Goal: Information Seeking & Learning: Compare options

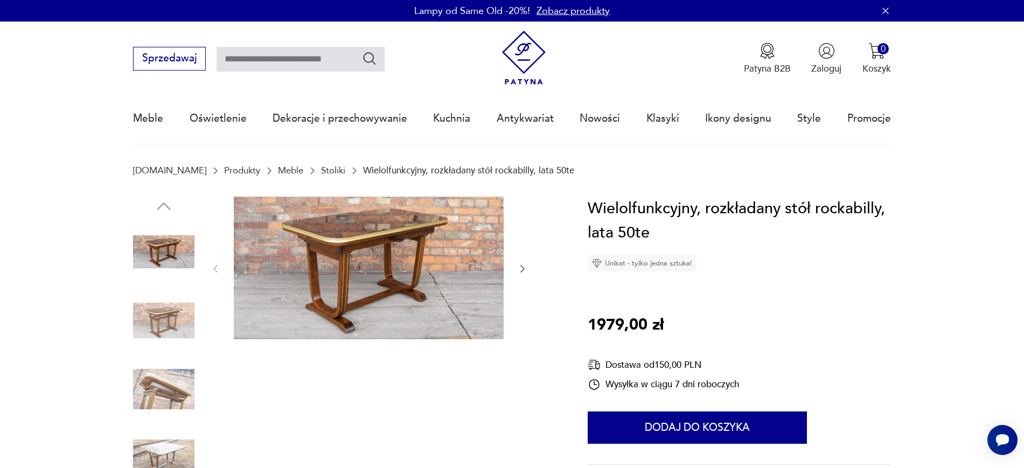
click at [518, 263] on icon "button" at bounding box center [522, 268] width 11 height 11
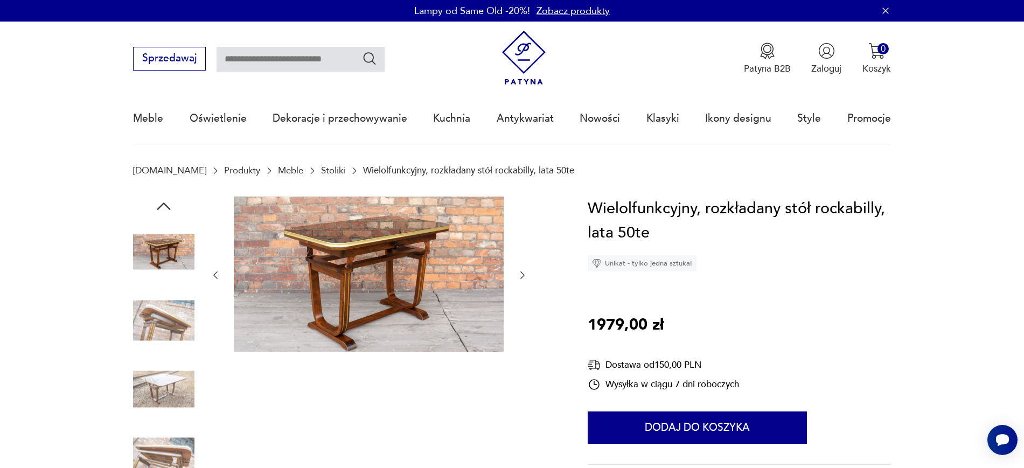
click at [518, 290] on div at bounding box center [369, 276] width 318 height 158
click at [521, 284] on div at bounding box center [369, 276] width 318 height 158
click at [523, 277] on icon "button" at bounding box center [522, 275] width 11 height 11
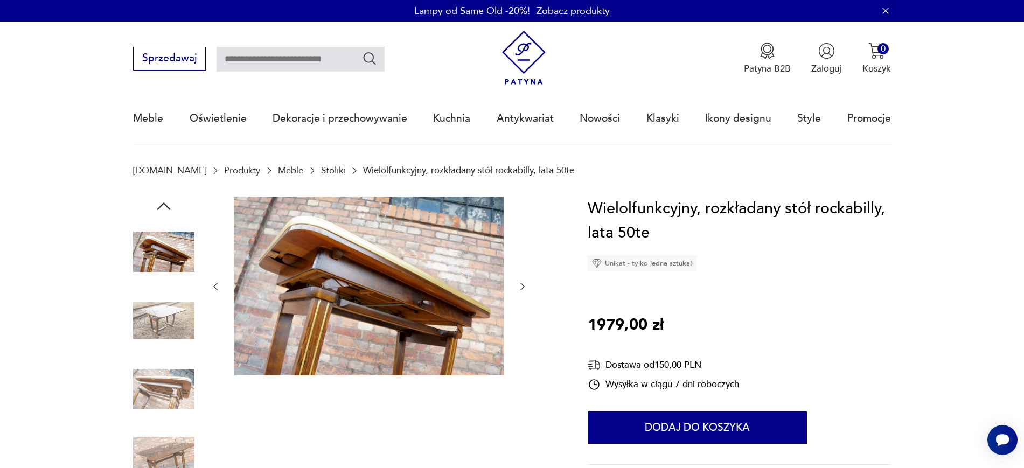
click at [523, 277] on div at bounding box center [369, 287] width 318 height 181
click at [523, 286] on icon "button" at bounding box center [522, 287] width 4 height 8
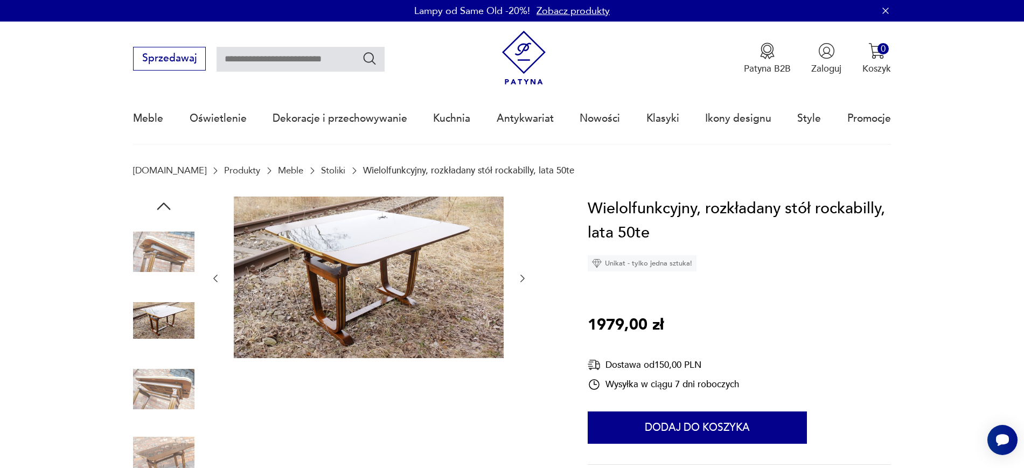
drag, startPoint x: 370, startPoint y: 308, endPoint x: 410, endPoint y: 380, distance: 82.0
click at [410, 380] on div at bounding box center [369, 356] width 318 height 319
click at [529, 286] on div at bounding box center [344, 356] width 423 height 319
click at [527, 282] on icon "button" at bounding box center [522, 278] width 11 height 11
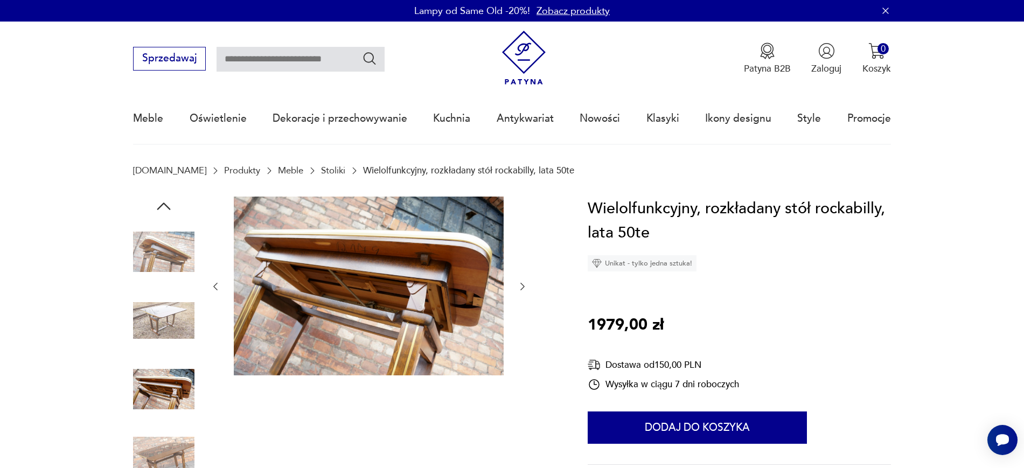
click at [527, 282] on icon "button" at bounding box center [522, 286] width 11 height 11
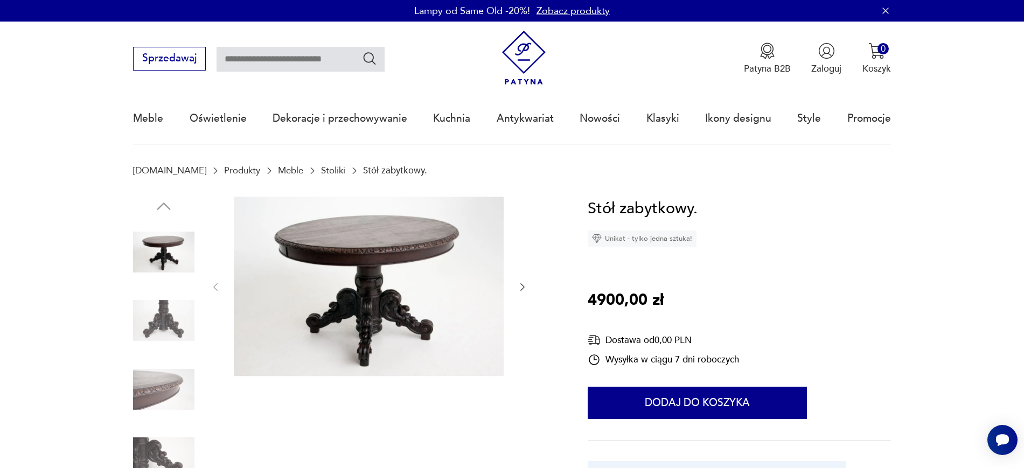
click at [523, 293] on button "button" at bounding box center [522, 287] width 11 height 13
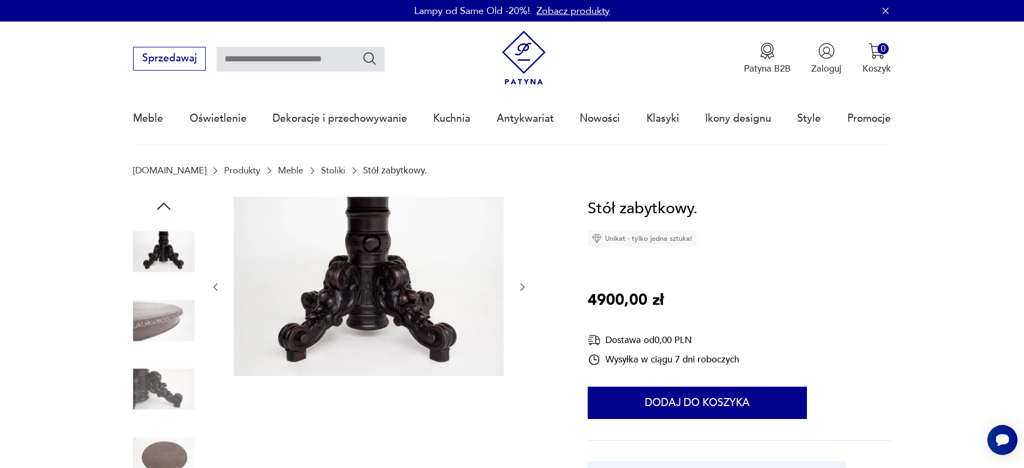
click at [521, 289] on icon "button" at bounding box center [522, 287] width 11 height 11
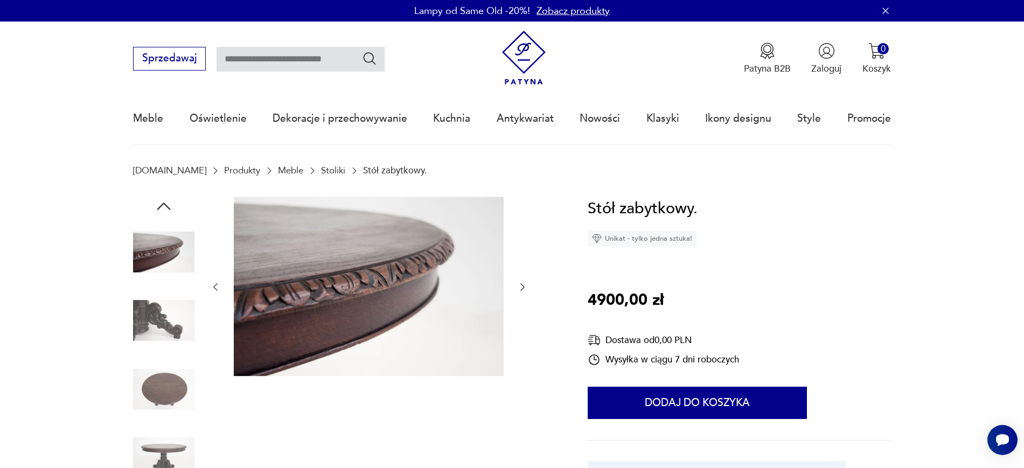
click at [522, 286] on icon "button" at bounding box center [522, 287] width 11 height 11
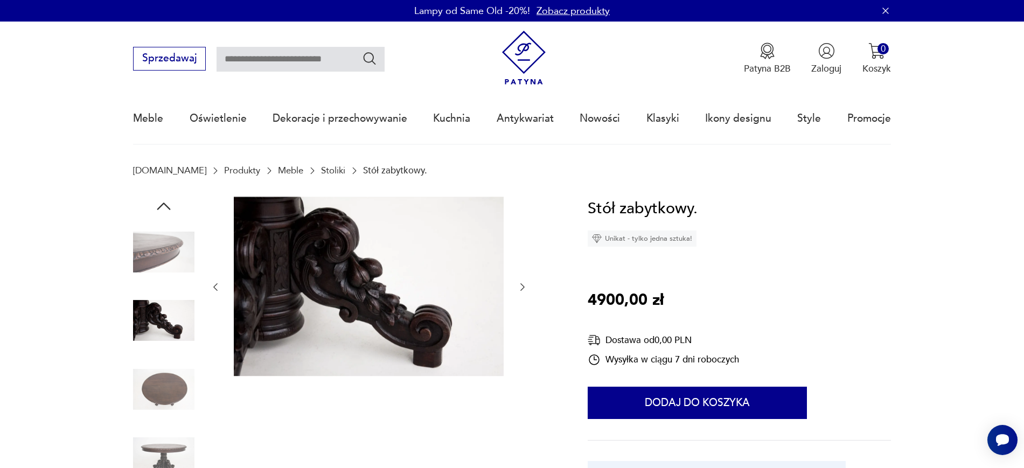
click at [522, 286] on icon "button" at bounding box center [522, 287] width 11 height 11
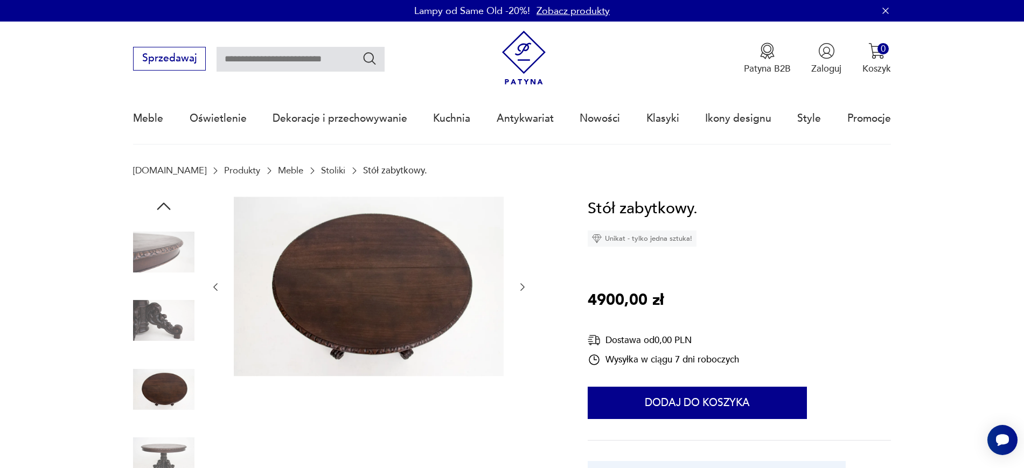
click at [528, 293] on div at bounding box center [344, 356] width 423 height 319
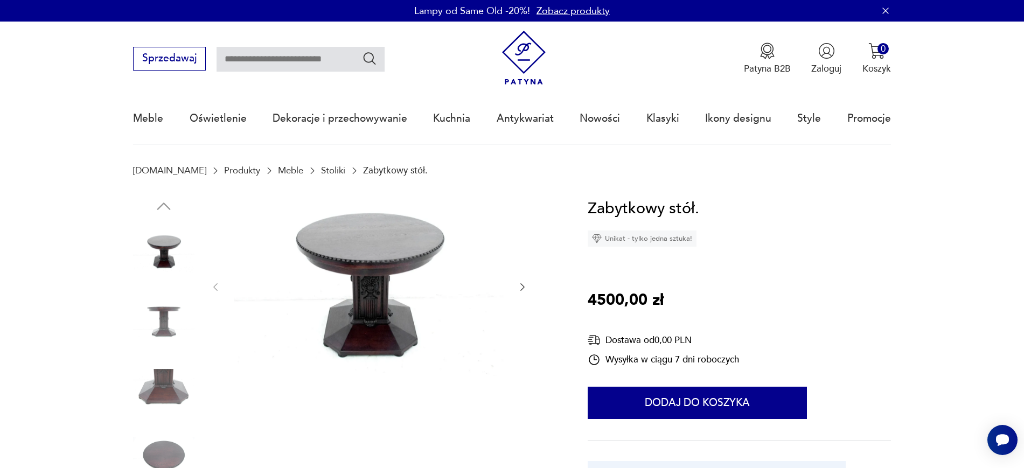
click at [511, 295] on div at bounding box center [369, 287] width 318 height 181
click at [522, 288] on icon "button" at bounding box center [522, 287] width 4 height 8
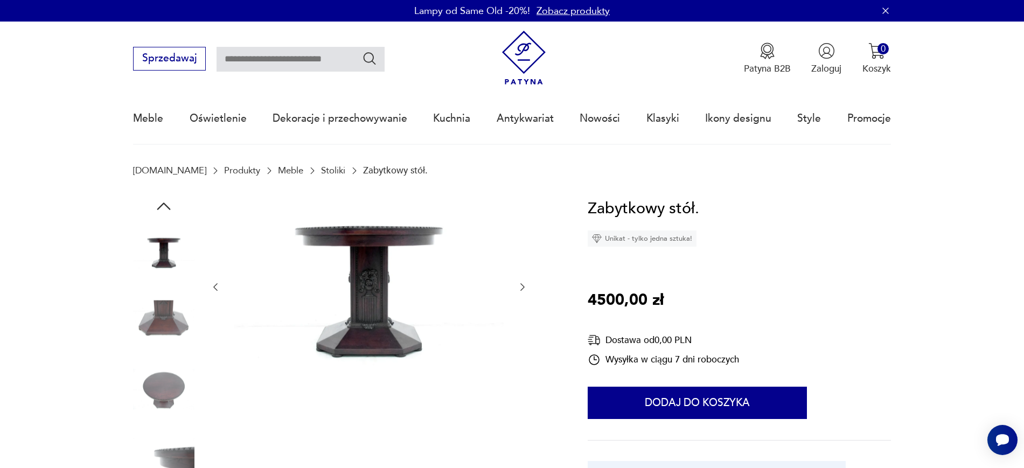
click at [519, 286] on icon "button" at bounding box center [522, 287] width 11 height 11
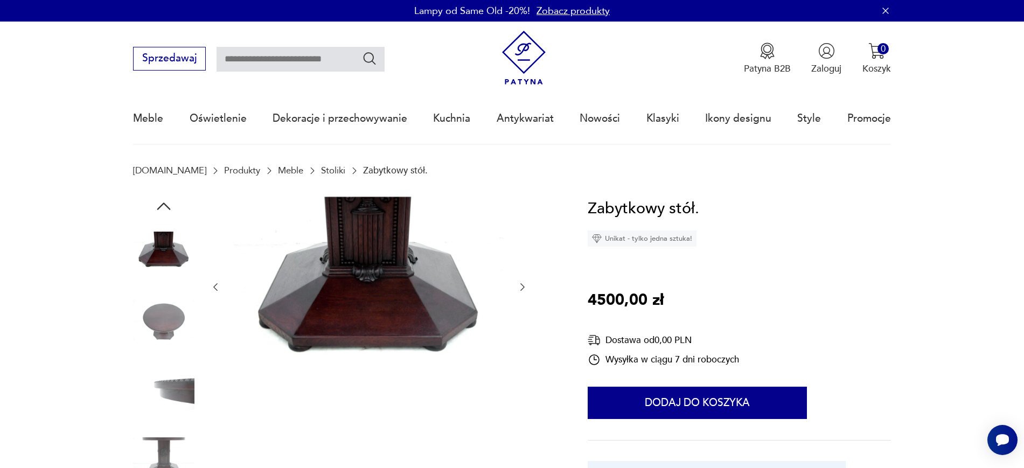
click at [522, 291] on icon "button" at bounding box center [522, 287] width 11 height 11
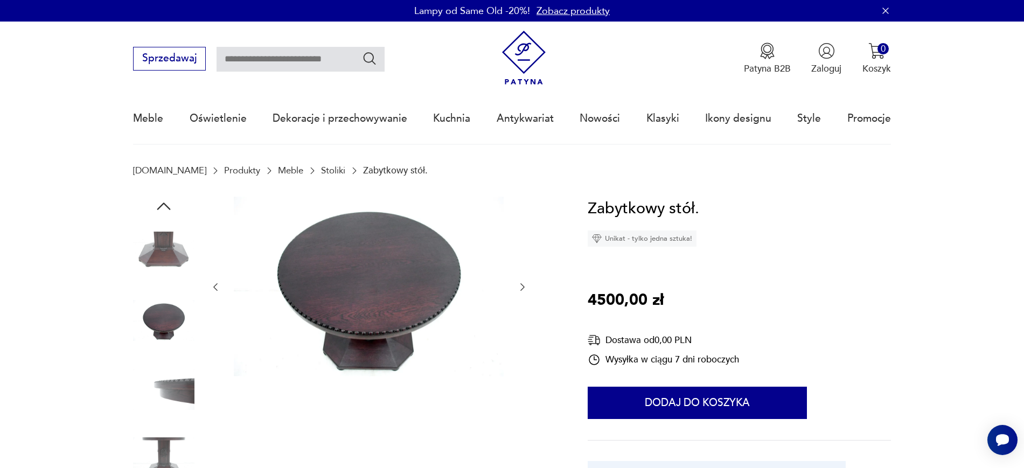
click at [521, 278] on div at bounding box center [369, 288] width 318 height 182
click at [521, 283] on icon "button" at bounding box center [522, 287] width 11 height 11
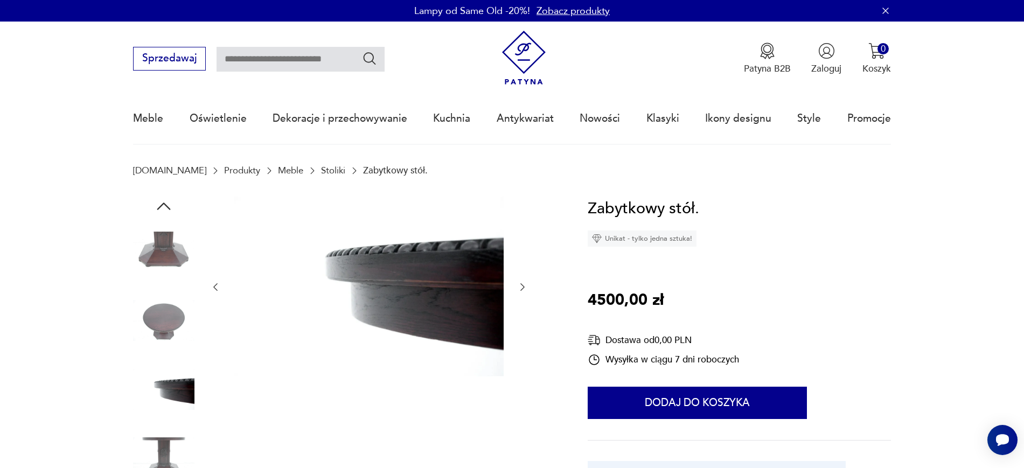
click at [521, 283] on icon "button" at bounding box center [522, 287] width 11 height 11
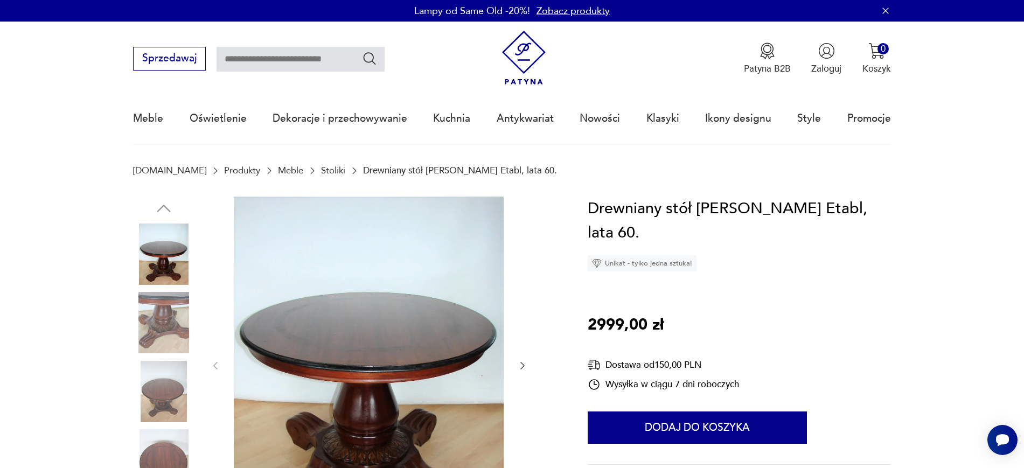
click at [256, 232] on img at bounding box center [369, 365] width 270 height 337
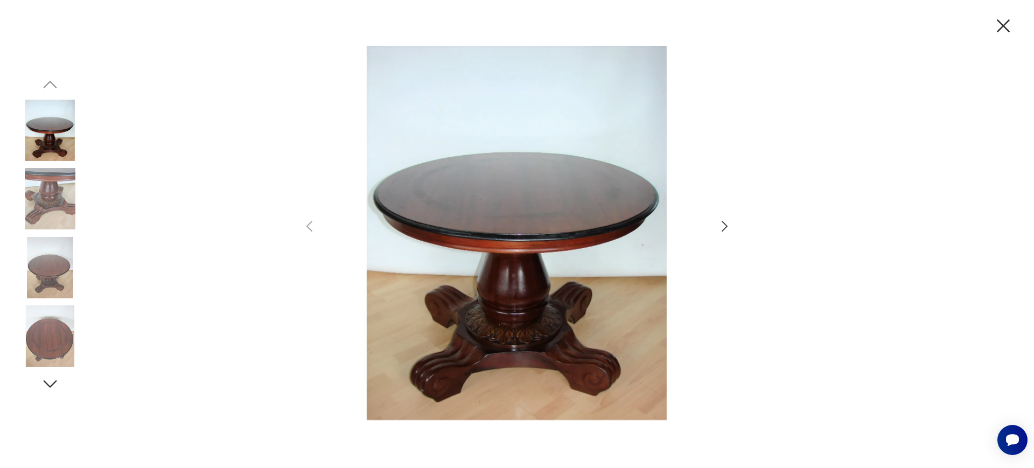
drag, startPoint x: 256, startPoint y: 232, endPoint x: 1014, endPoint y: 37, distance: 783.0
click at [1014, 37] on icon "button" at bounding box center [1003, 26] width 23 height 23
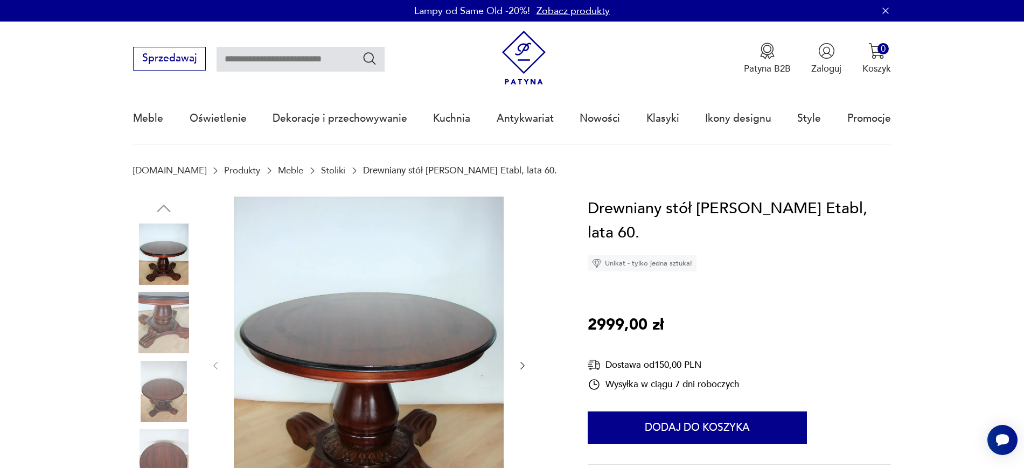
click at [527, 366] on icon "button" at bounding box center [522, 365] width 11 height 11
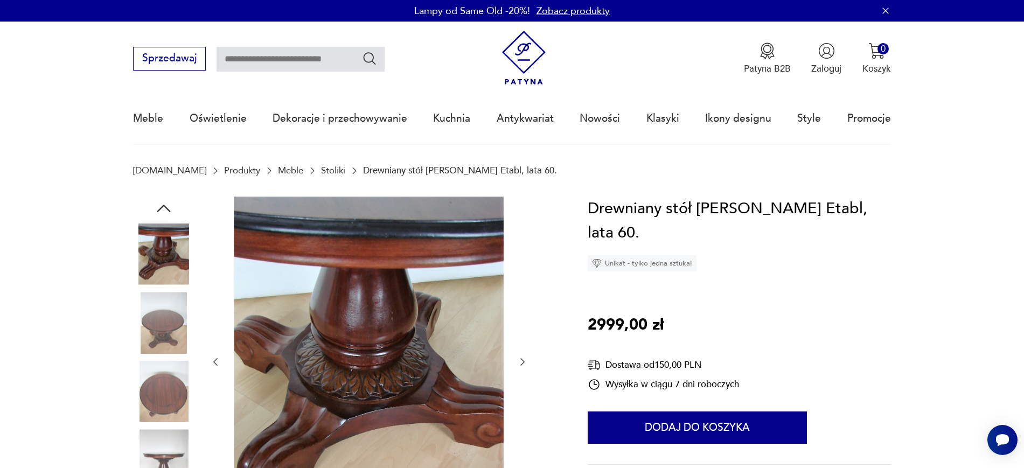
click at [521, 363] on icon "button" at bounding box center [522, 361] width 11 height 11
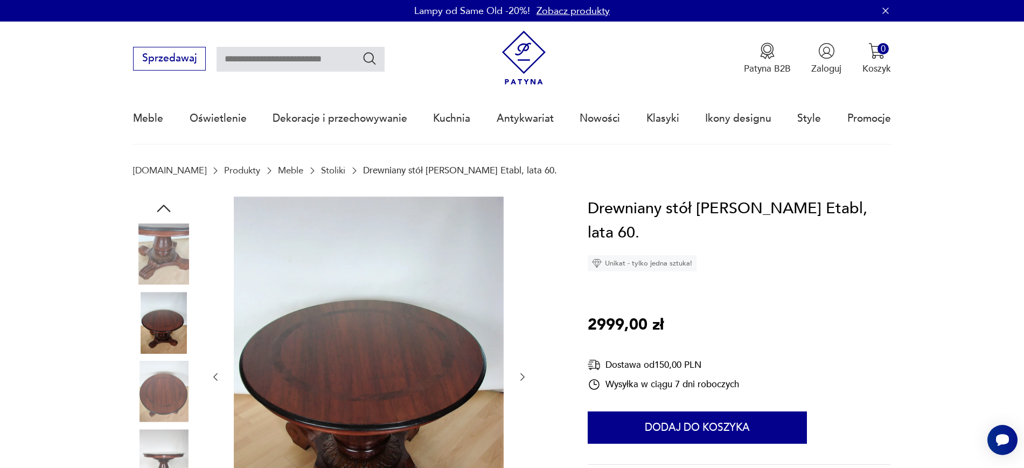
click at [520, 386] on div at bounding box center [369, 378] width 318 height 362
click at [526, 374] on icon "button" at bounding box center [522, 377] width 11 height 11
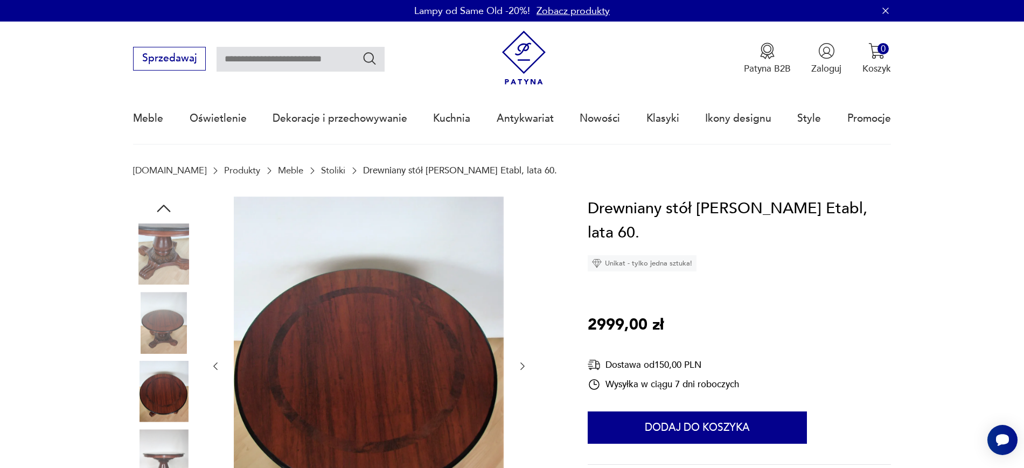
click at [526, 374] on div at bounding box center [369, 367] width 318 height 340
click at [524, 369] on icon "button" at bounding box center [522, 366] width 11 height 11
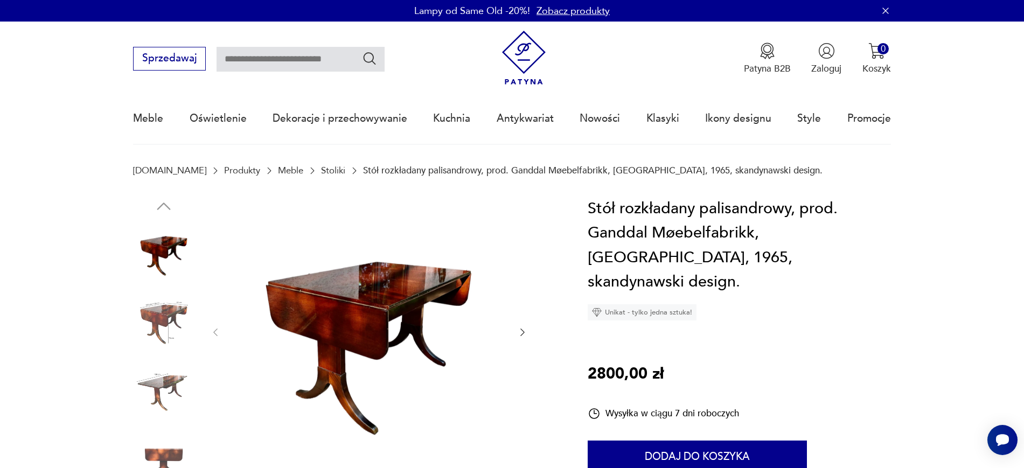
click at [525, 334] on icon "button" at bounding box center [522, 332] width 11 height 11
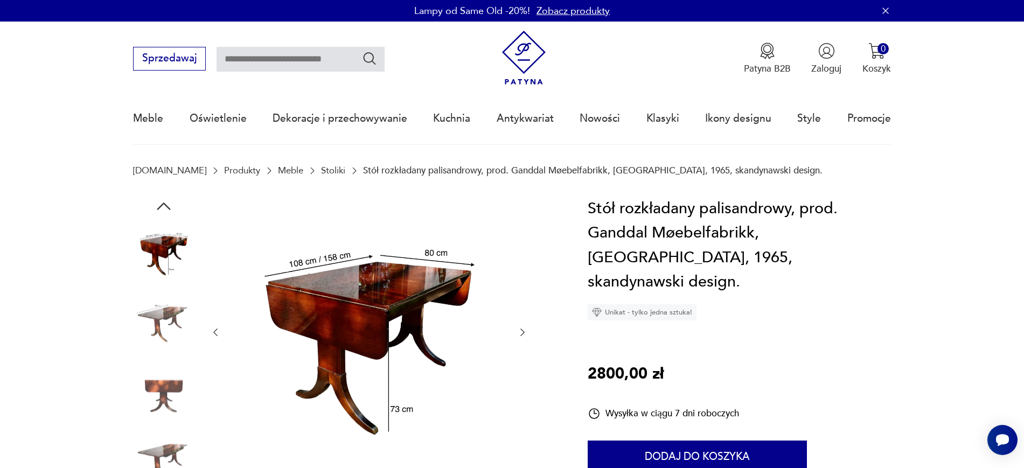
drag, startPoint x: 409, startPoint y: 310, endPoint x: 520, endPoint y: 332, distance: 113.1
click at [520, 332] on icon "button" at bounding box center [522, 332] width 11 height 11
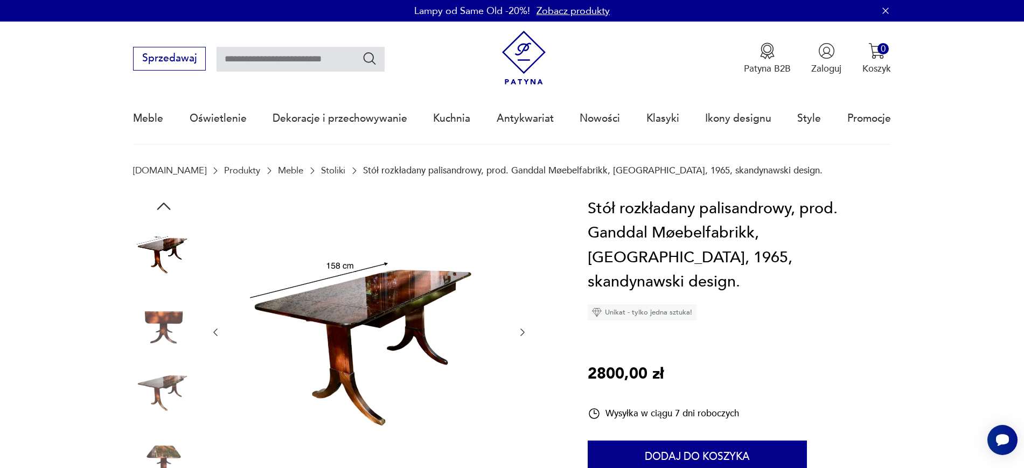
click at [526, 339] on div at bounding box center [369, 333] width 318 height 272
click at [524, 338] on button "button" at bounding box center [522, 332] width 11 height 13
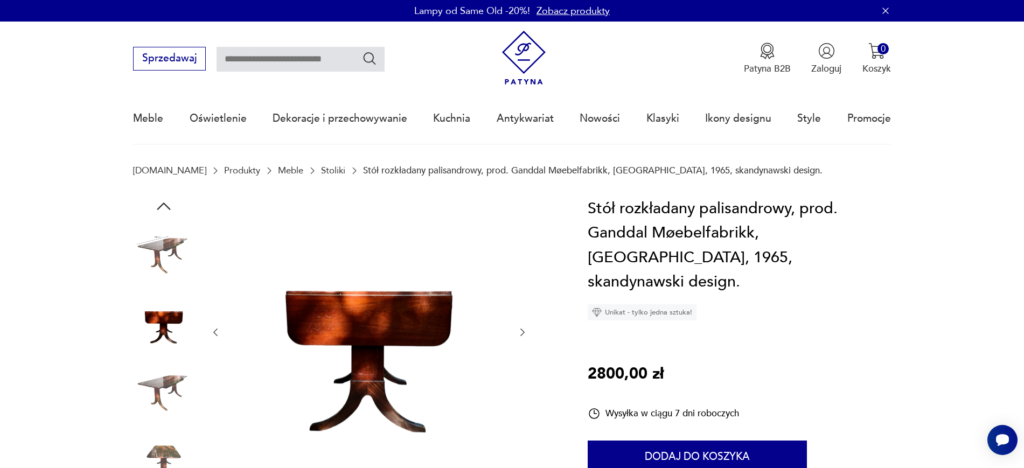
click at [518, 337] on icon "button" at bounding box center [522, 332] width 11 height 11
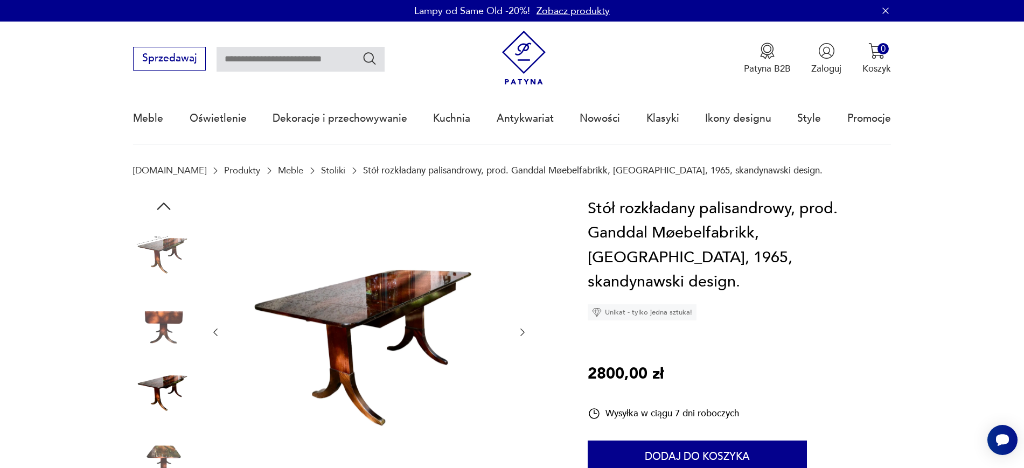
click at [528, 331] on div at bounding box center [344, 356] width 423 height 319
click at [523, 333] on icon "button" at bounding box center [522, 332] width 4 height 8
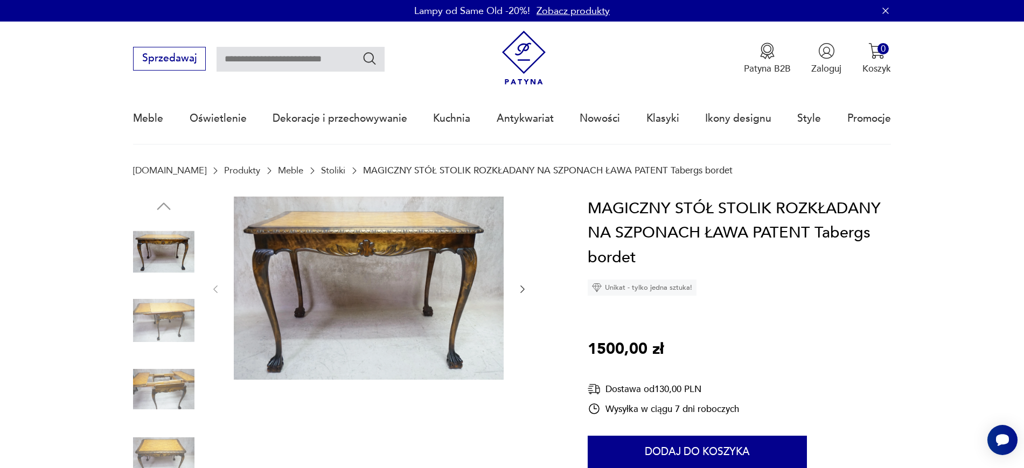
click at [526, 293] on icon "button" at bounding box center [522, 289] width 11 height 11
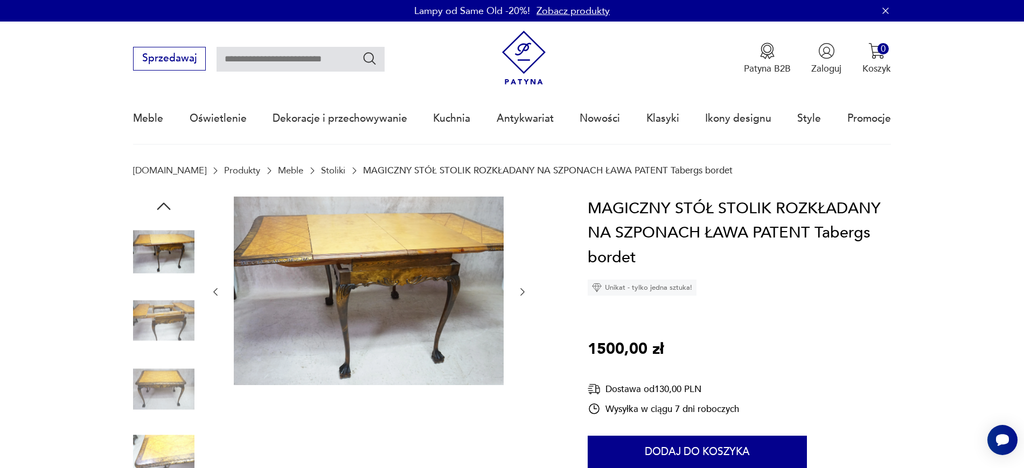
click at [515, 296] on div at bounding box center [369, 292] width 318 height 191
click at [523, 293] on icon "button" at bounding box center [522, 292] width 4 height 8
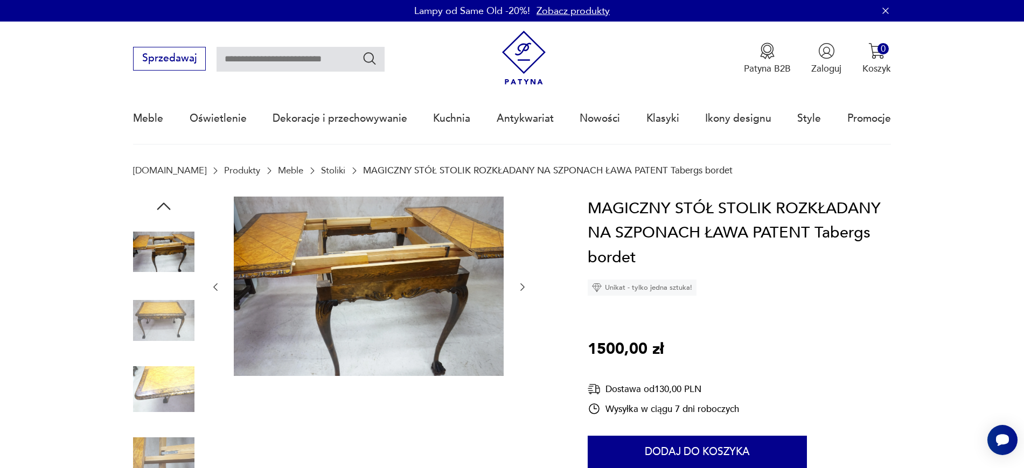
click at [523, 293] on button "button" at bounding box center [522, 287] width 11 height 13
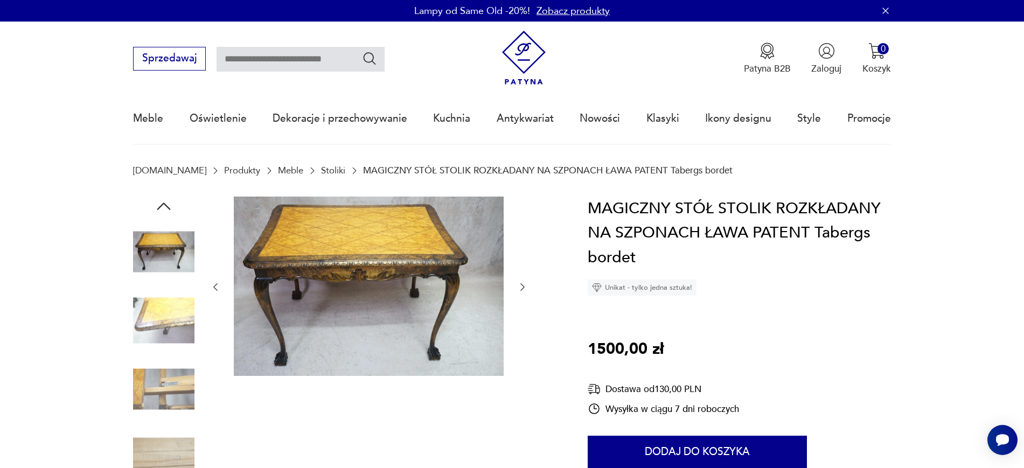
click at [522, 292] on icon "button" at bounding box center [522, 287] width 11 height 11
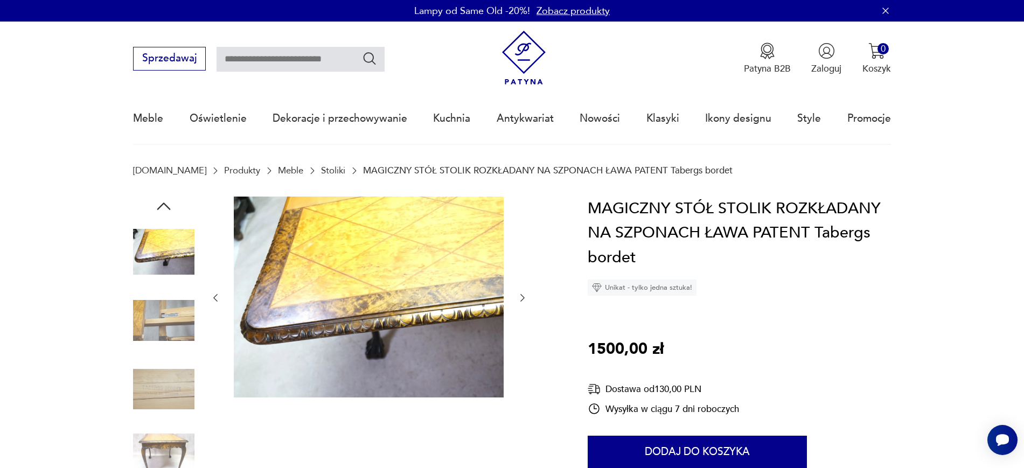
click at [522, 292] on icon "button" at bounding box center [522, 297] width 11 height 11
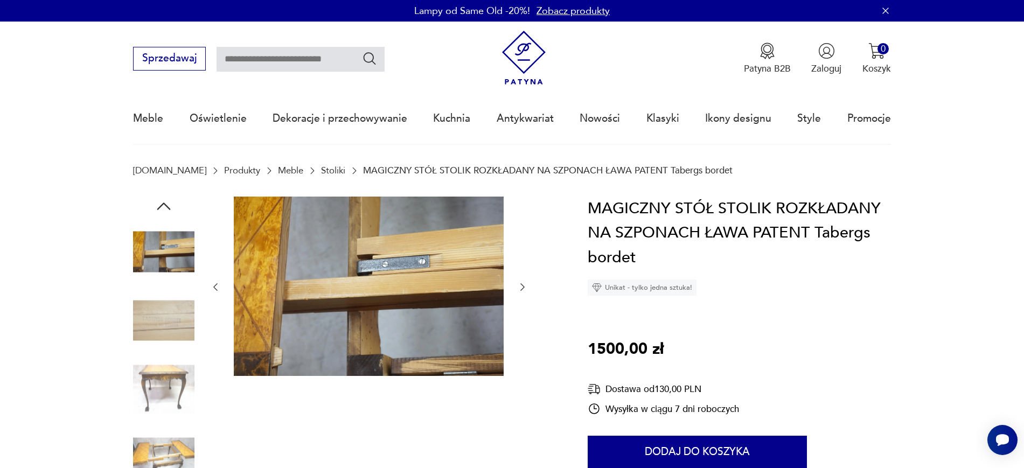
click at [522, 292] on icon "button" at bounding box center [522, 287] width 11 height 11
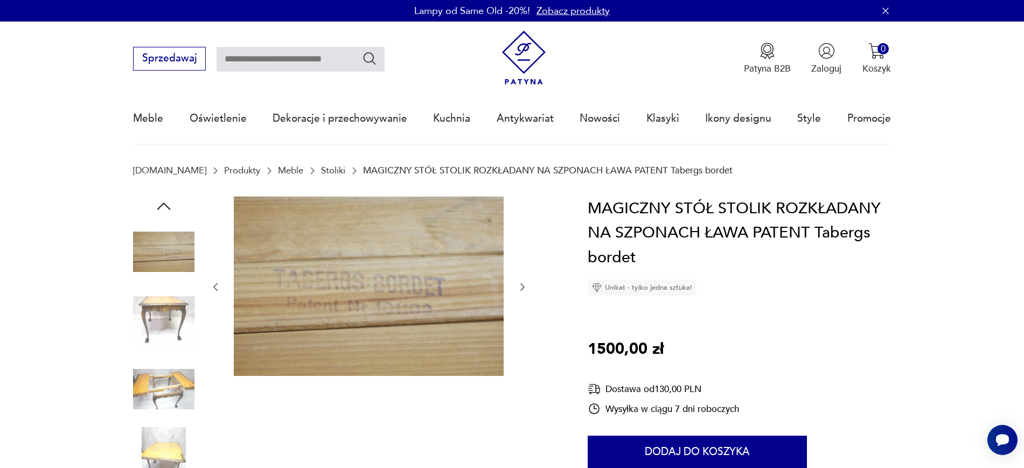
click at [522, 292] on icon "button" at bounding box center [522, 287] width 11 height 11
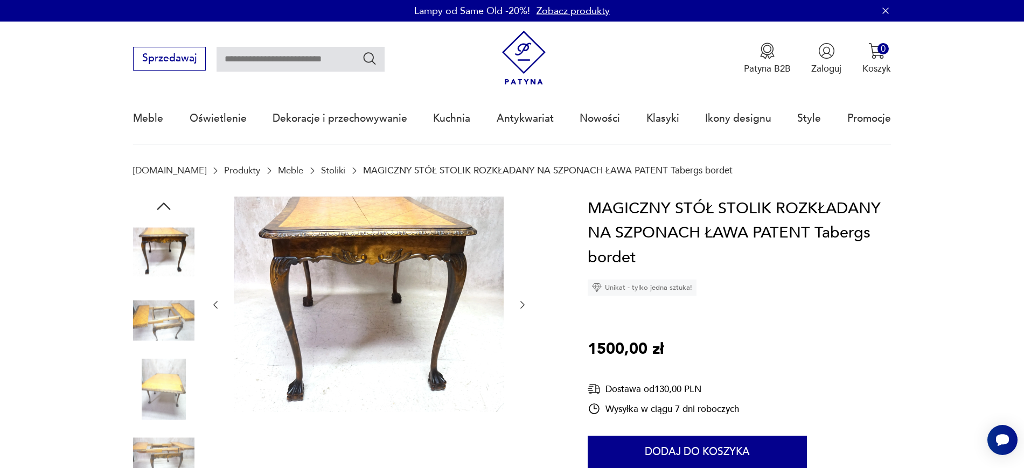
click at [522, 292] on div at bounding box center [369, 306] width 318 height 218
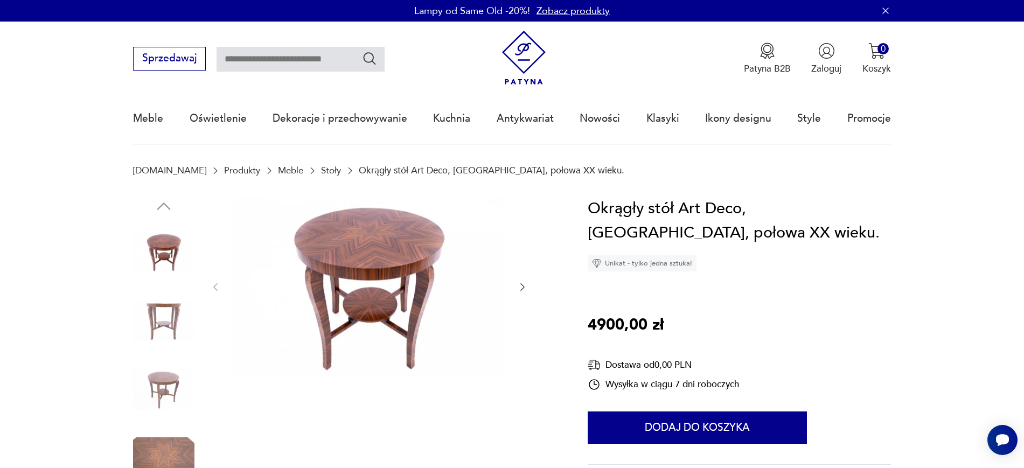
click at [524, 291] on icon "button" at bounding box center [522, 287] width 11 height 11
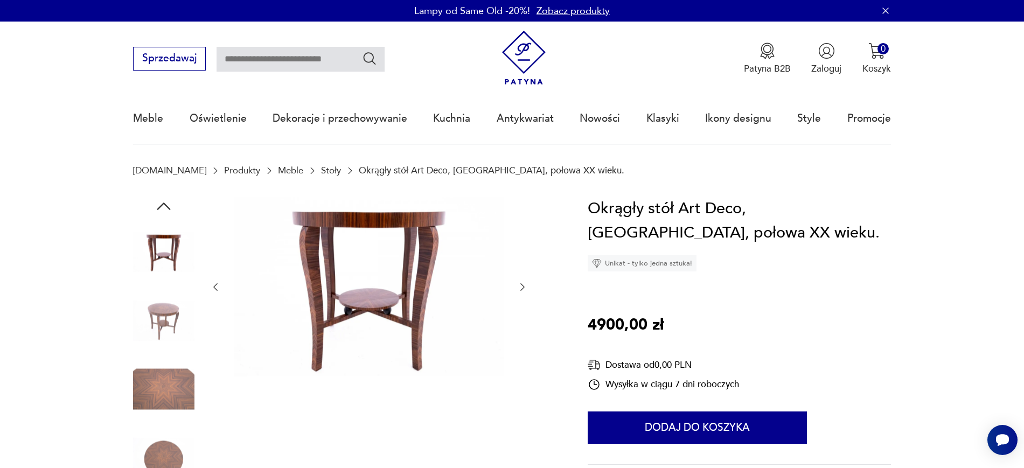
click at [523, 292] on icon "button" at bounding box center [522, 287] width 11 height 11
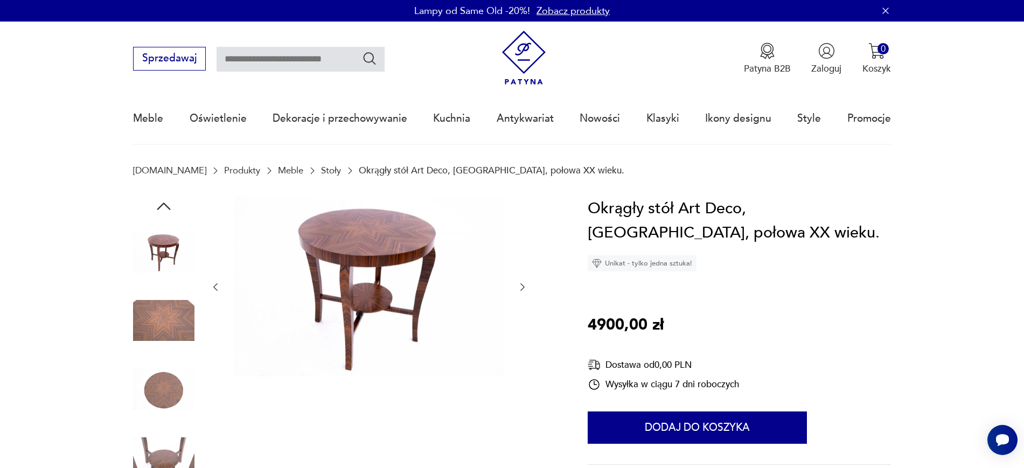
click at [523, 287] on icon "button" at bounding box center [522, 288] width 4 height 8
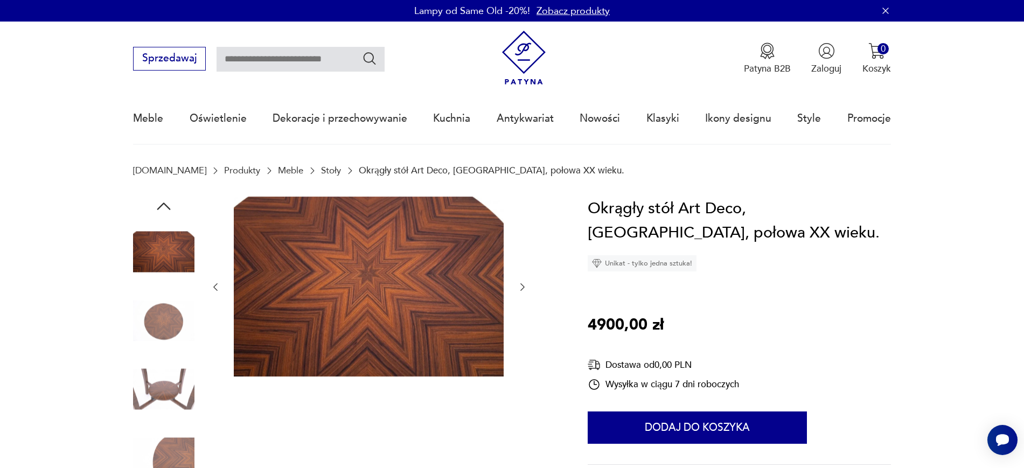
click at [522, 282] on icon "button" at bounding box center [522, 287] width 11 height 11
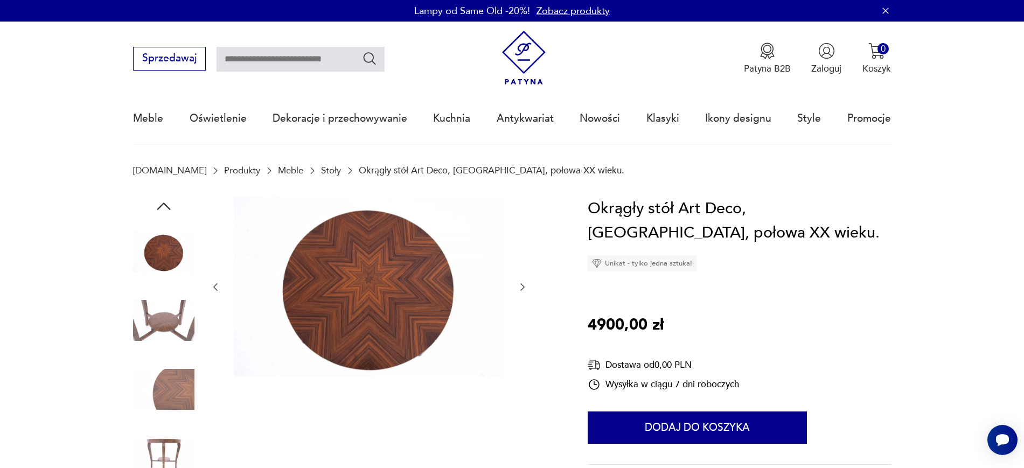
click at [519, 283] on icon "button" at bounding box center [522, 287] width 11 height 11
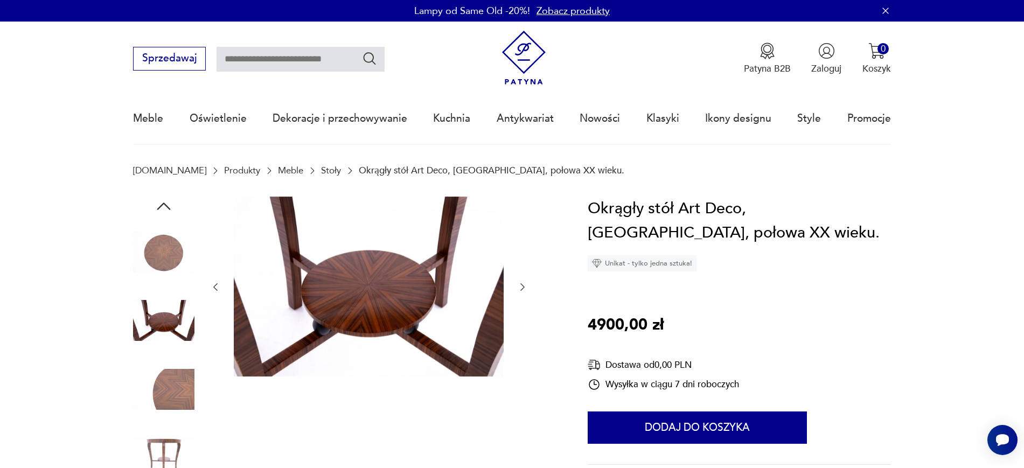
click at [519, 283] on icon "button" at bounding box center [522, 287] width 11 height 11
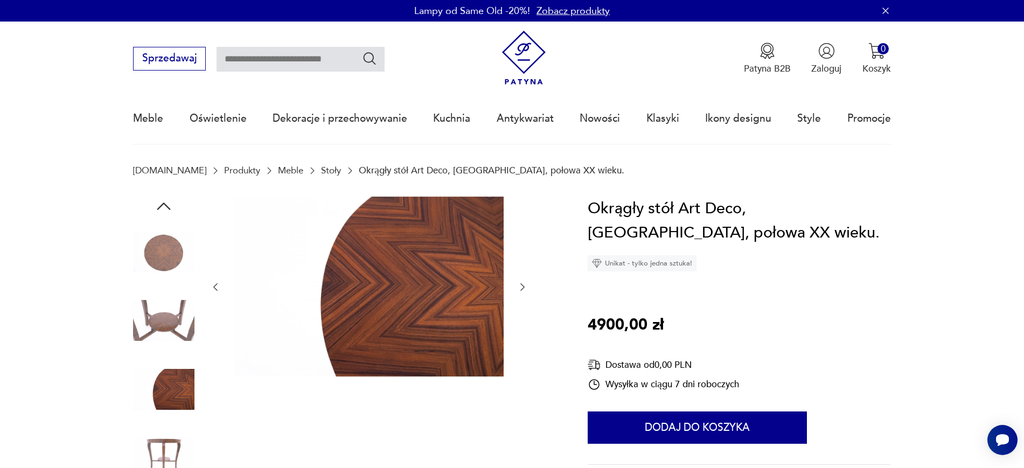
click at [519, 283] on icon "button" at bounding box center [522, 287] width 11 height 11
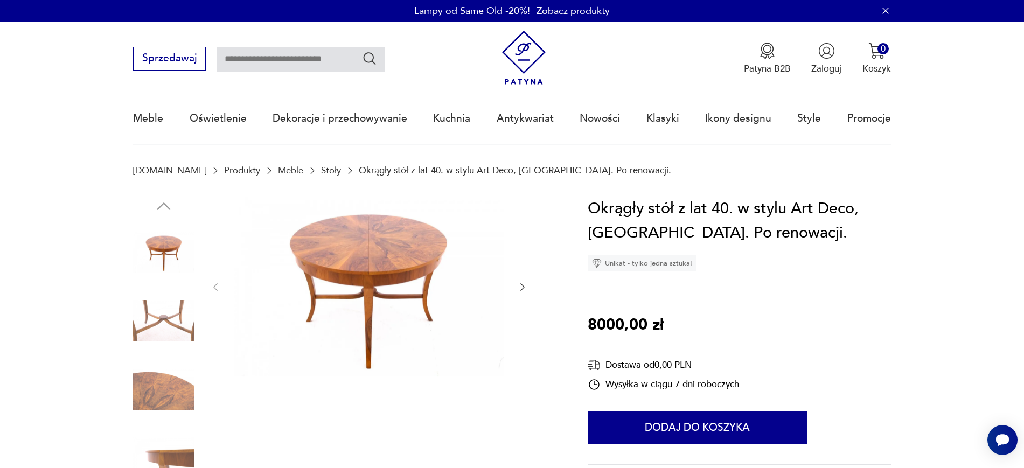
click at [526, 285] on icon "button" at bounding box center [522, 287] width 11 height 11
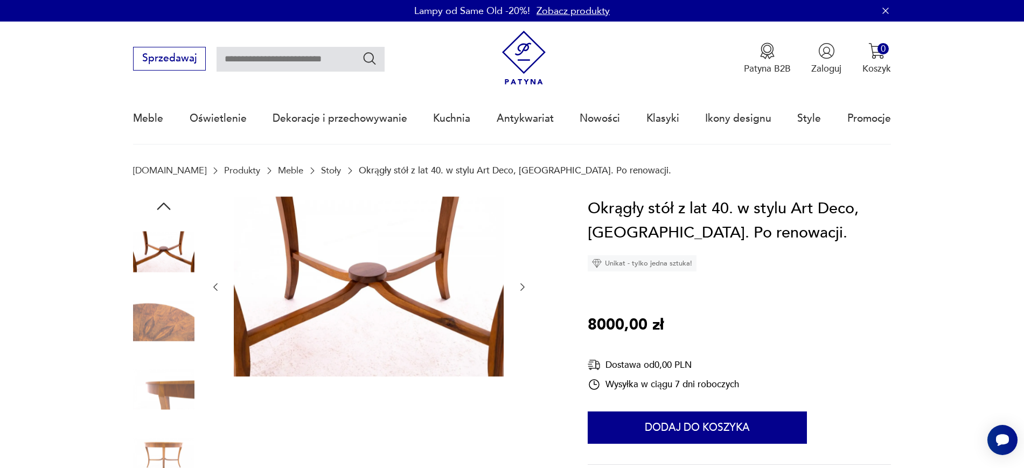
click at [522, 288] on icon "button" at bounding box center [522, 287] width 11 height 11
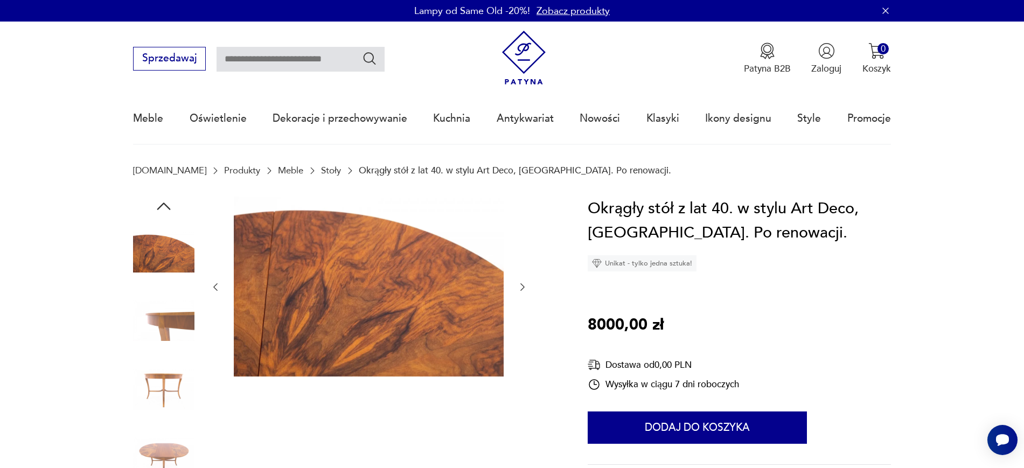
click at [522, 288] on icon "button" at bounding box center [522, 287] width 11 height 11
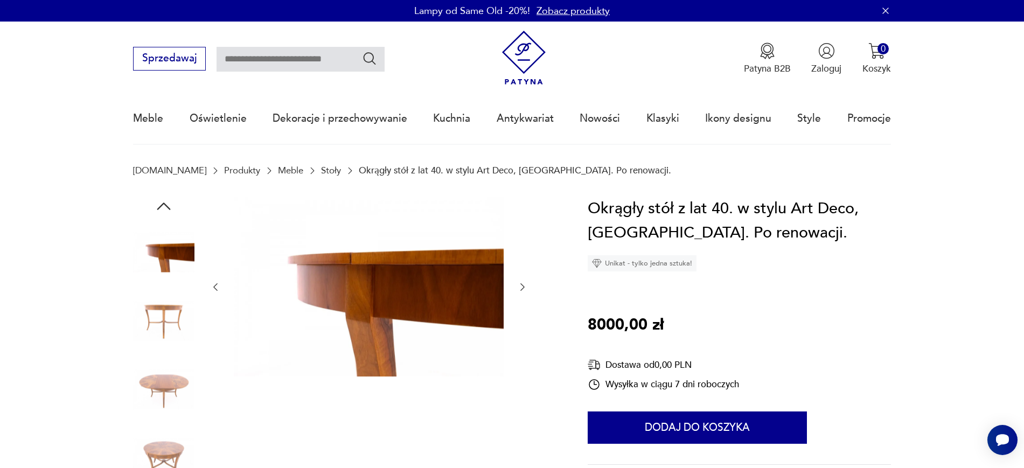
click at [522, 288] on icon "button" at bounding box center [522, 287] width 11 height 11
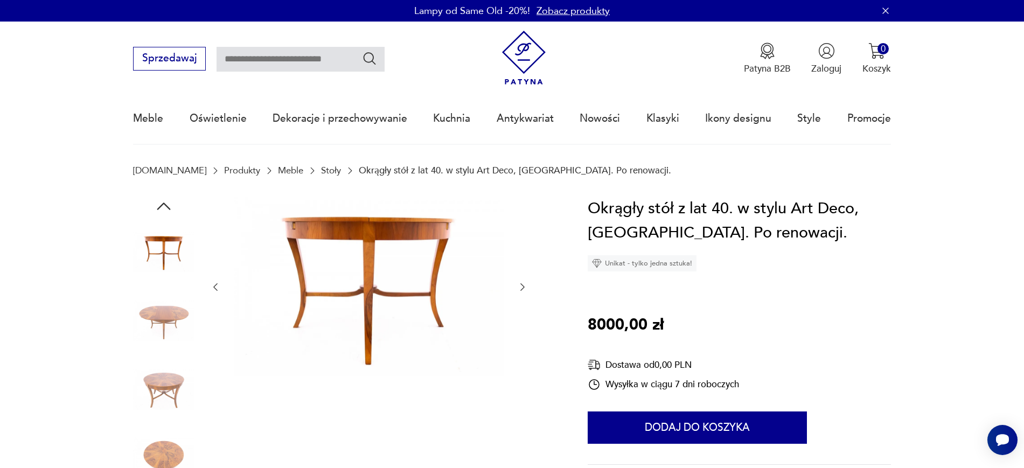
click at [517, 293] on div at bounding box center [369, 288] width 318 height 182
click at [523, 291] on icon "button" at bounding box center [522, 287] width 11 height 11
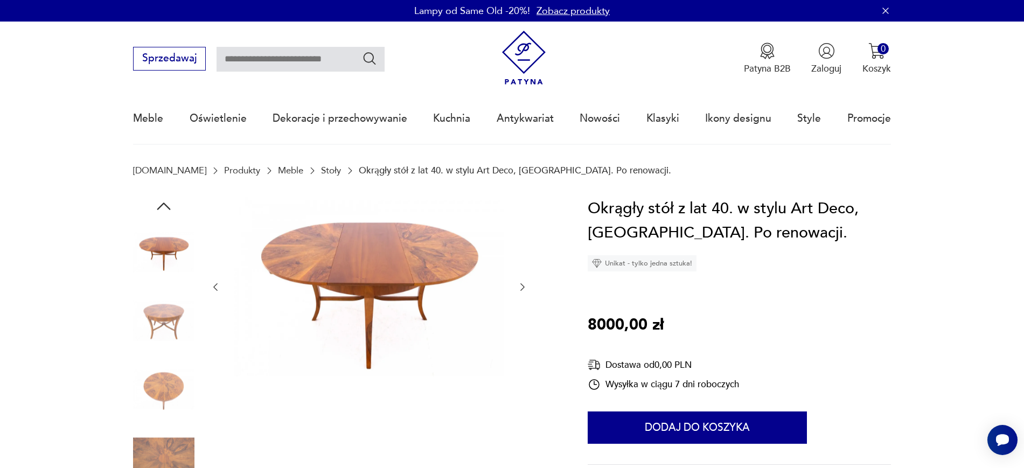
click at [529, 289] on div at bounding box center [344, 356] width 423 height 319
click at [524, 289] on icon "button" at bounding box center [522, 287] width 11 height 11
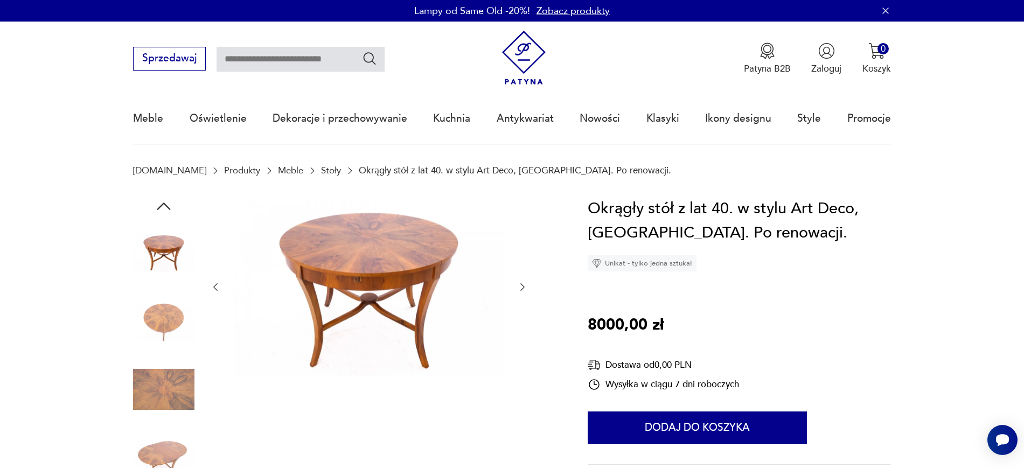
click at [526, 291] on icon "button" at bounding box center [522, 287] width 11 height 11
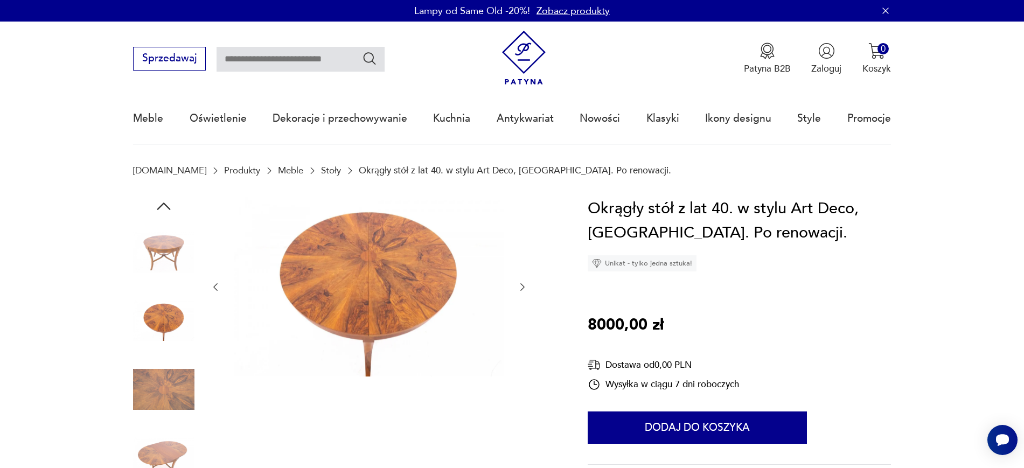
click at [526, 291] on icon "button" at bounding box center [522, 287] width 11 height 11
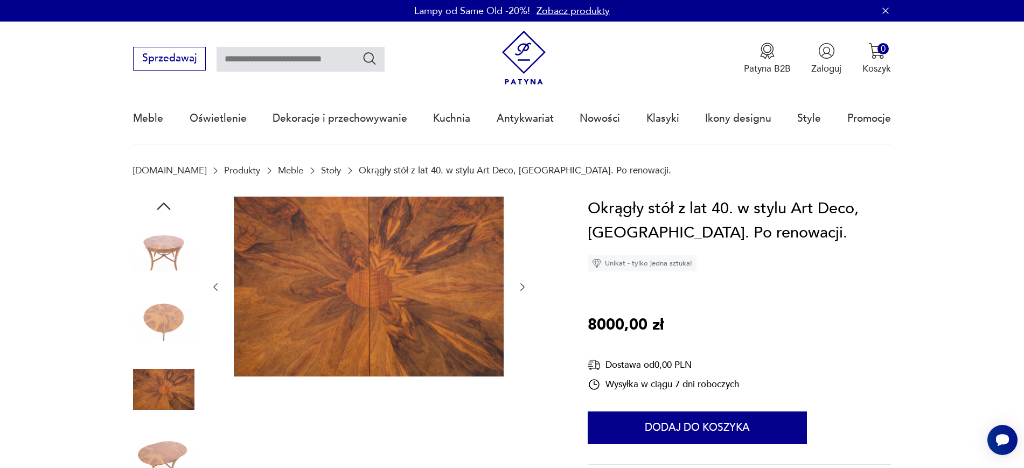
click at [216, 292] on button "button" at bounding box center [215, 287] width 11 height 13
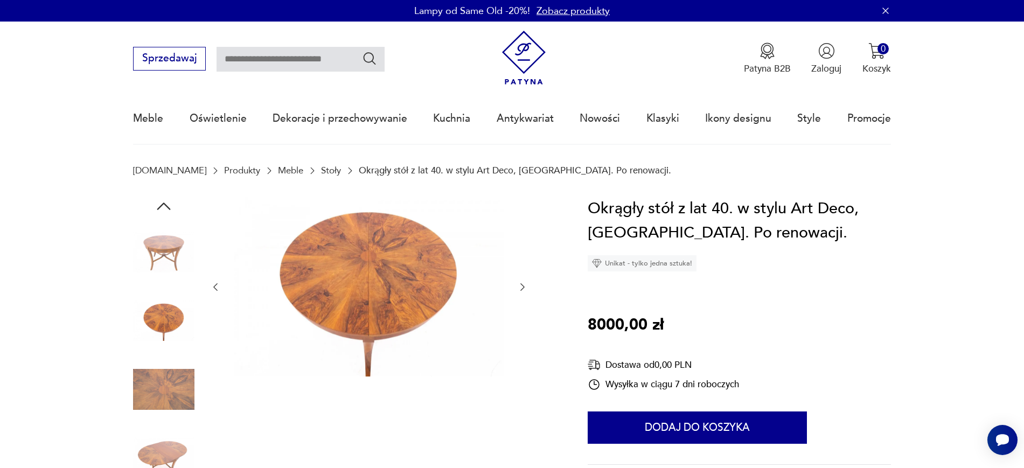
click at [519, 290] on icon "button" at bounding box center [522, 287] width 11 height 11
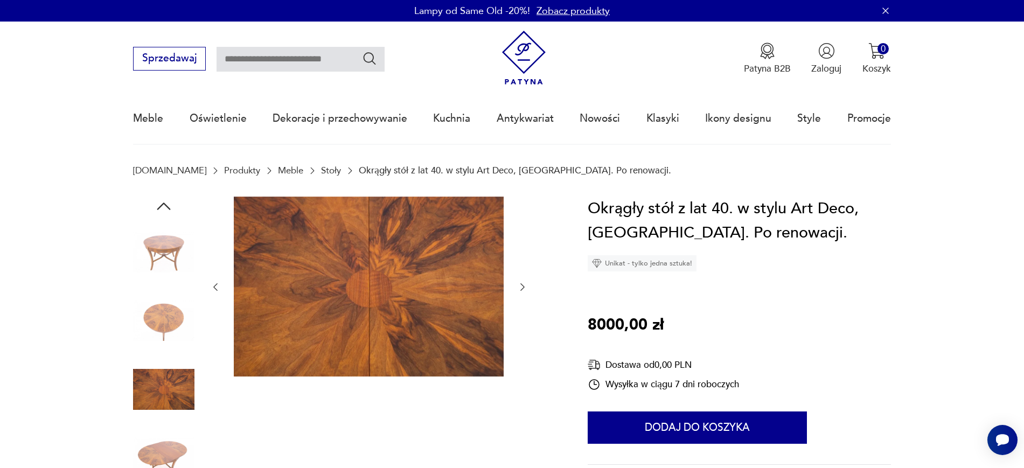
click at [519, 290] on icon "button" at bounding box center [522, 287] width 11 height 11
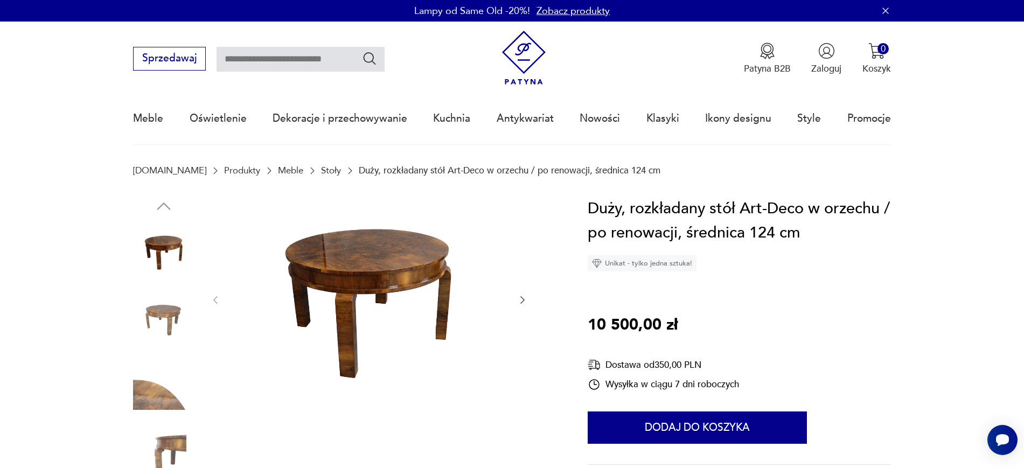
click at [511, 298] on div at bounding box center [369, 301] width 318 height 208
click at [521, 298] on icon "button" at bounding box center [522, 300] width 11 height 11
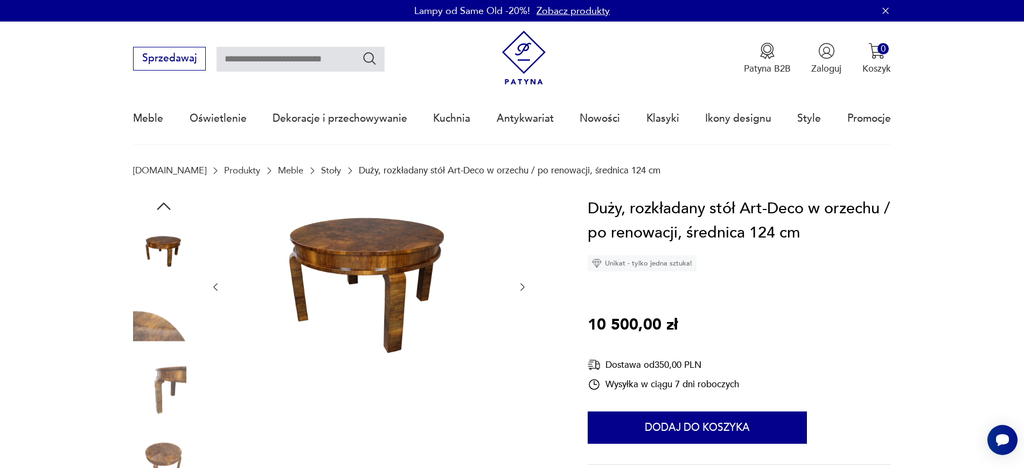
click at [516, 286] on div at bounding box center [369, 288] width 318 height 182
click at [527, 287] on icon "button" at bounding box center [522, 287] width 11 height 11
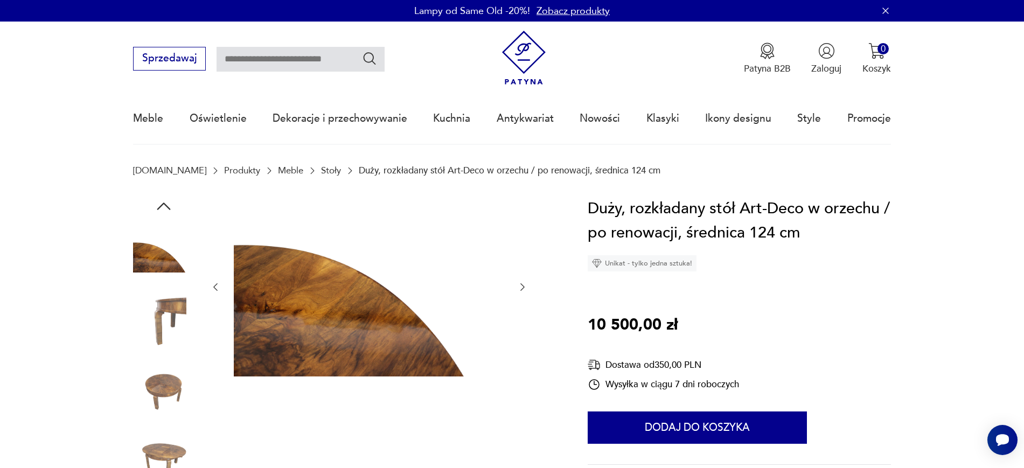
click at [527, 287] on icon "button" at bounding box center [522, 287] width 11 height 11
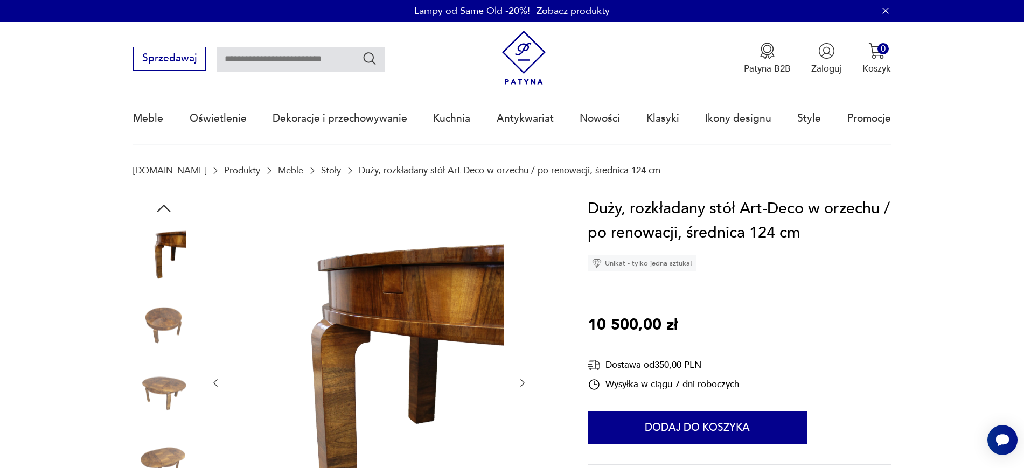
drag, startPoint x: 368, startPoint y: 284, endPoint x: 553, endPoint y: 270, distance: 185.8
click at [553, 270] on div at bounding box center [344, 383] width 423 height 373
click at [527, 381] on icon "button" at bounding box center [522, 382] width 11 height 11
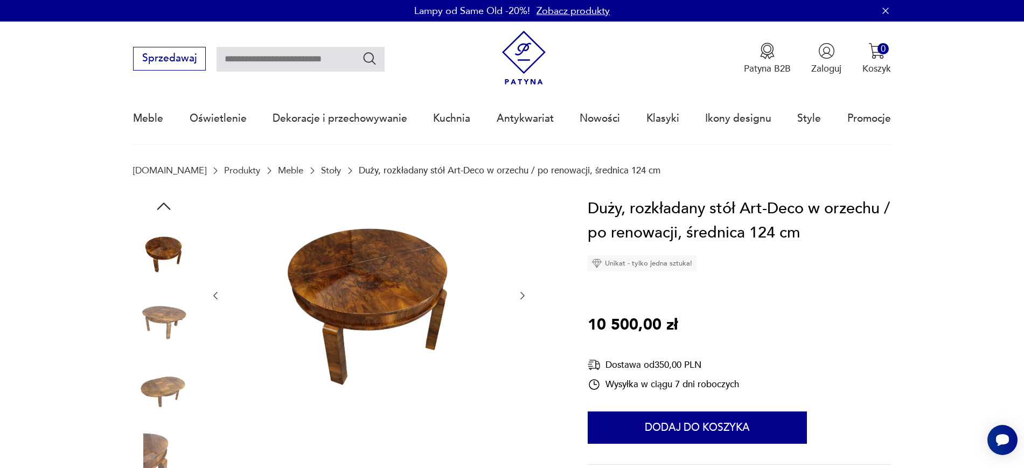
click at [513, 300] on div at bounding box center [369, 296] width 318 height 199
click at [519, 298] on icon "button" at bounding box center [522, 295] width 11 height 11
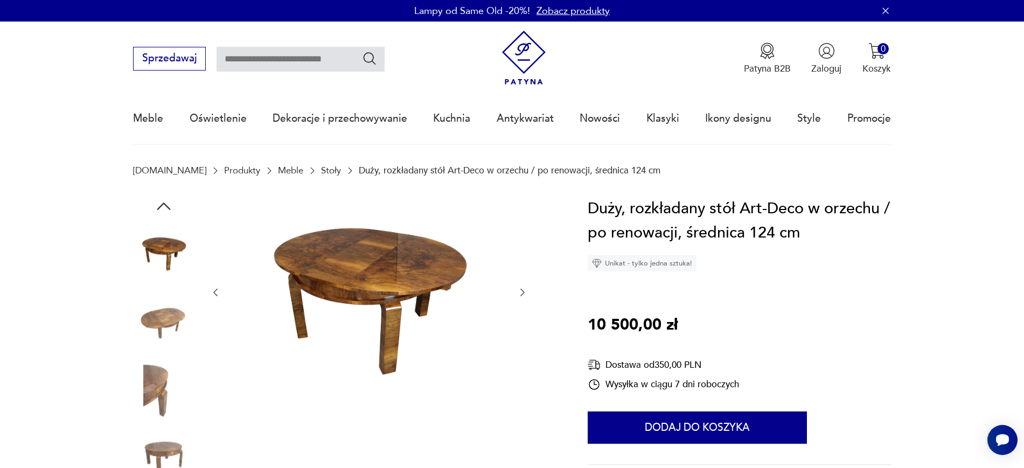
click at [519, 298] on button "button" at bounding box center [522, 292] width 11 height 13
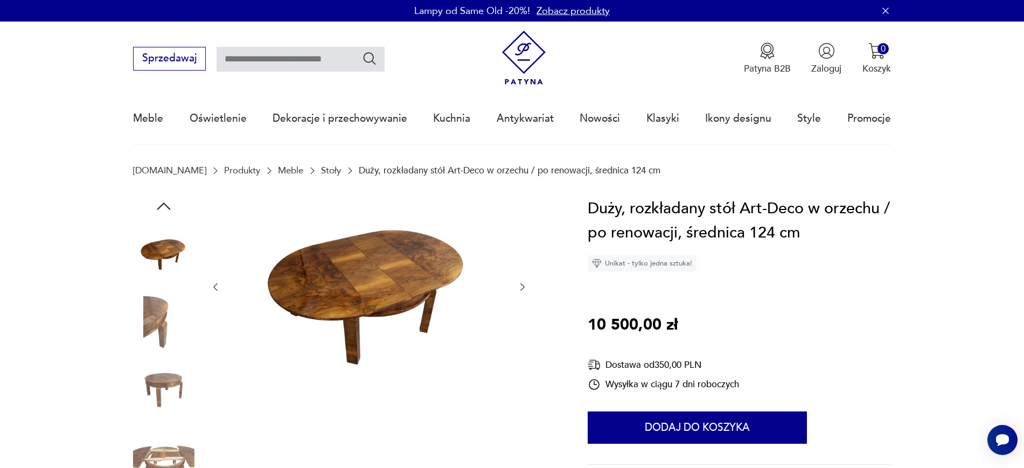
click at [528, 281] on div at bounding box center [344, 356] width 423 height 319
click at [524, 286] on icon "button" at bounding box center [522, 288] width 4 height 8
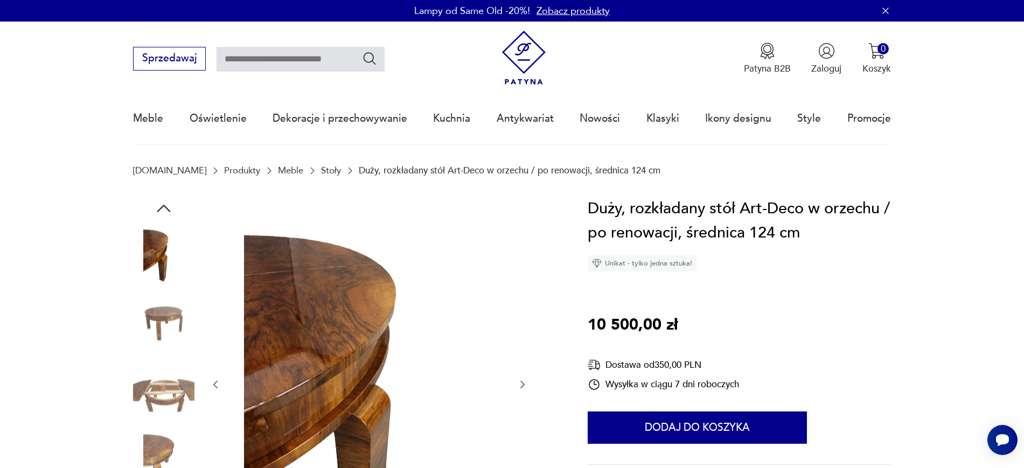
click at [524, 286] on div at bounding box center [369, 385] width 318 height 376
click at [523, 382] on icon "button" at bounding box center [522, 384] width 11 height 11
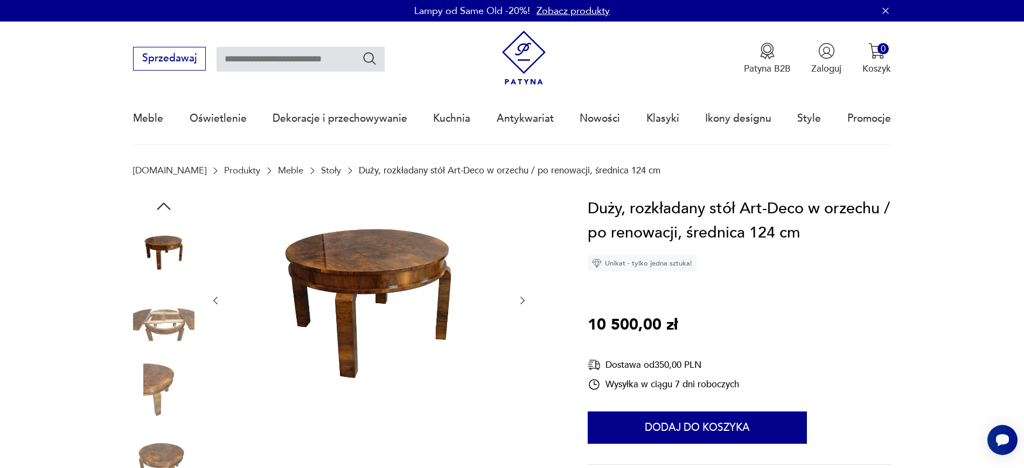
click at [517, 303] on icon "button" at bounding box center [522, 300] width 11 height 11
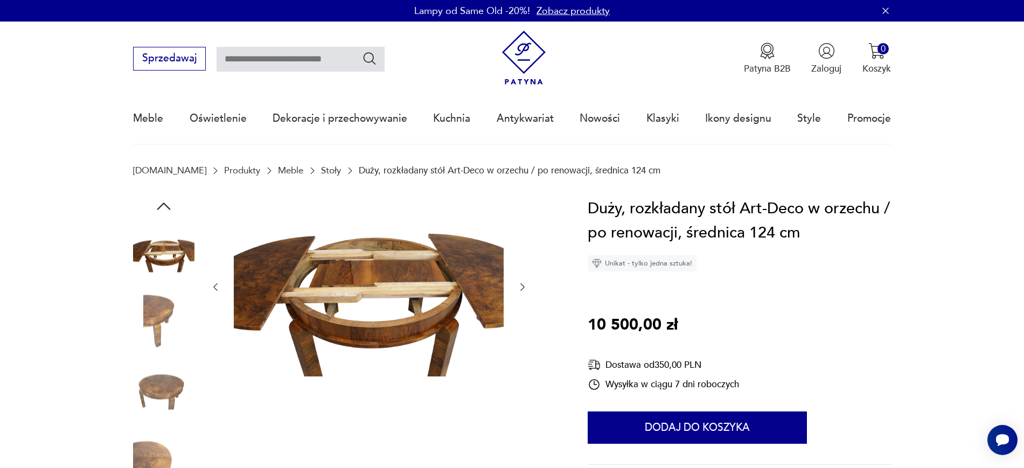
click at [517, 303] on div at bounding box center [369, 288] width 318 height 182
click at [520, 279] on div at bounding box center [369, 288] width 318 height 182
click at [523, 286] on icon "button" at bounding box center [522, 287] width 11 height 11
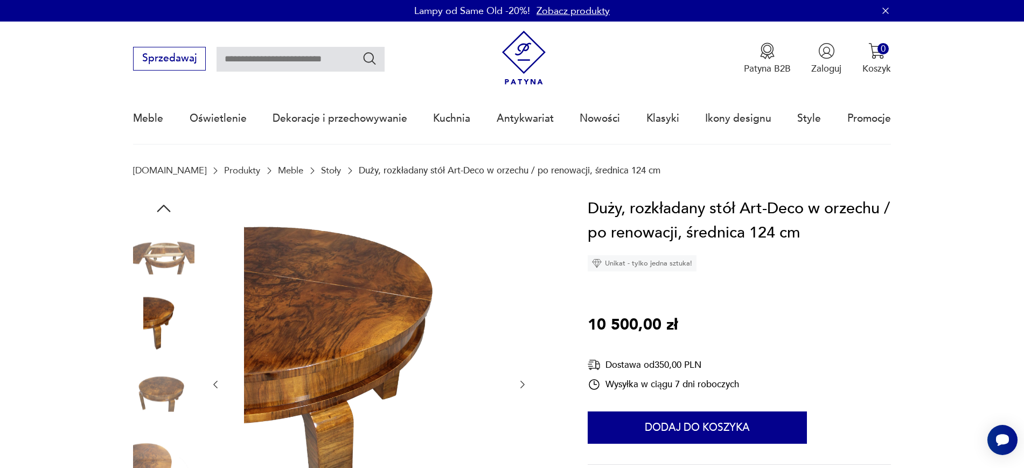
click at [523, 286] on div at bounding box center [369, 385] width 318 height 376
click at [529, 387] on div at bounding box center [344, 385] width 423 height 376
click at [521, 387] on icon "button" at bounding box center [522, 385] width 4 height 8
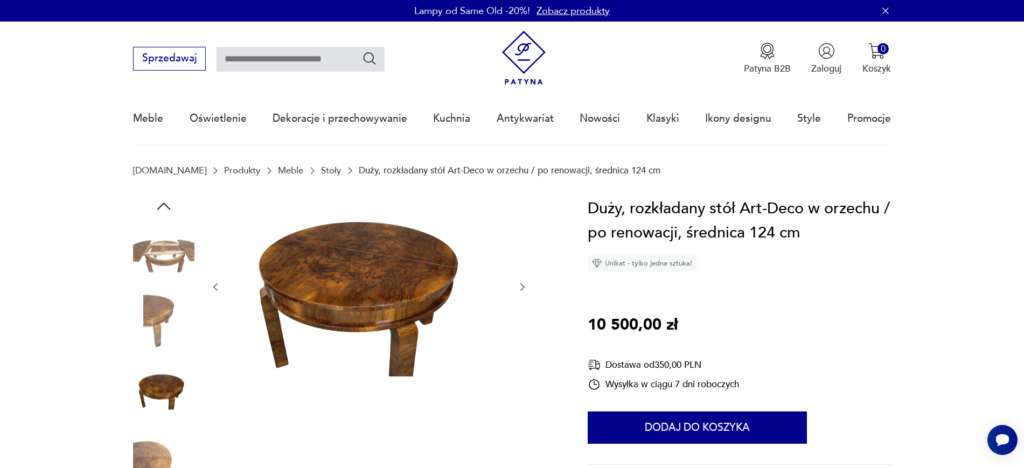
click at [522, 283] on icon "button" at bounding box center [522, 287] width 11 height 11
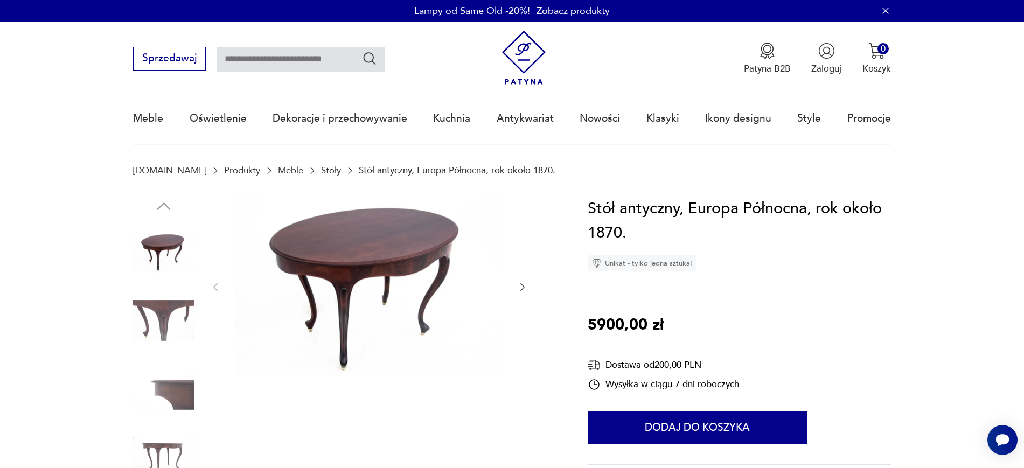
click at [524, 288] on icon "button" at bounding box center [522, 287] width 11 height 11
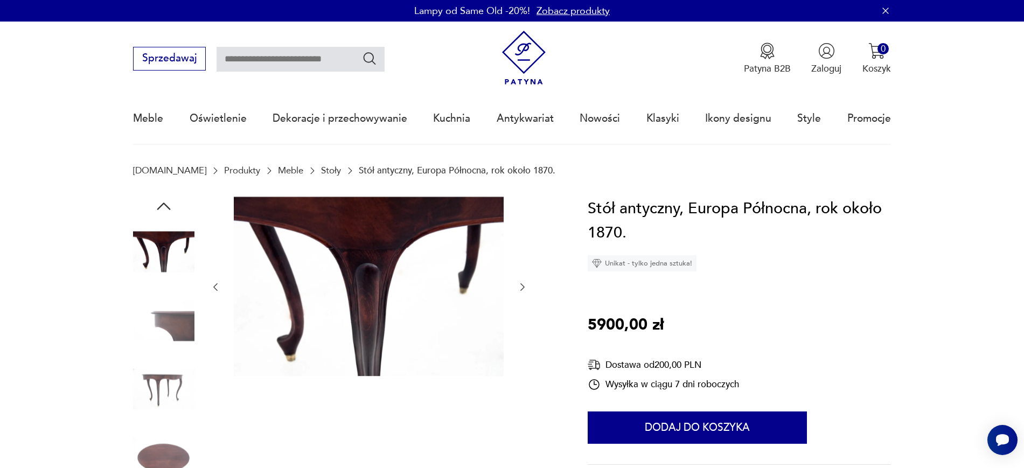
drag, startPoint x: 375, startPoint y: 298, endPoint x: 522, endPoint y: 283, distance: 148.3
click at [522, 283] on icon "button" at bounding box center [522, 287] width 11 height 11
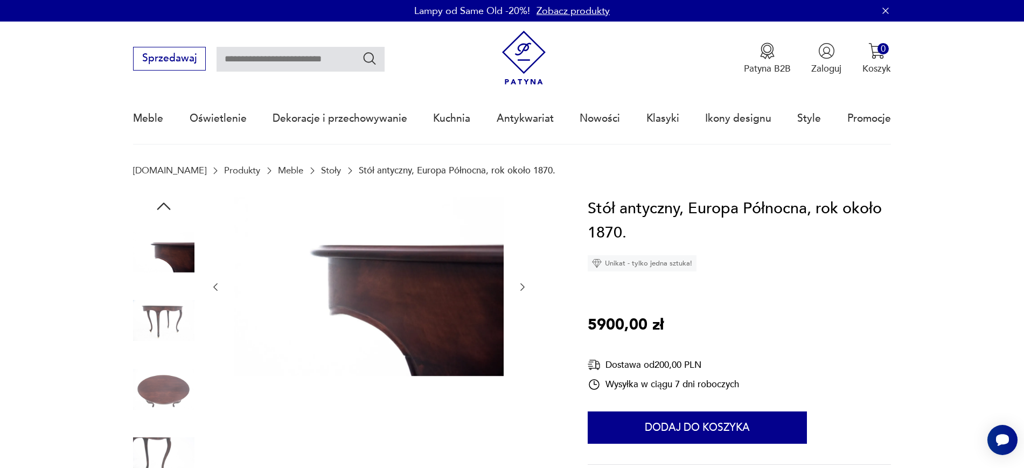
click at [522, 283] on icon "button" at bounding box center [522, 287] width 11 height 11
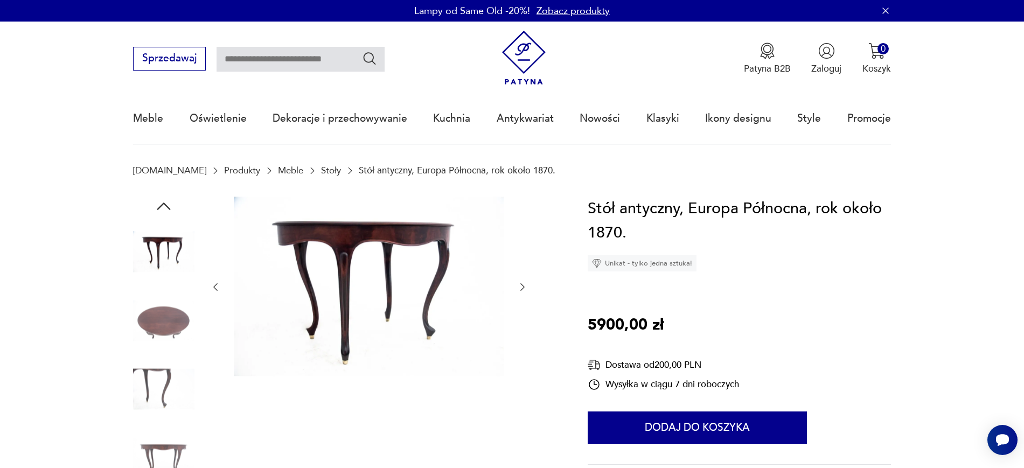
click at [522, 283] on icon "button" at bounding box center [522, 287] width 11 height 11
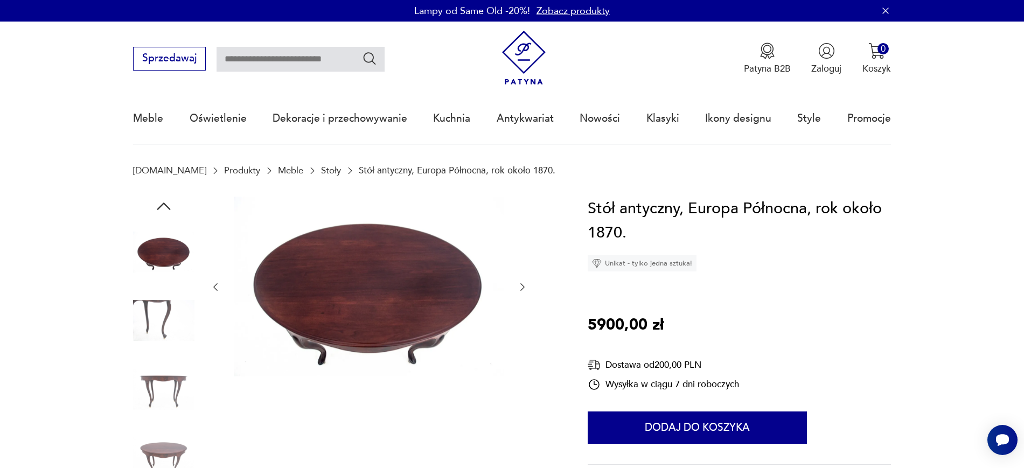
click at [519, 296] on div at bounding box center [369, 288] width 318 height 182
click at [522, 289] on icon "button" at bounding box center [522, 288] width 4 height 8
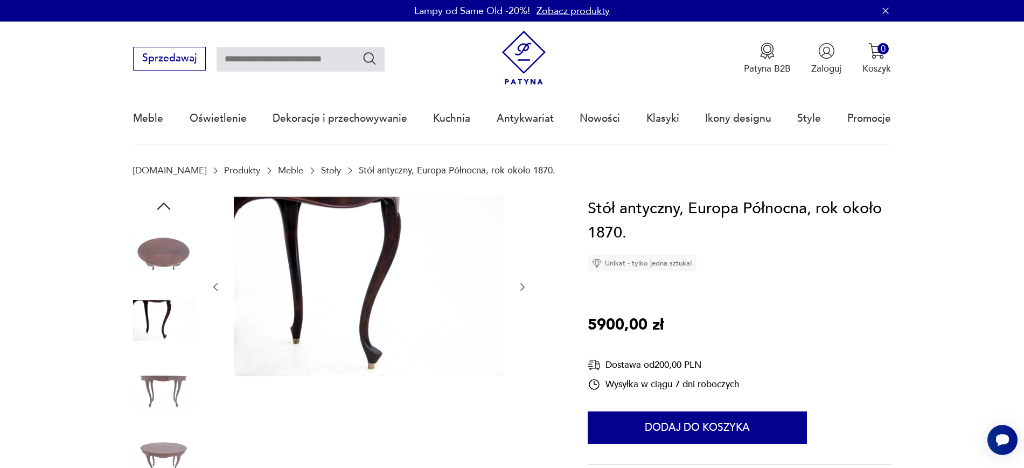
click at [522, 289] on icon "button" at bounding box center [522, 288] width 4 height 8
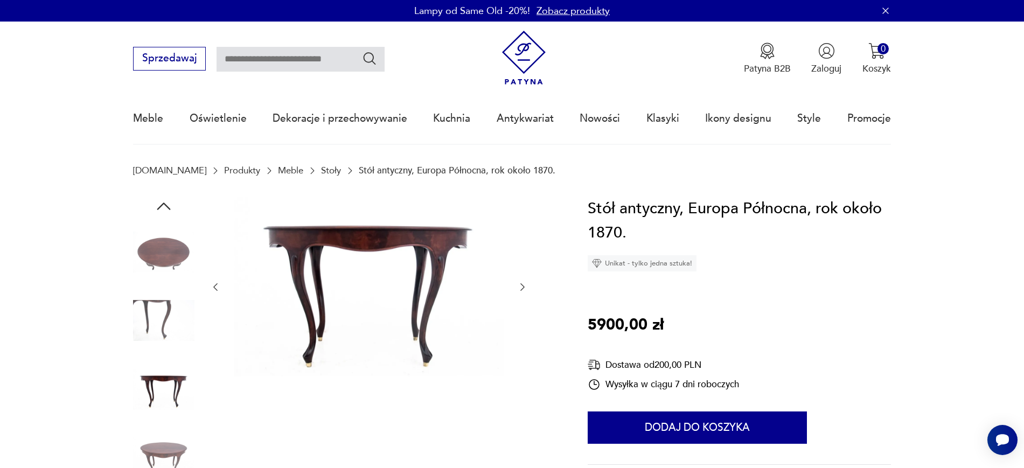
click at [515, 296] on div at bounding box center [369, 288] width 318 height 182
click at [521, 283] on icon "button" at bounding box center [522, 287] width 11 height 11
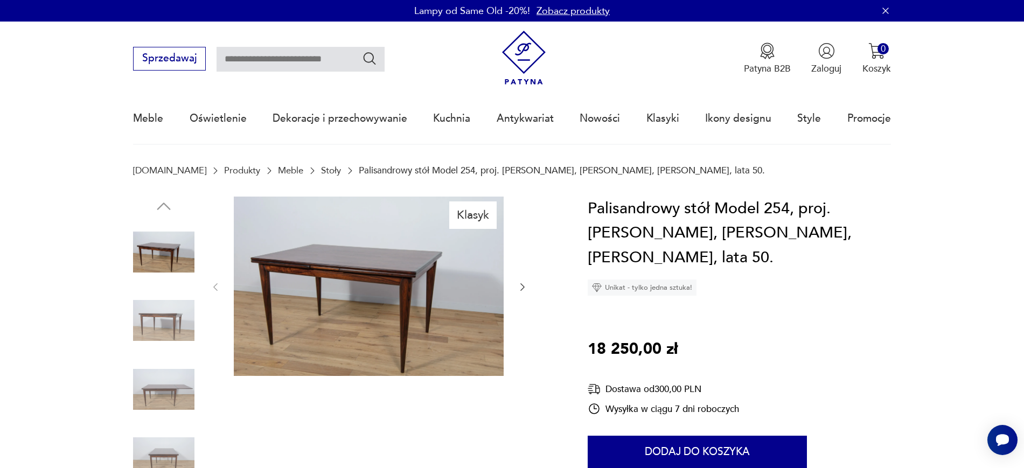
click at [521, 279] on div at bounding box center [369, 288] width 318 height 182
click at [521, 288] on icon "button" at bounding box center [522, 287] width 11 height 11
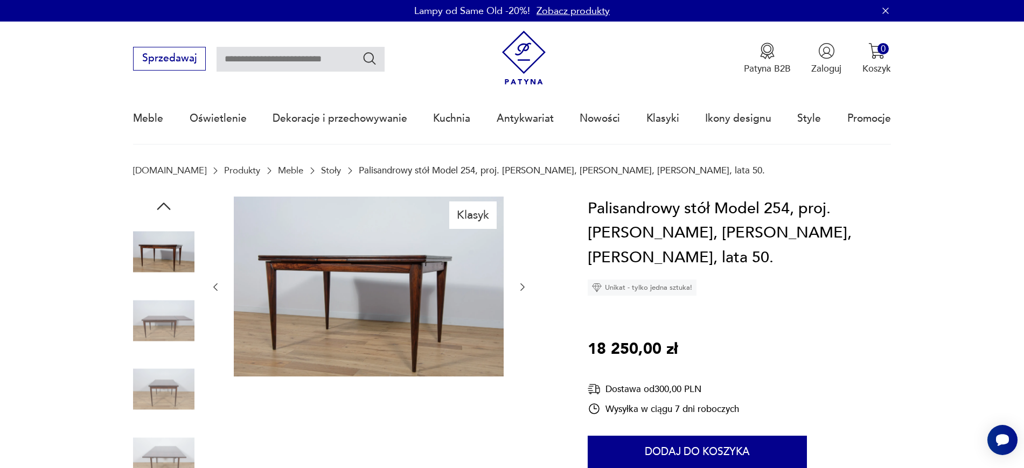
click at [522, 291] on icon "button" at bounding box center [522, 287] width 11 height 11
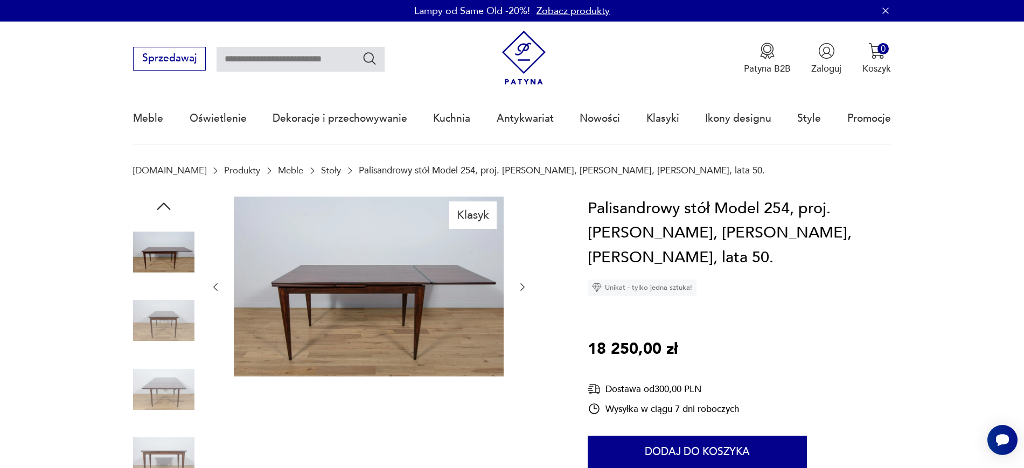
click at [523, 283] on icon "button" at bounding box center [522, 287] width 11 height 11
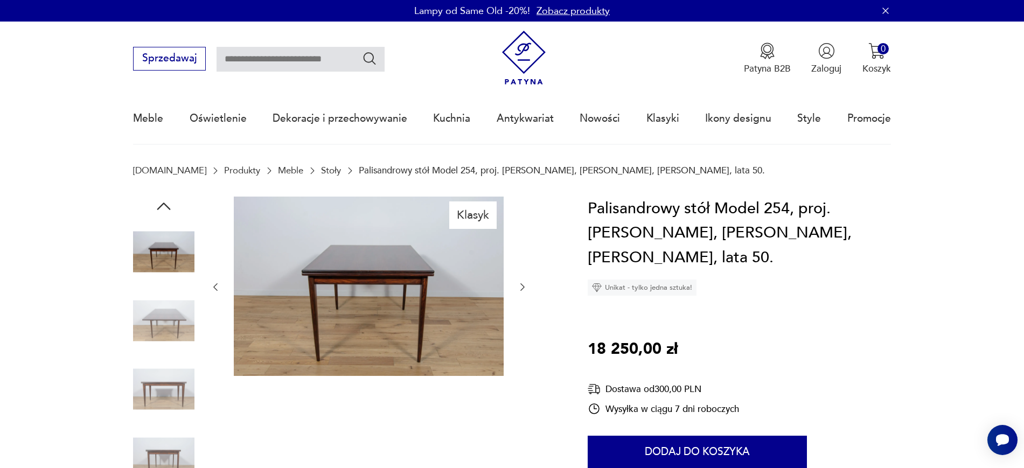
click at [523, 283] on icon "button" at bounding box center [522, 287] width 11 height 11
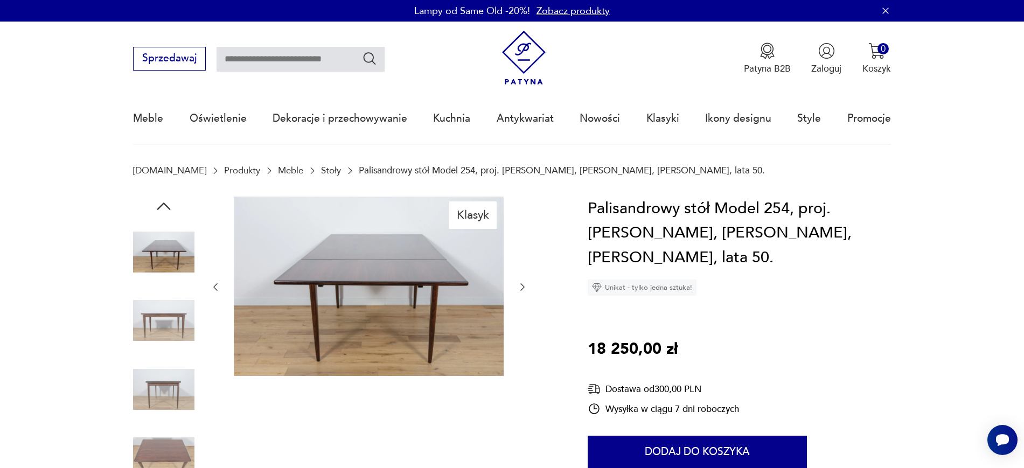
click at [521, 288] on icon "button" at bounding box center [522, 287] width 11 height 11
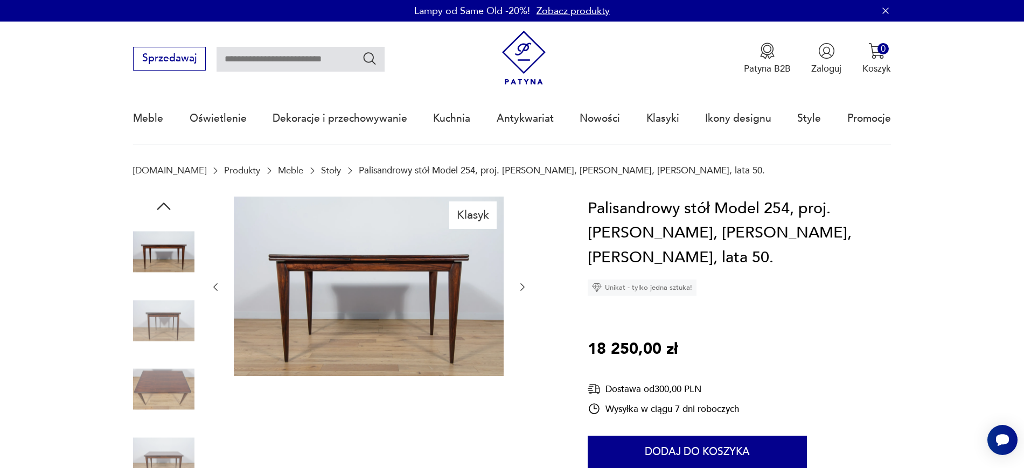
click at [525, 284] on icon "button" at bounding box center [522, 287] width 11 height 11
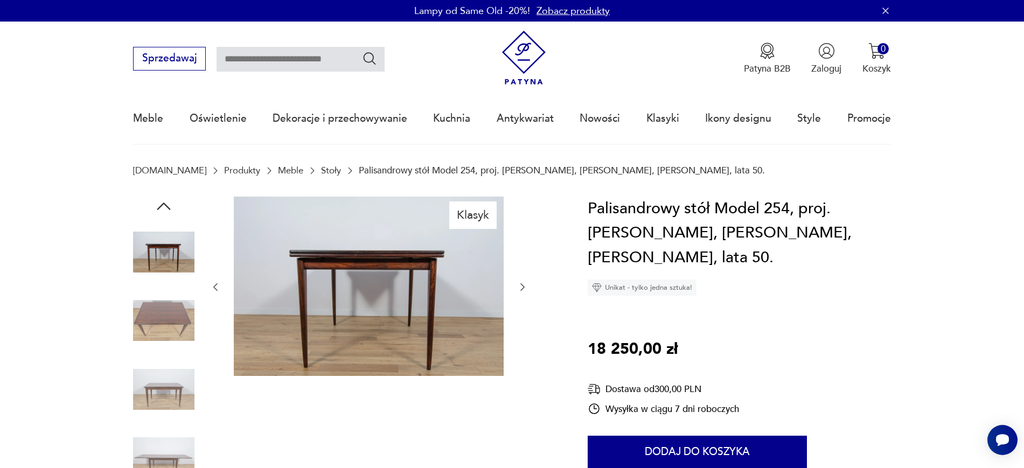
click at [525, 284] on icon "button" at bounding box center [522, 287] width 11 height 11
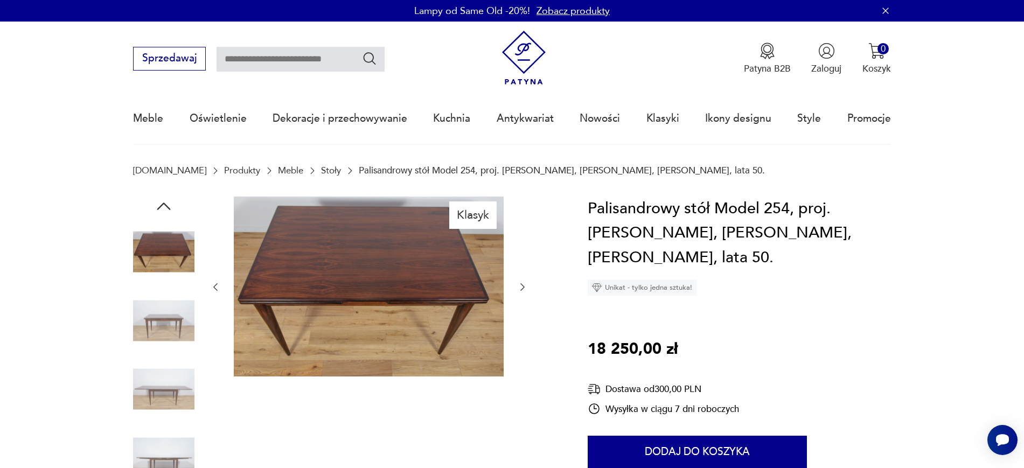
click at [525, 284] on icon "button" at bounding box center [522, 287] width 11 height 11
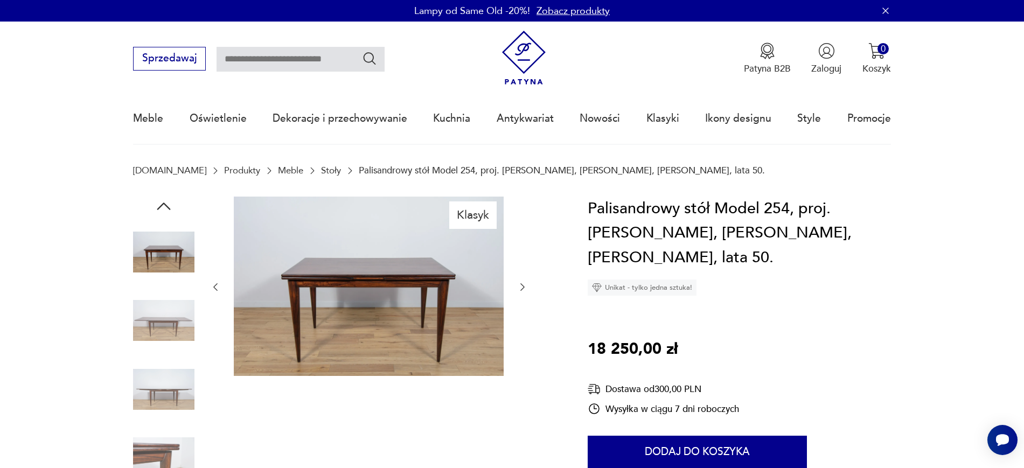
click at [529, 289] on div "Klasyk" at bounding box center [344, 356] width 423 height 319
click at [524, 289] on icon "button" at bounding box center [522, 287] width 11 height 11
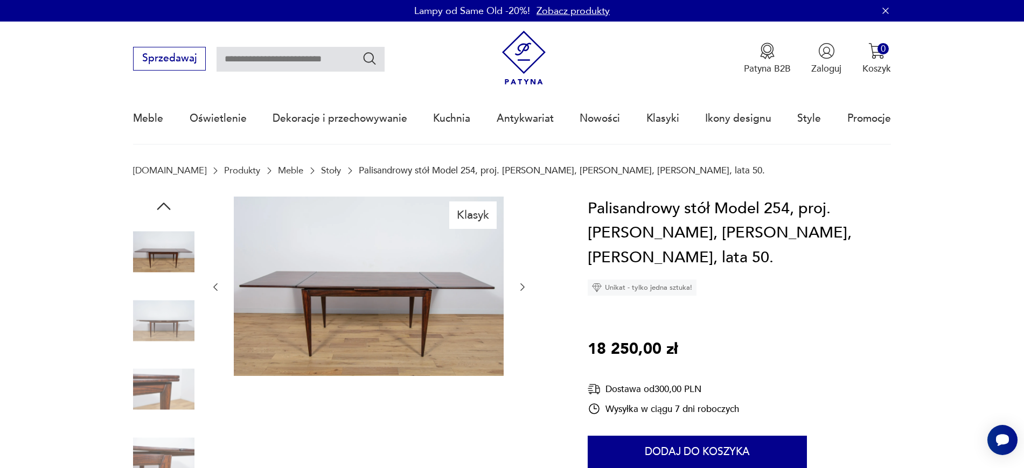
click at [524, 289] on icon "button" at bounding box center [522, 287] width 11 height 11
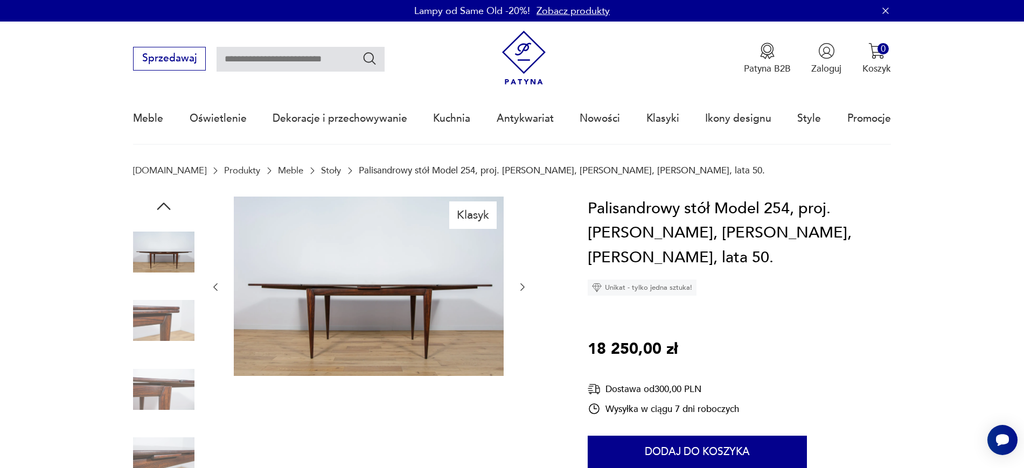
click at [223, 284] on div at bounding box center [369, 288] width 318 height 182
click at [220, 286] on icon "button" at bounding box center [215, 287] width 11 height 11
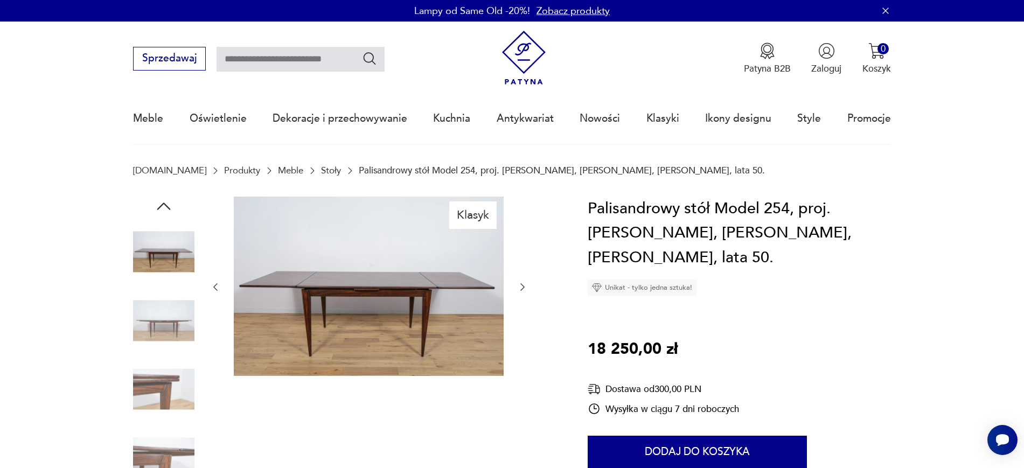
click at [527, 282] on icon "button" at bounding box center [522, 287] width 11 height 11
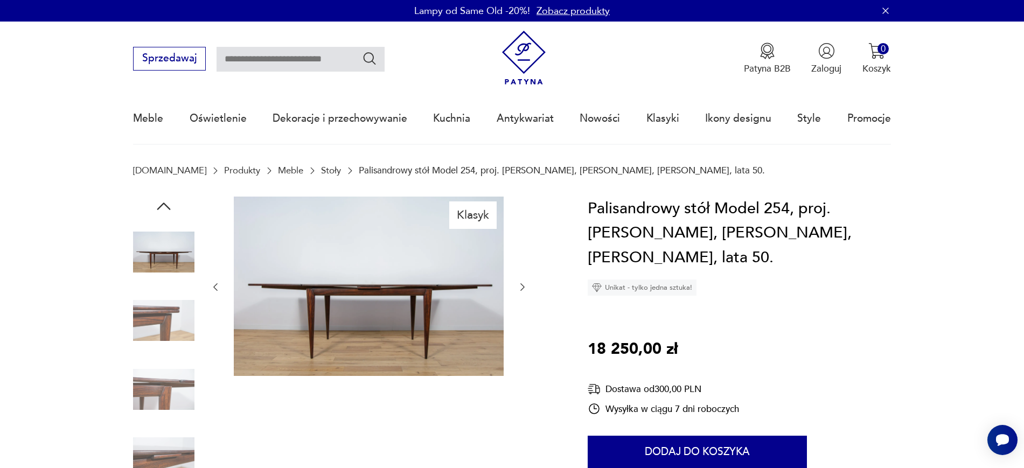
click at [527, 282] on icon "button" at bounding box center [522, 287] width 11 height 11
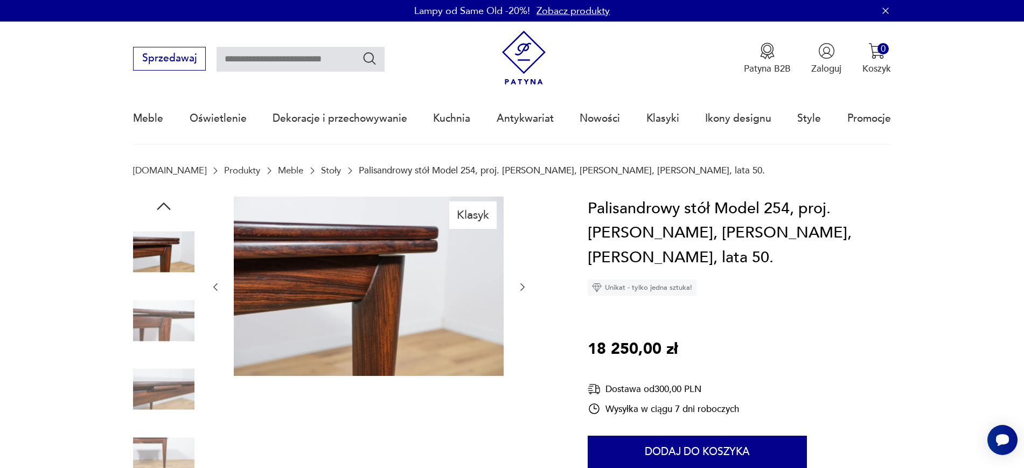
click at [522, 290] on icon "button" at bounding box center [522, 287] width 11 height 11
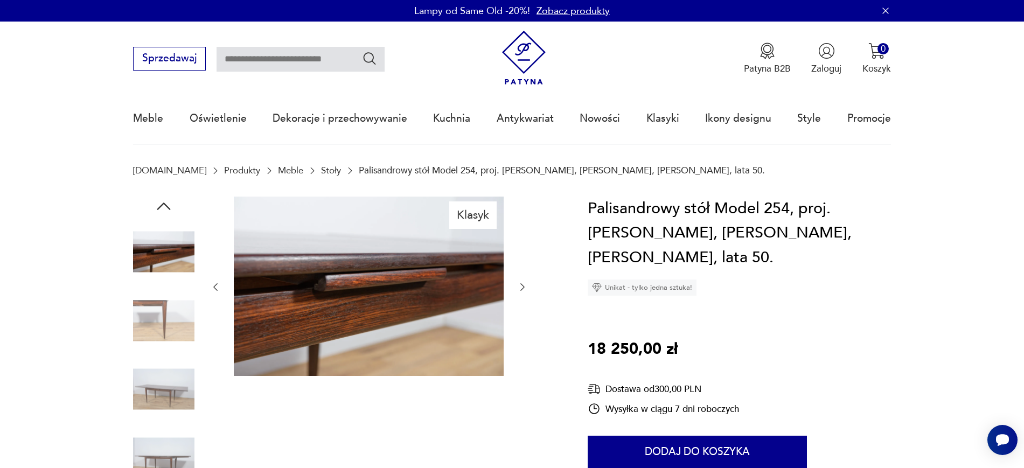
click at [522, 290] on icon "button" at bounding box center [522, 287] width 11 height 11
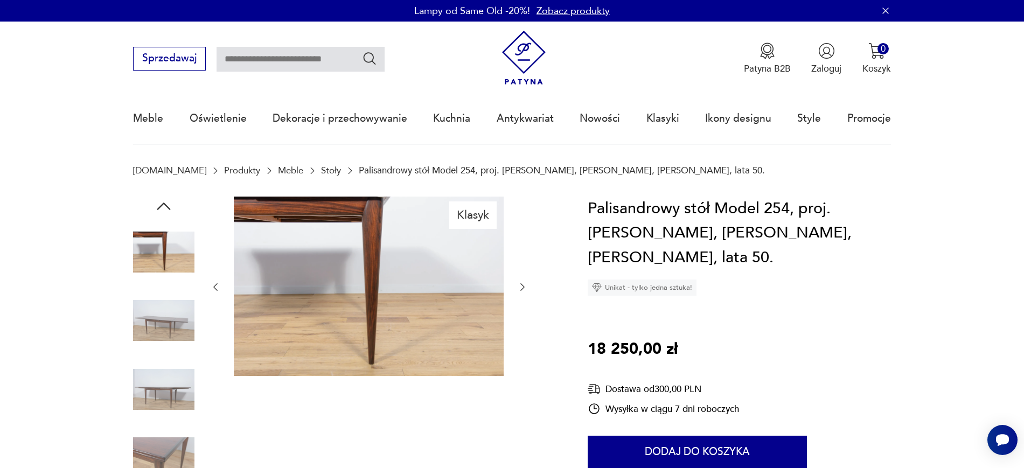
click at [522, 290] on icon "button" at bounding box center [522, 287] width 11 height 11
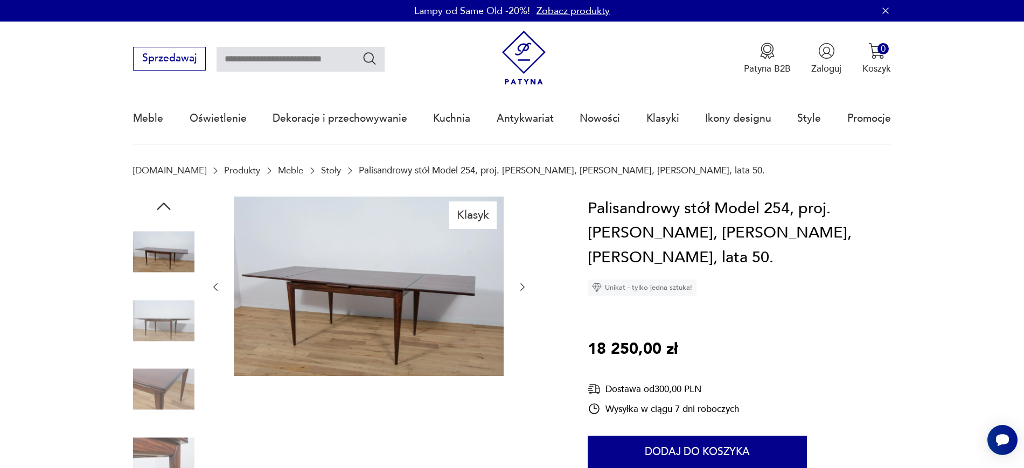
click at [522, 290] on icon "button" at bounding box center [522, 287] width 11 height 11
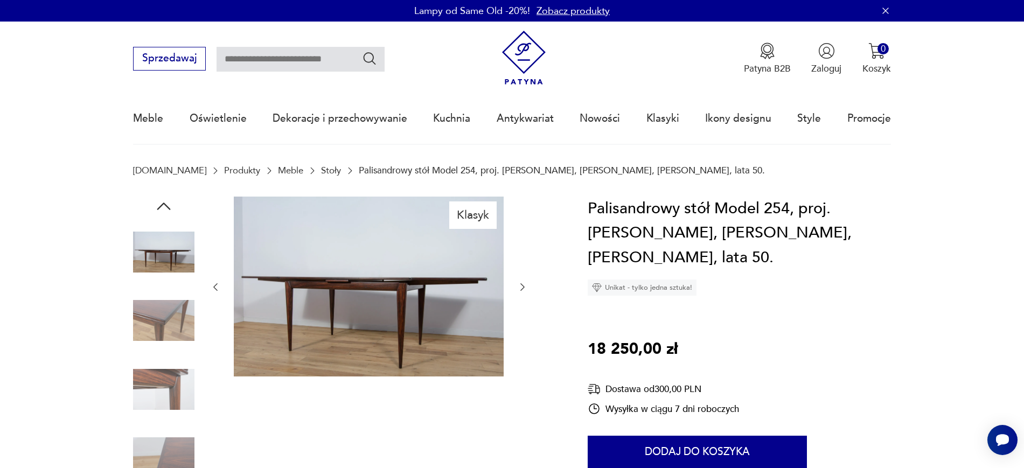
click at [521, 286] on icon "button" at bounding box center [522, 287] width 11 height 11
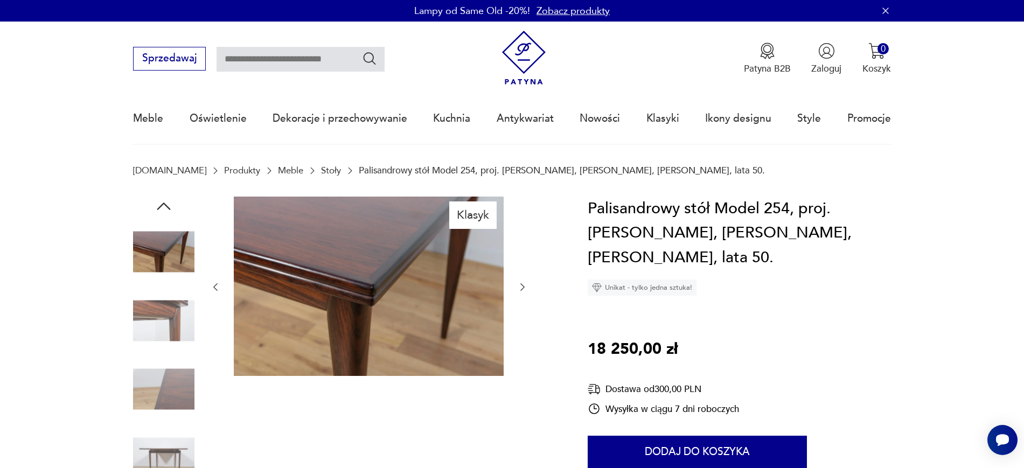
click at [521, 286] on icon "button" at bounding box center [522, 287] width 11 height 11
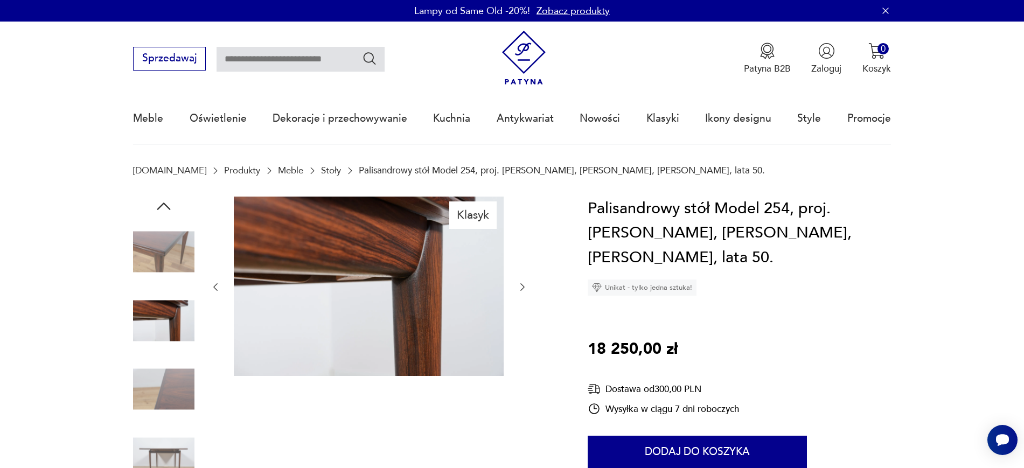
click at [521, 286] on icon "button" at bounding box center [522, 287] width 11 height 11
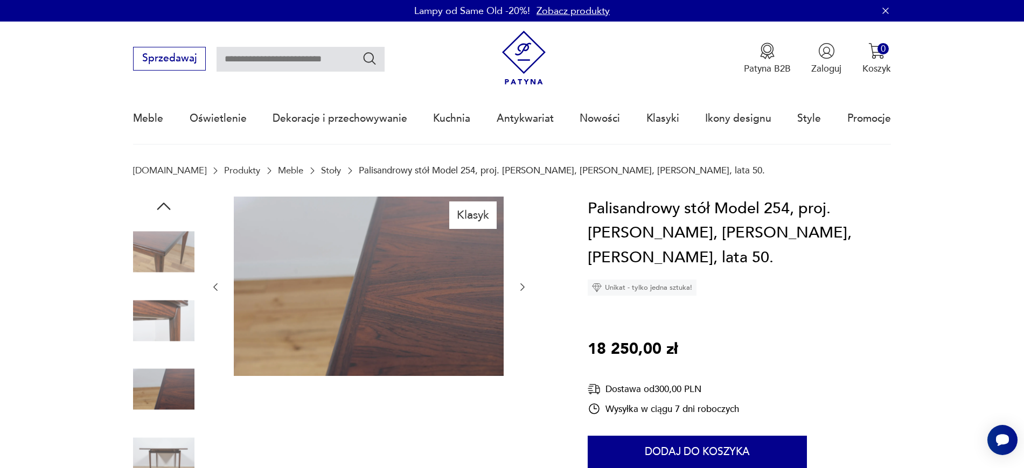
click at [521, 286] on icon "button" at bounding box center [522, 287] width 11 height 11
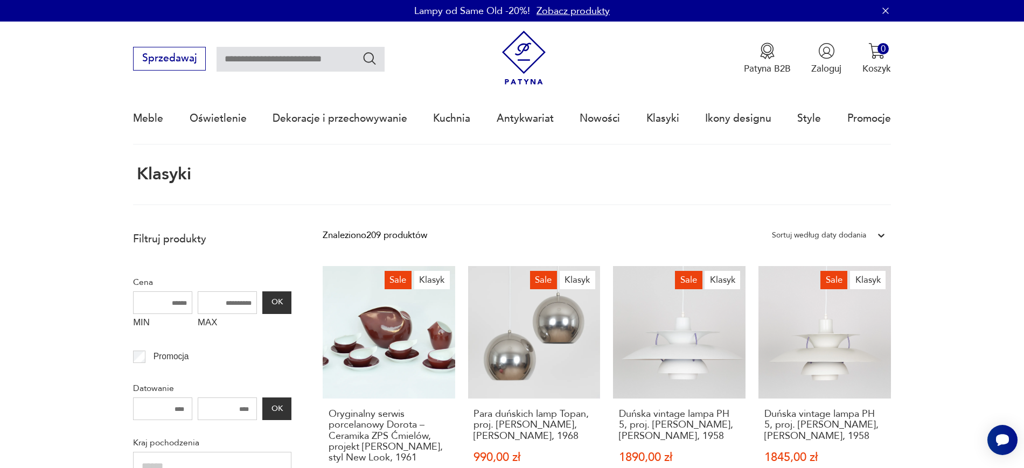
click at [561, 14] on link "Zobacz produkty" at bounding box center [572, 10] width 73 height 13
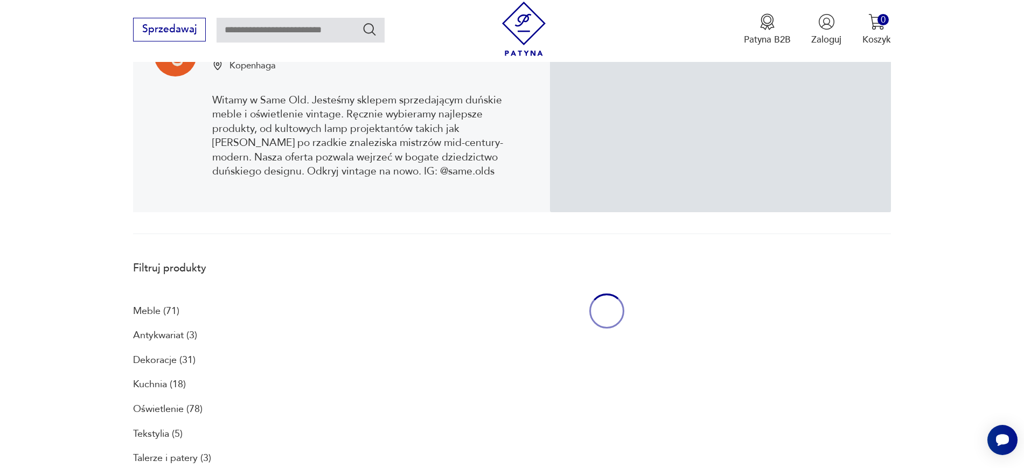
scroll to position [288, 0]
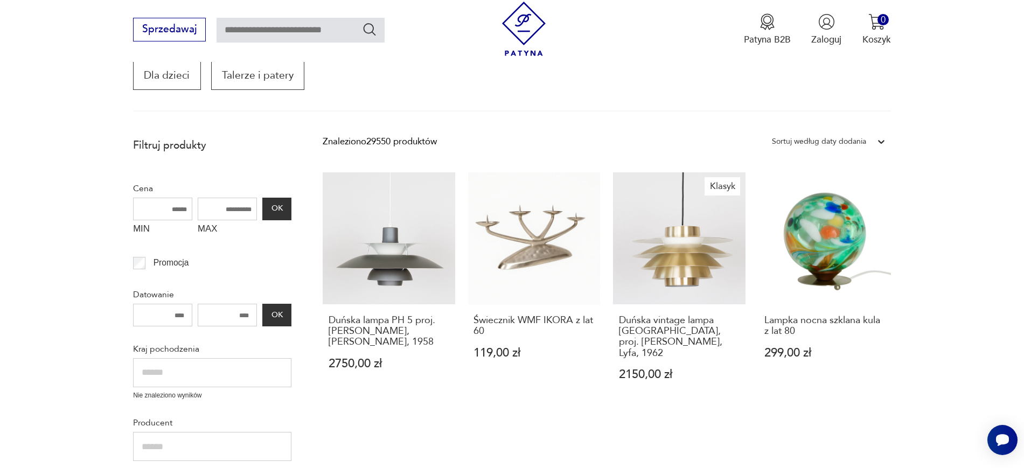
scroll to position [300, 0]
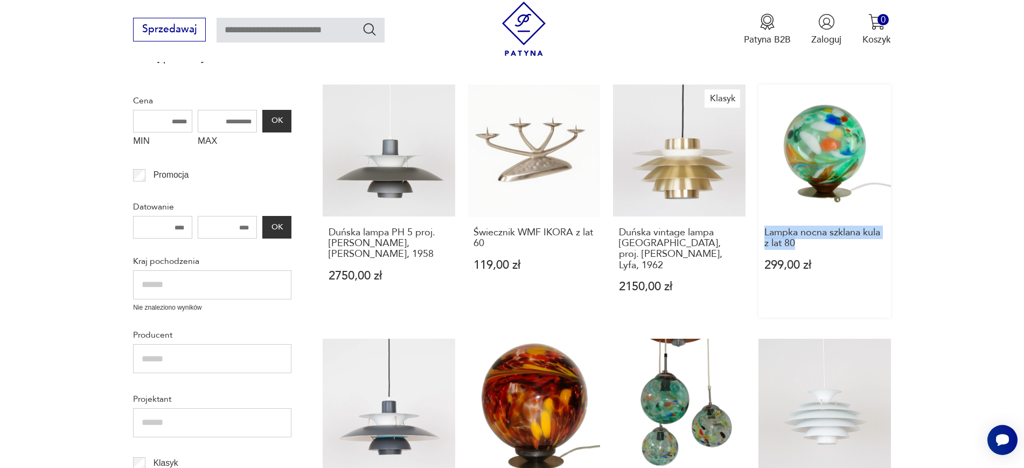
drag, startPoint x: 896, startPoint y: 247, endPoint x: 761, endPoint y: 225, distance: 136.3
copy h3 "Lampka nocna szklana kula z lat 80"
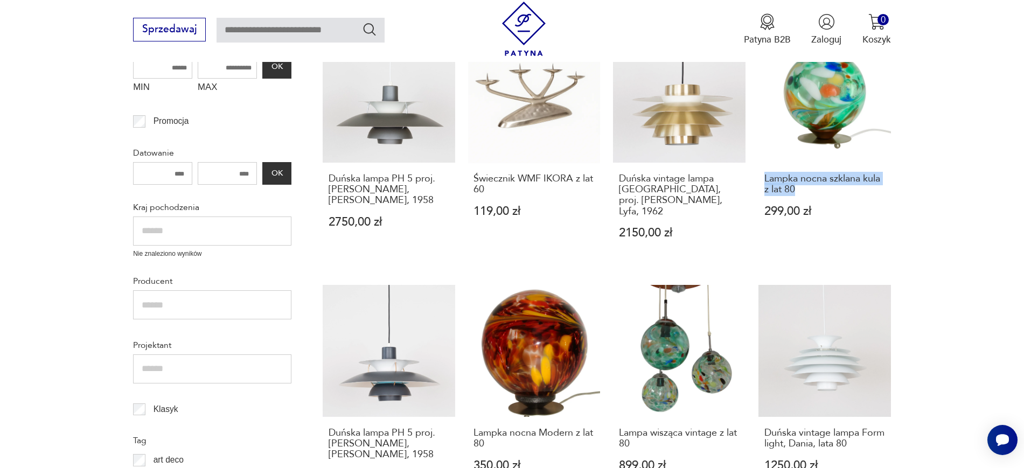
scroll to position [381, 0]
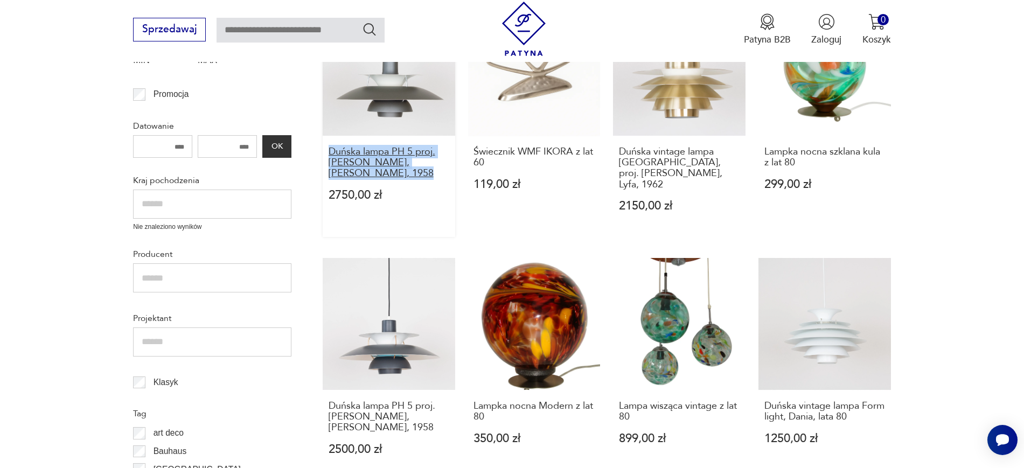
drag, startPoint x: 312, startPoint y: 155, endPoint x: 381, endPoint y: 175, distance: 71.2
copy h3 "Duńska lampa PH 5 proj. Poul Henningsen, Louis Poulsen, 19"
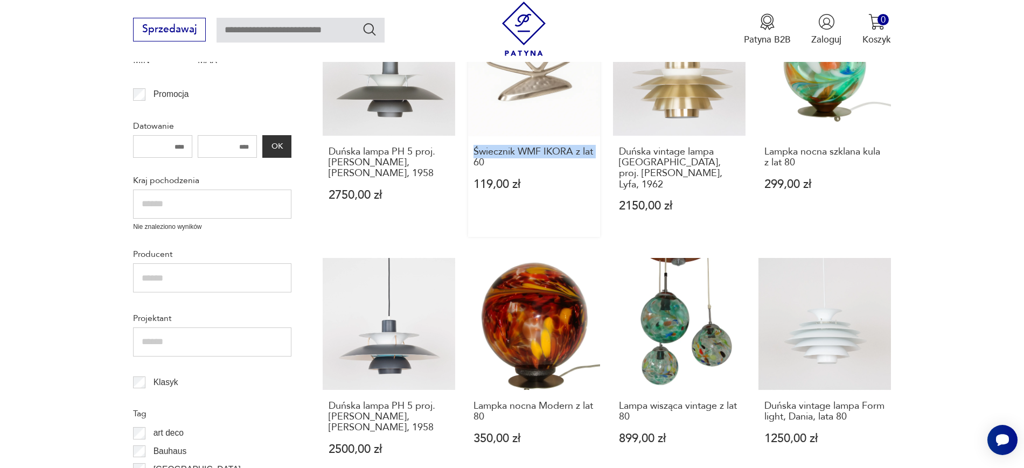
drag, startPoint x: 462, startPoint y: 161, endPoint x: 471, endPoint y: 154, distance: 11.1
copy h3 "Świecznik WMF IKORA z lat"
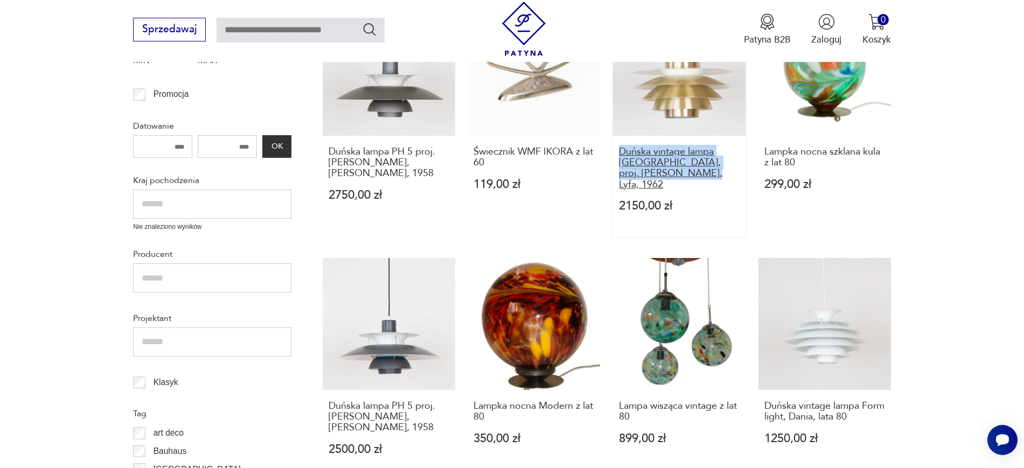
drag, startPoint x: 612, startPoint y: 148, endPoint x: 705, endPoint y: 176, distance: 97.8
copy h3 "Duńska vintage lampa Verona, proj. Svend Middelboe, Lyfa, 19"
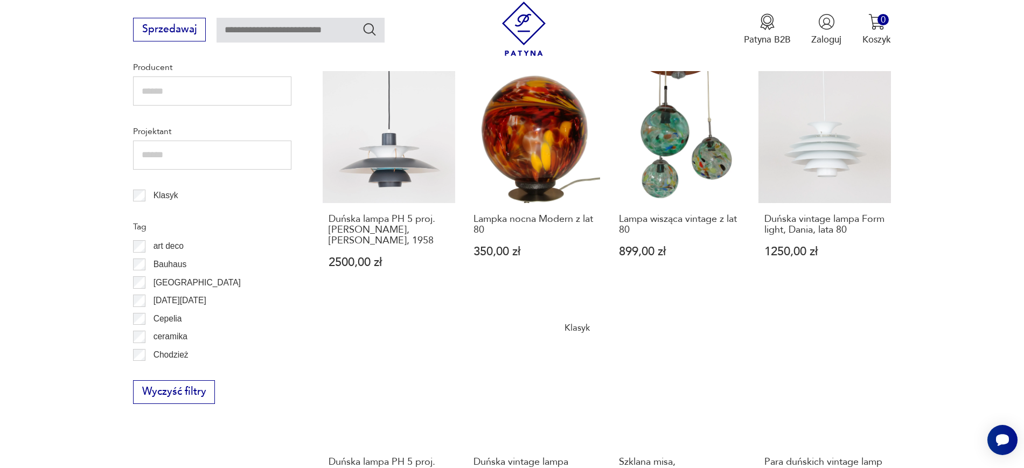
scroll to position [569, 0]
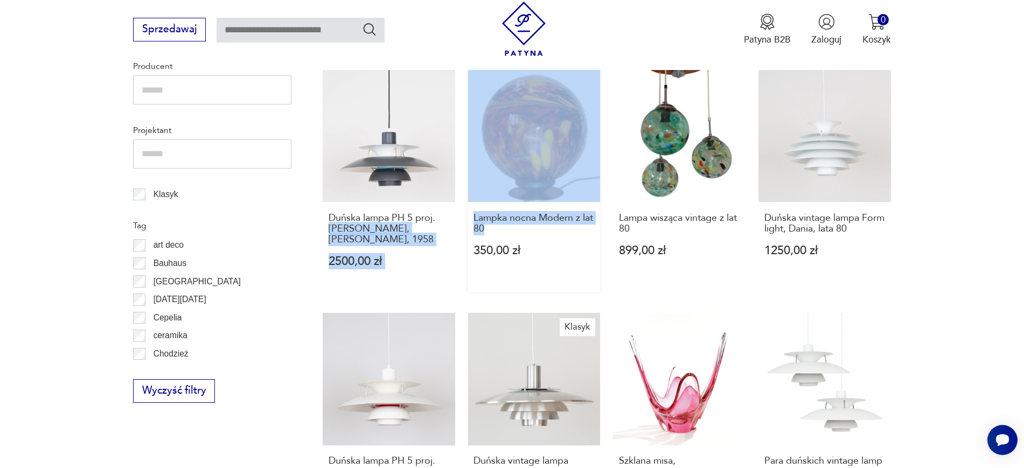
drag, startPoint x: 461, startPoint y: 206, endPoint x: 507, endPoint y: 226, distance: 50.4
click at [507, 226] on div "Duńska lampa PH 5 proj. Poul Henningsen, Louis Poulsen, 1958 2750,00 zł Świeczn…" at bounding box center [607, 308] width 568 height 985
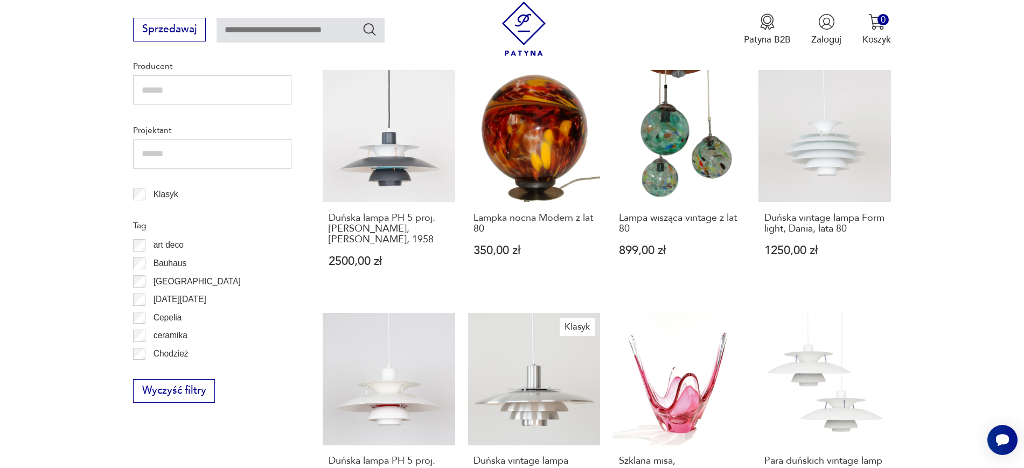
click at [21, 305] on section "Filtruj produkty Cena MIN MAX OK Promocja Datowanie OK Kraj pochodzenia Nie zna…" at bounding box center [512, 353] width 1024 height 1156
drag, startPoint x: 461, startPoint y: 206, endPoint x: 487, endPoint y: 216, distance: 27.8
click at [487, 216] on div "Duńska lampa PH 5 proj. Poul Henningsen, Louis Poulsen, 1958 2750,00 zł Świeczn…" at bounding box center [607, 308] width 568 height 985
copy h3 "Lampka nocna Modern z lat 80"
drag, startPoint x: 610, startPoint y: 210, endPoint x: 635, endPoint y: 221, distance: 27.0
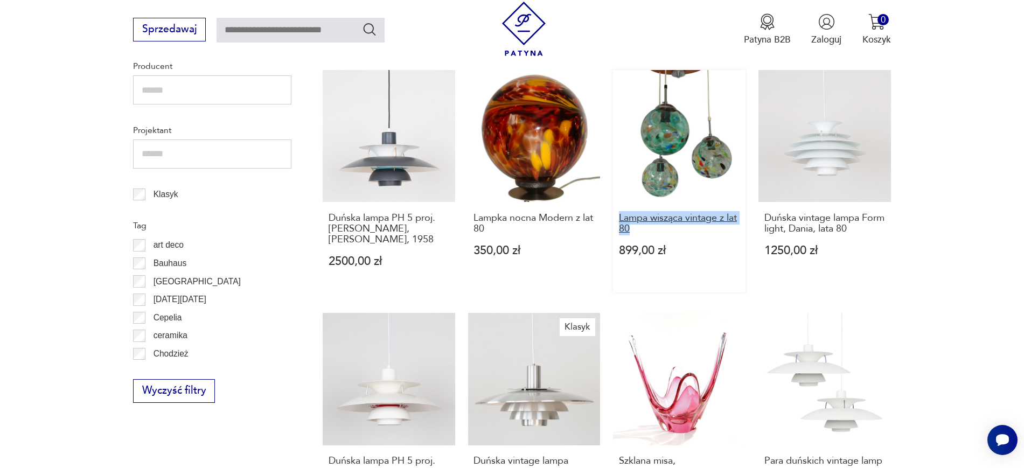
click at [635, 221] on div "Duńska lampa PH 5 proj. Poul Henningsen, Louis Poulsen, 1958 2750,00 zł Świeczn…" at bounding box center [607, 308] width 568 height 985
copy h3 "Lampa wisząca vintage z lat 80"
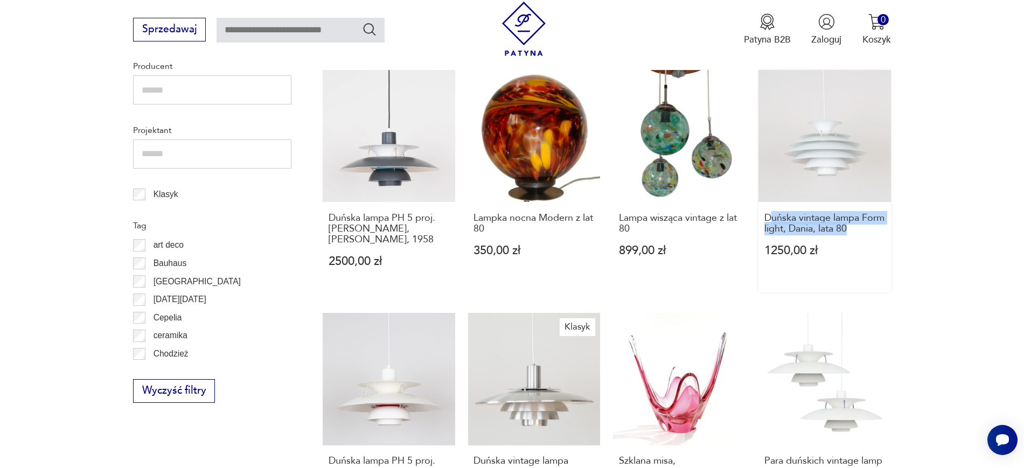
drag, startPoint x: 927, startPoint y: 213, endPoint x: 774, endPoint y: 197, distance: 153.7
click at [774, 197] on section "Filtruj produkty Cena MIN MAX OK Promocja Datowanie OK Kraj pochodzenia Nie zna…" at bounding box center [512, 353] width 1024 height 1156
copy h3 "uńska vintage lampa Form light, Dania, lata 80"
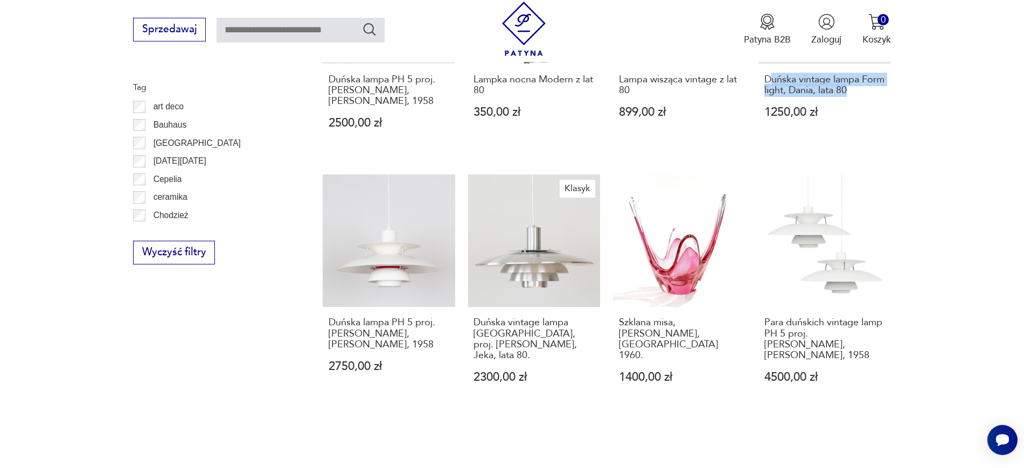
scroll to position [757, 0]
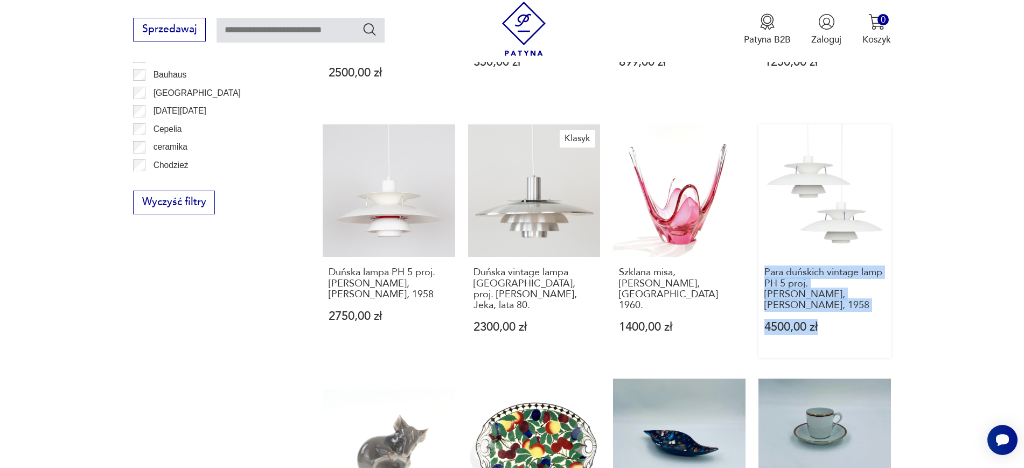
drag, startPoint x: 923, startPoint y: 309, endPoint x: 761, endPoint y: 261, distance: 168.4
click at [761, 261] on section "Filtruj produkty Cena MIN MAX OK Promocja Datowanie OK Kraj pochodzenia Nie zna…" at bounding box center [512, 165] width 1024 height 1156
copy div "Para duńskich vintage lamp PH 5 proj. Poul Henningsen, Louis Poulsen, 1958 4500…"
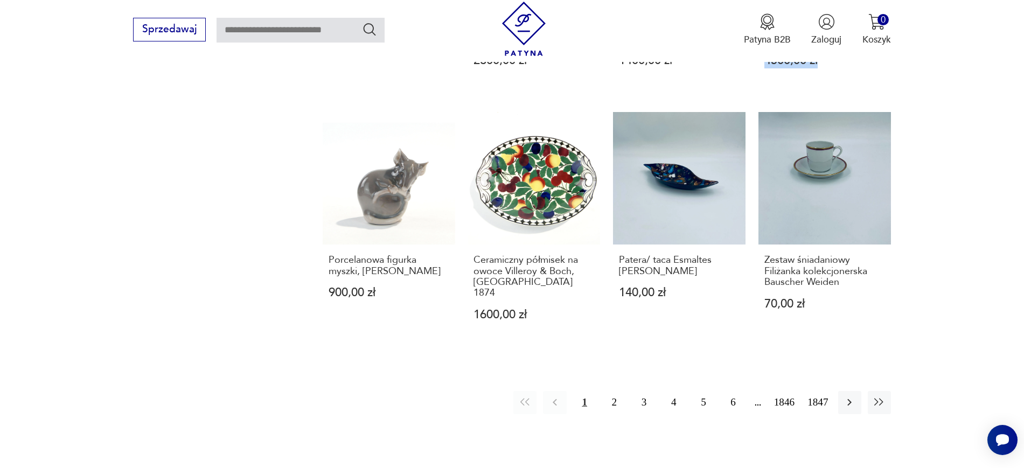
scroll to position [1031, 0]
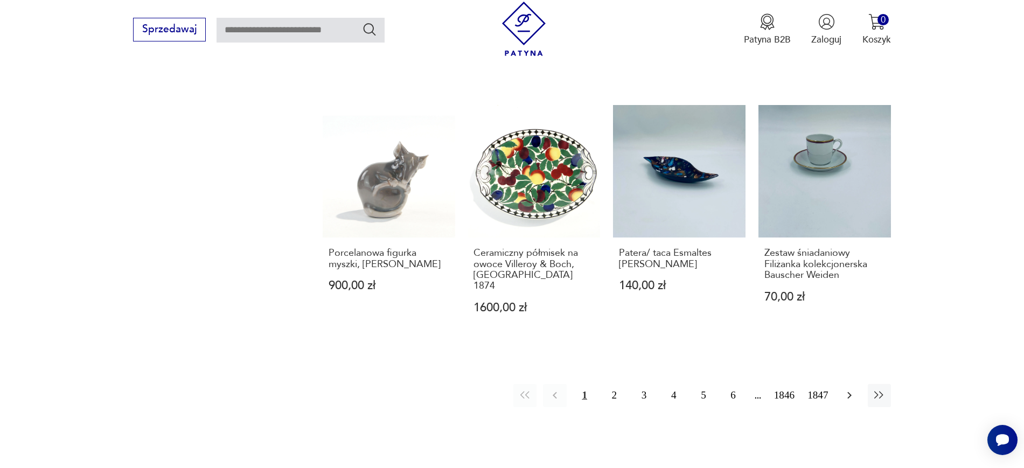
click at [850, 389] on icon "button" at bounding box center [849, 395] width 13 height 13
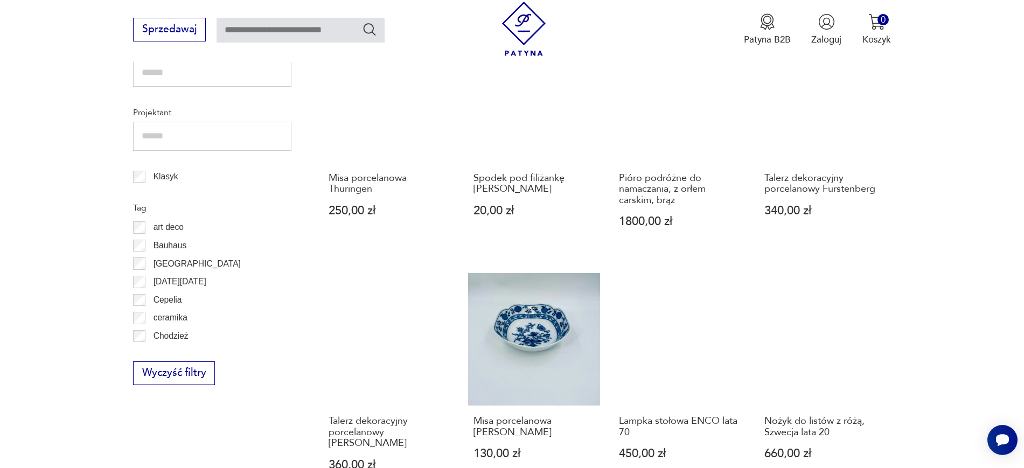
scroll to position [694, 0]
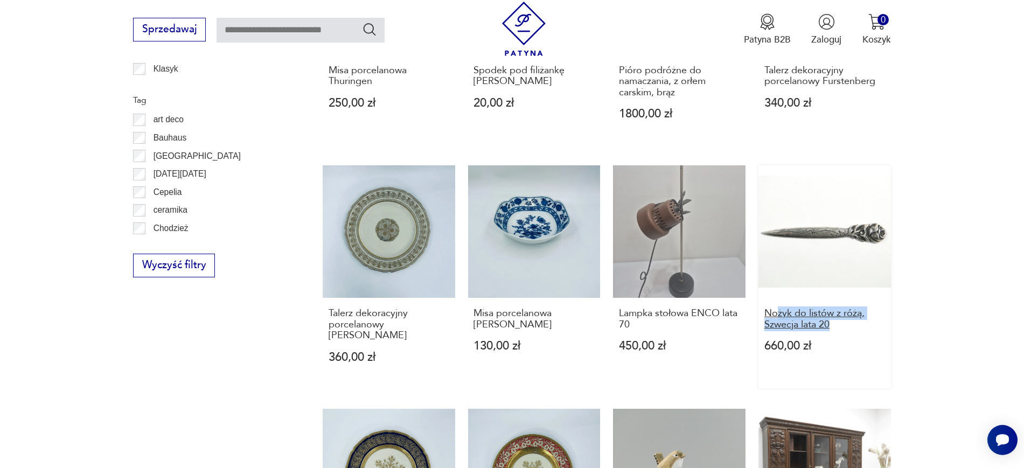
drag, startPoint x: 907, startPoint y: 332, endPoint x: 776, endPoint y: 312, distance: 133.0
click at [776, 312] on section "Filtruj produkty Cena MIN MAX OK Promocja Datowanie OK Kraj pochodzenia Nie zna…" at bounding box center [512, 205] width 1024 height 1111
copy h3 "żyk do listów z różą, Szwecja lata 20"
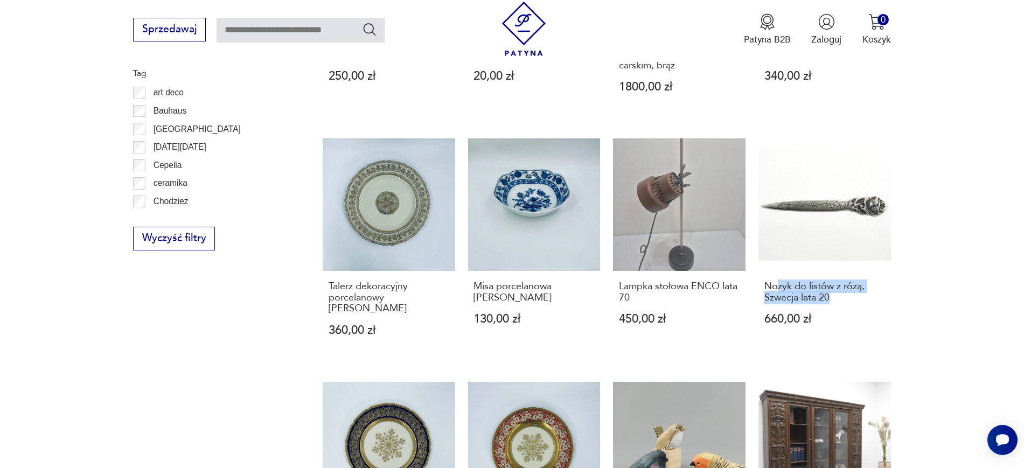
scroll to position [748, 0]
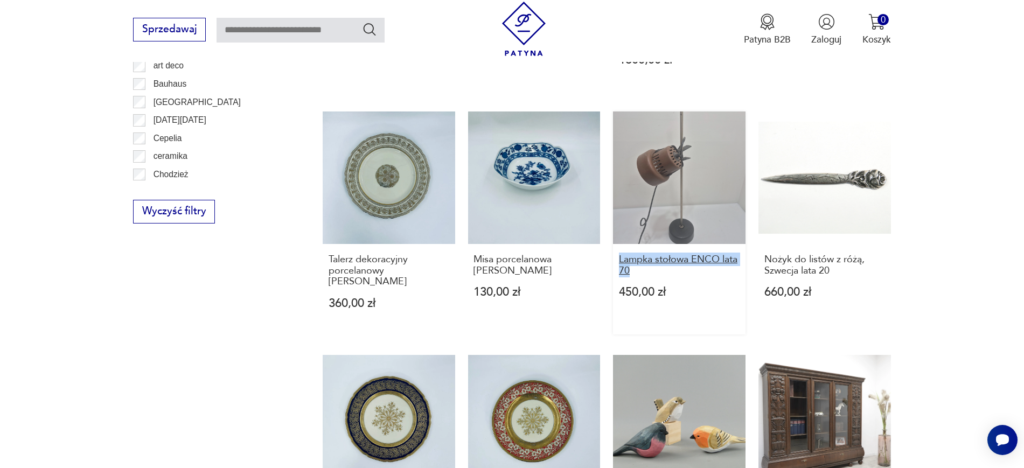
drag, startPoint x: 609, startPoint y: 258, endPoint x: 633, endPoint y: 274, distance: 28.8
click at [633, 274] on div "Patera porcelanowa Arzberg 140,00 zł Patera porcelanowa Arzberg 190,00 zł Minia…" at bounding box center [607, 107] width 568 height 941
copy h3 "Lampka stołowa ENCO lata 70"
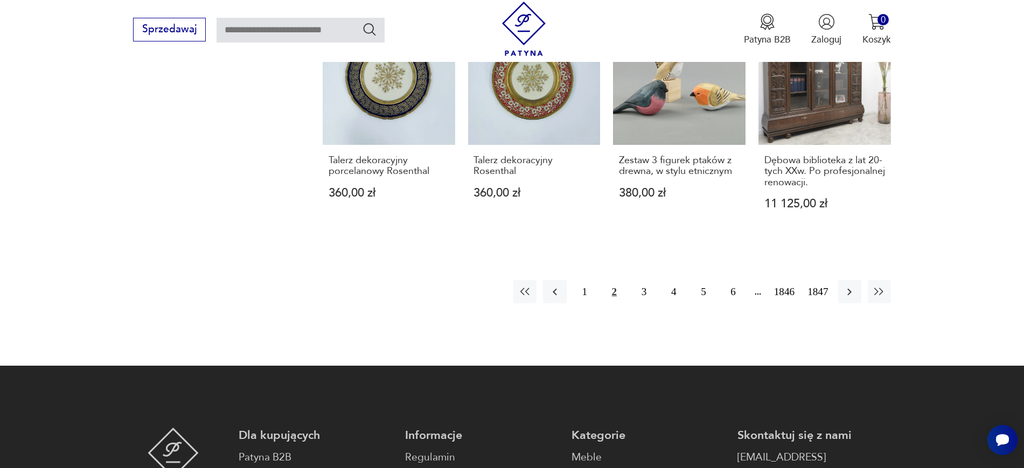
scroll to position [1098, 0]
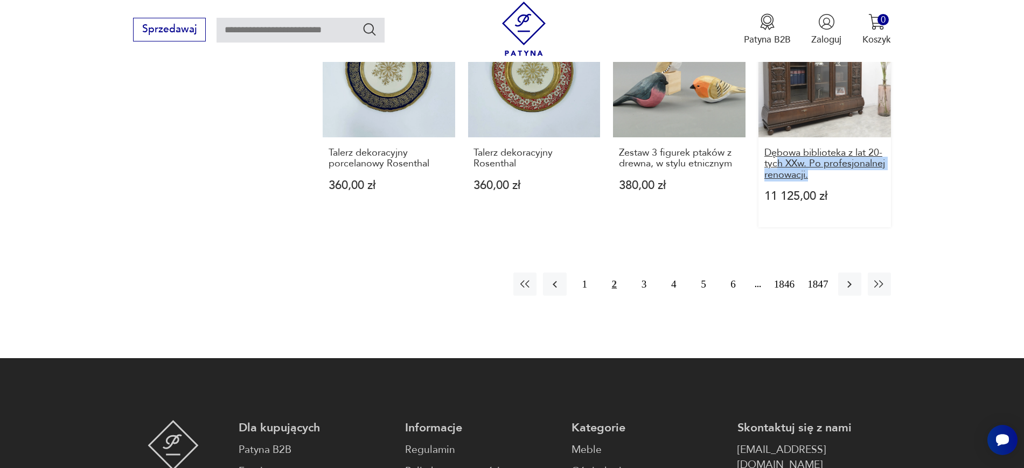
drag, startPoint x: 927, startPoint y: 167, endPoint x: 776, endPoint y: 149, distance: 152.4
drag, startPoint x: 918, startPoint y: 165, endPoint x: 766, endPoint y: 148, distance: 152.9
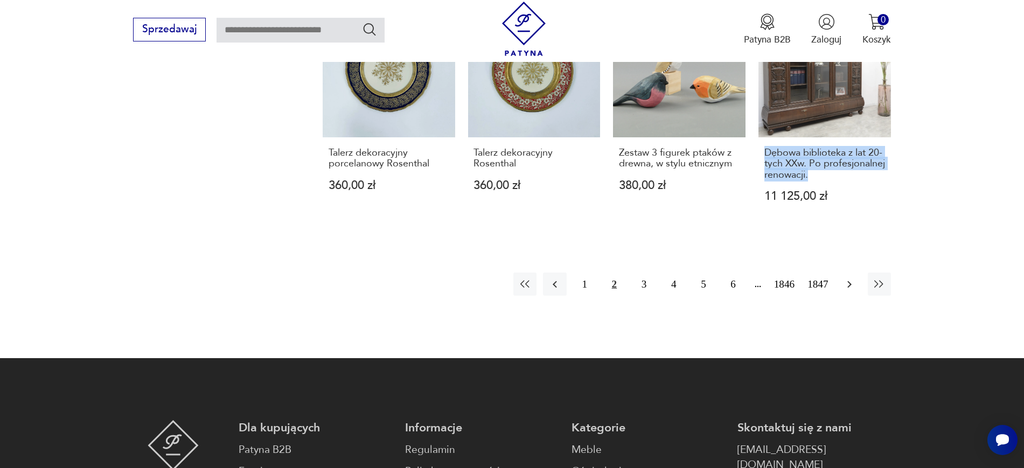
click at [843, 278] on icon "button" at bounding box center [849, 284] width 13 height 13
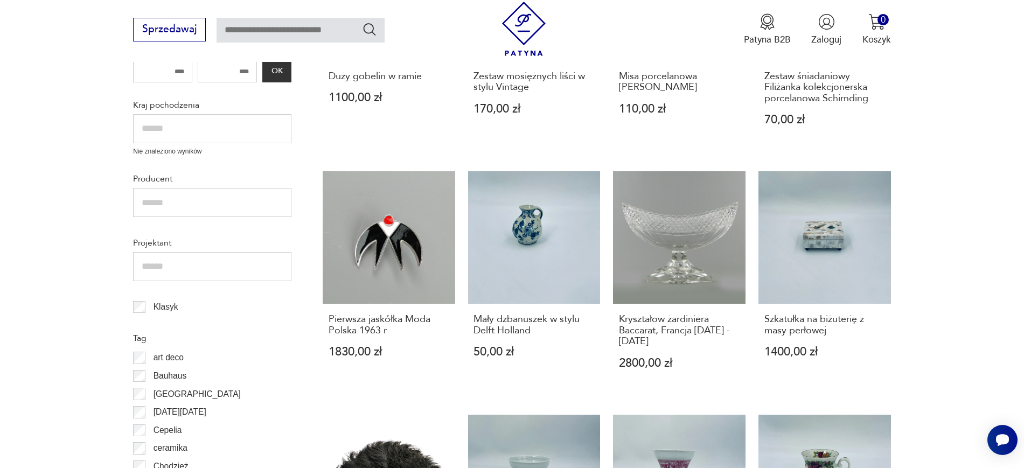
scroll to position [479, 0]
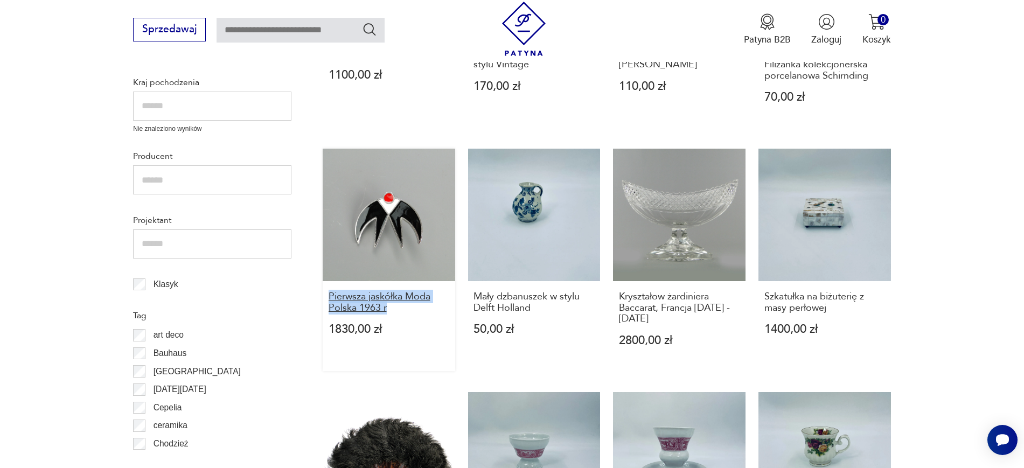
drag, startPoint x: 313, startPoint y: 300, endPoint x: 392, endPoint y: 313, distance: 80.2
click at [392, 313] on section "Filtruj produkty Cena MIN MAX OK Promocja Datowanie OK Kraj pochodzenia Nie zna…" at bounding box center [512, 432] width 1024 height 1134
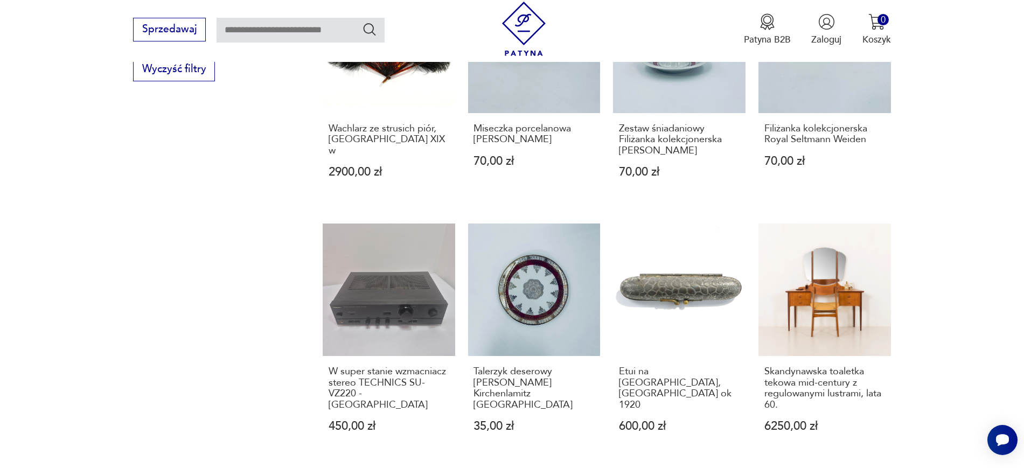
scroll to position [998, 0]
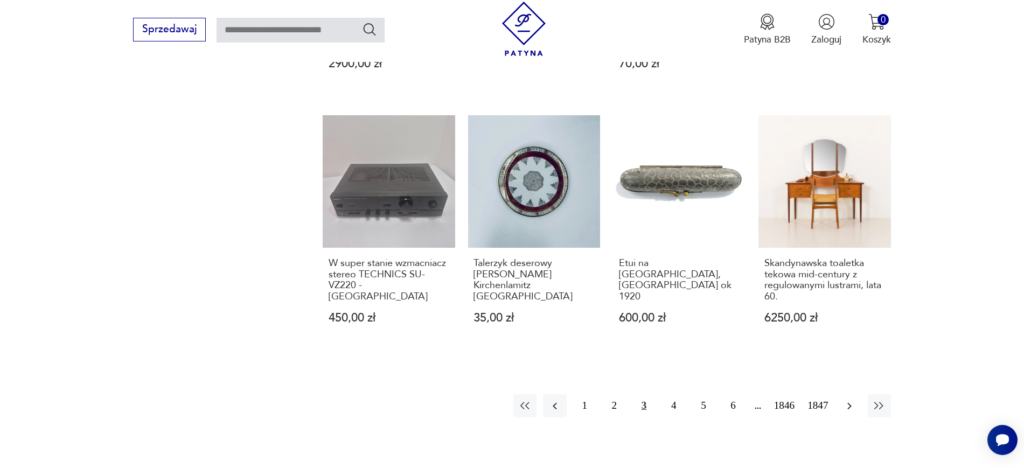
click at [851, 404] on icon "button" at bounding box center [849, 406] width 13 height 13
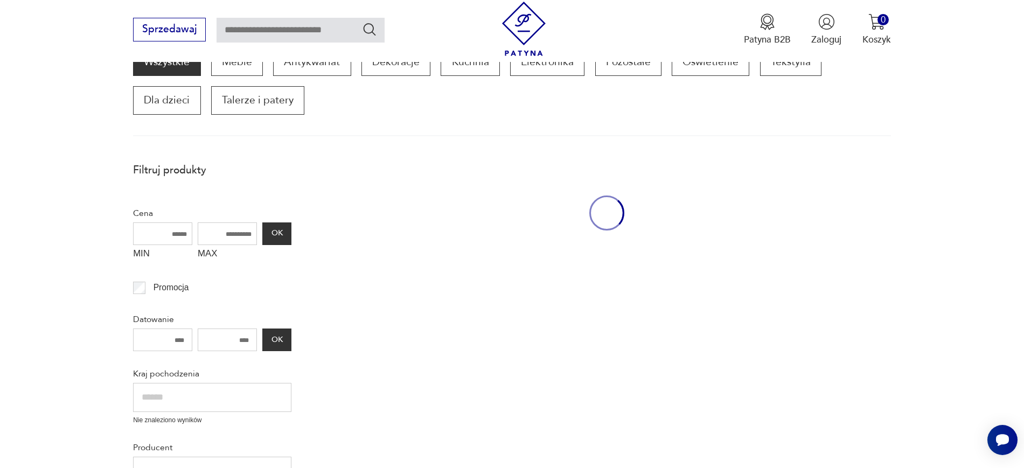
scroll to position [183, 0]
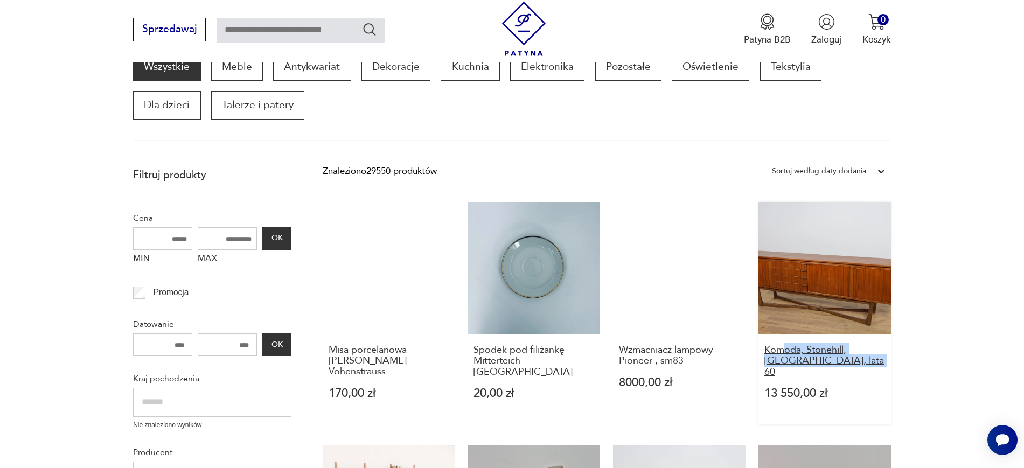
drag, startPoint x: 938, startPoint y: 359, endPoint x: 780, endPoint y: 352, distance: 157.4
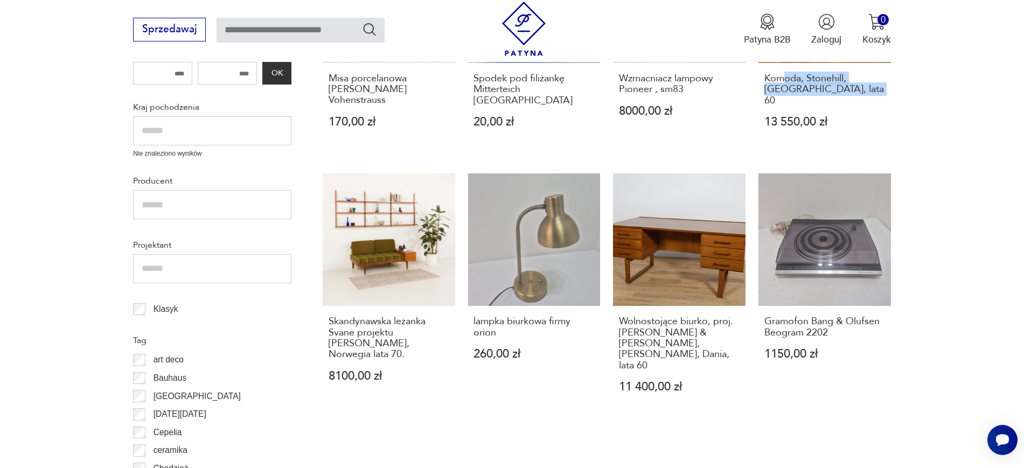
scroll to position [479, 0]
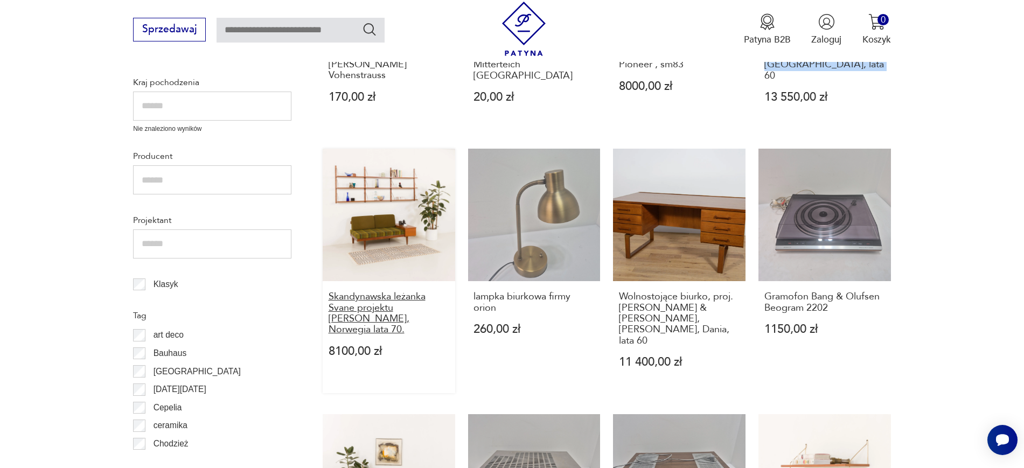
drag, startPoint x: 314, startPoint y: 284, endPoint x: 446, endPoint y: 304, distance: 133.4
click at [446, 304] on section "Filtruj produkty Cena MIN MAX OK Promocja Datowanie OK Kraj pochodzenia Nie zna…" at bounding box center [512, 475] width 1024 height 1221
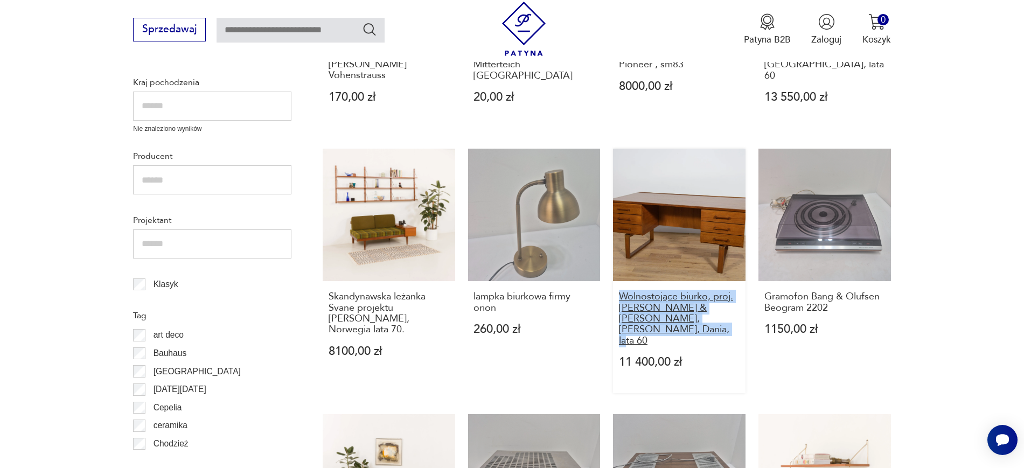
drag, startPoint x: 610, startPoint y: 286, endPoint x: 649, endPoint y: 317, distance: 49.5
click at [649, 317] on div "Misa porcelanowa Johann Seltmann Vohenstrauss 170,00 zł Spodek pod filiżankę Mi…" at bounding box center [607, 431] width 568 height 1051
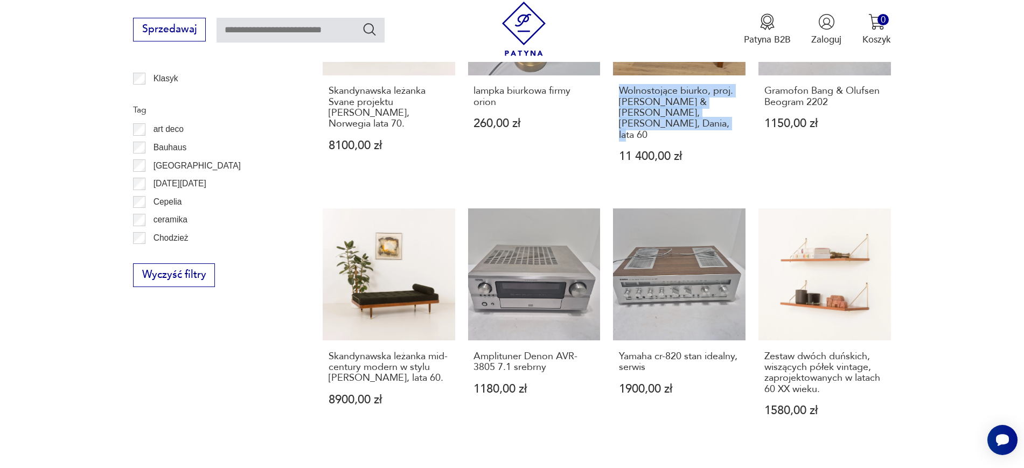
scroll to position [747, 0]
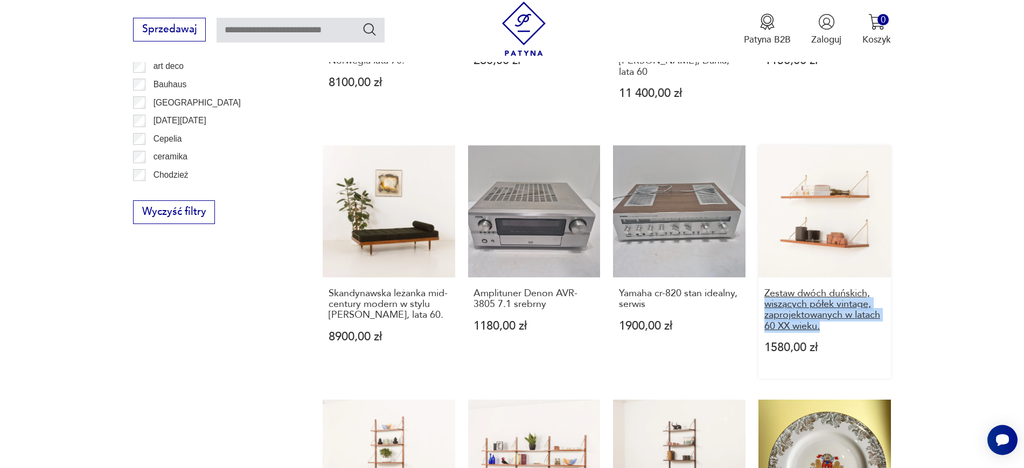
drag, startPoint x: 924, startPoint y: 308, endPoint x: 767, endPoint y: 280, distance: 159.2
click at [767, 280] on section "Filtruj produkty Cena MIN MAX OK Promocja Datowanie OK Kraj pochodzenia Nie zna…" at bounding box center [512, 207] width 1024 height 1221
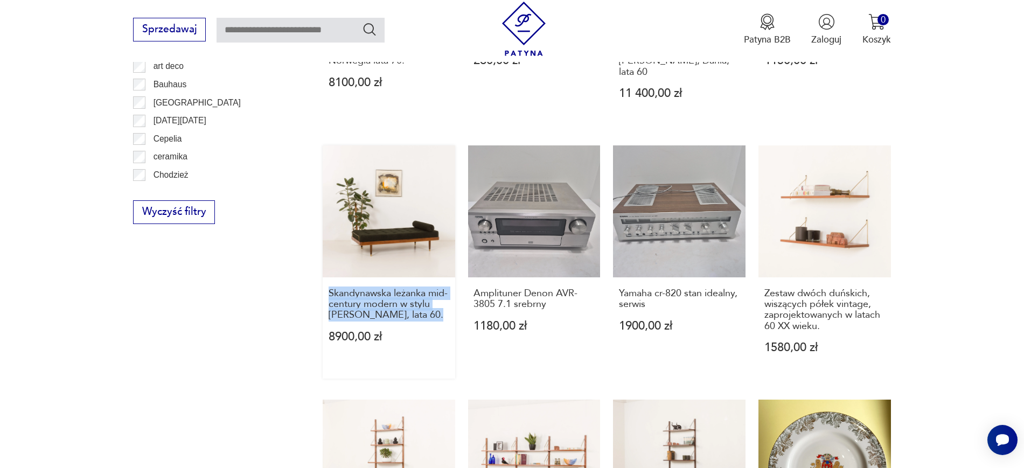
drag, startPoint x: 310, startPoint y: 266, endPoint x: 435, endPoint y: 299, distance: 128.7
click at [435, 299] on section "Filtruj produkty Cena MIN MAX OK Promocja Datowanie OK Kraj pochodzenia Nie zna…" at bounding box center [512, 207] width 1024 height 1221
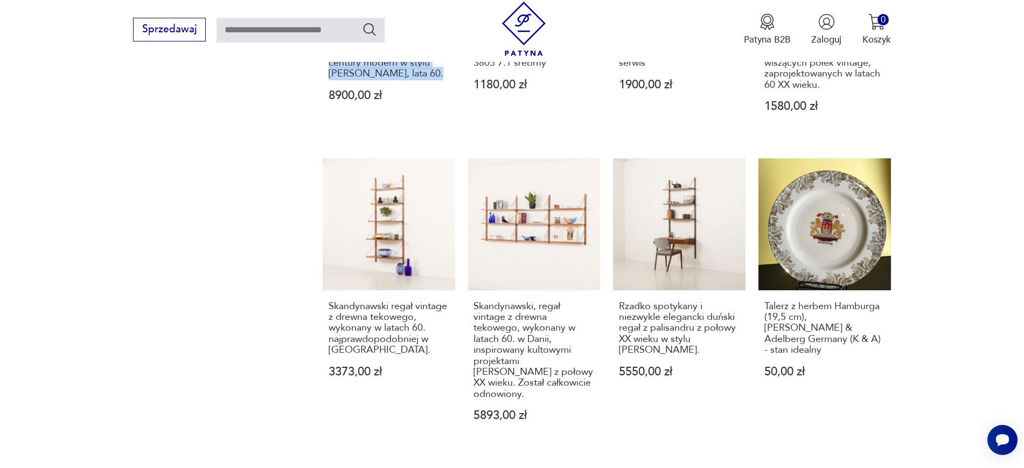
scroll to position [1215, 0]
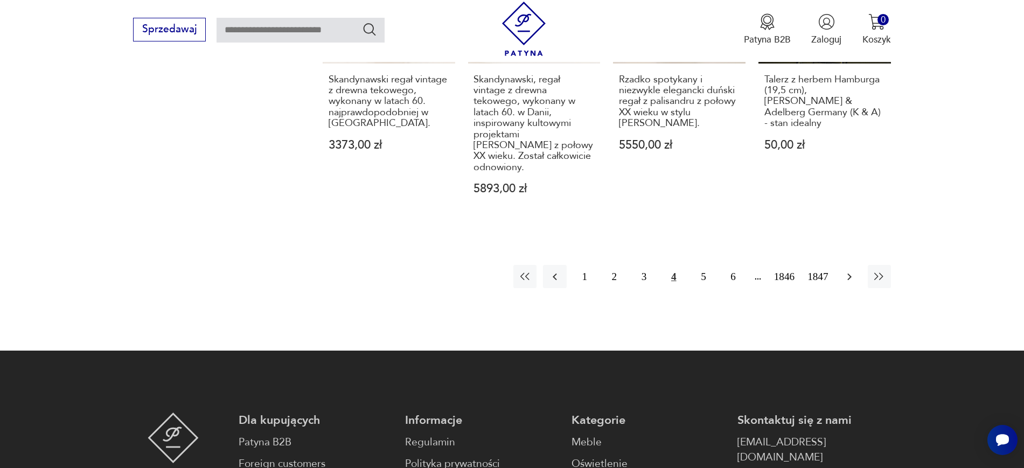
click at [840, 265] on button "button" at bounding box center [849, 276] width 23 height 23
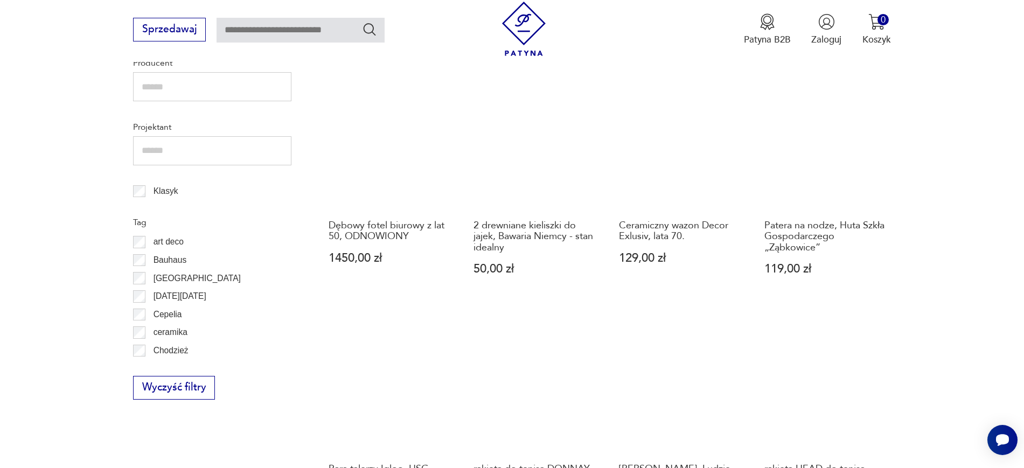
scroll to position [183, 0]
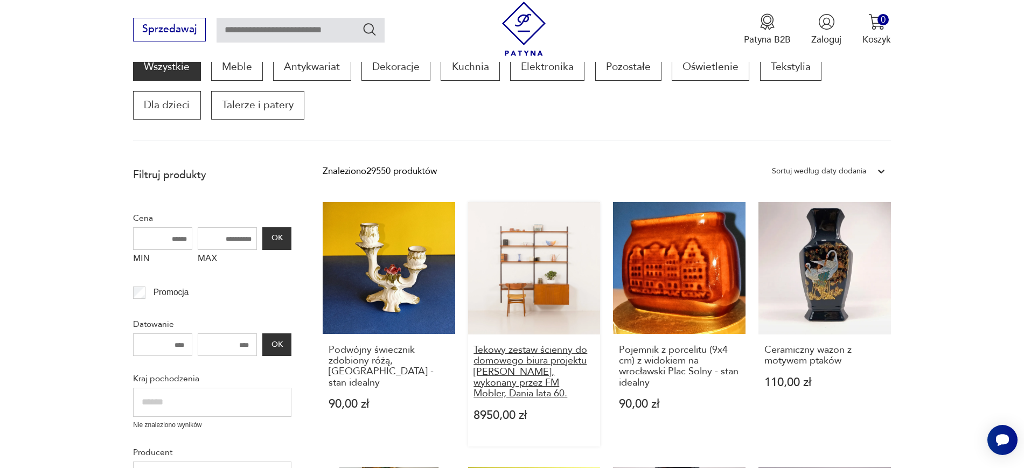
drag, startPoint x: 463, startPoint y: 348, endPoint x: 577, endPoint y: 393, distance: 123.1
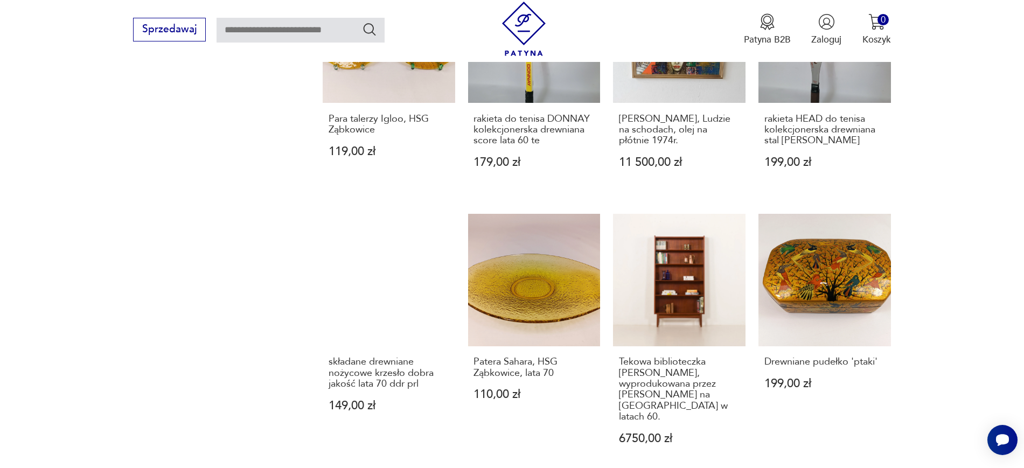
scroll to position [1064, 0]
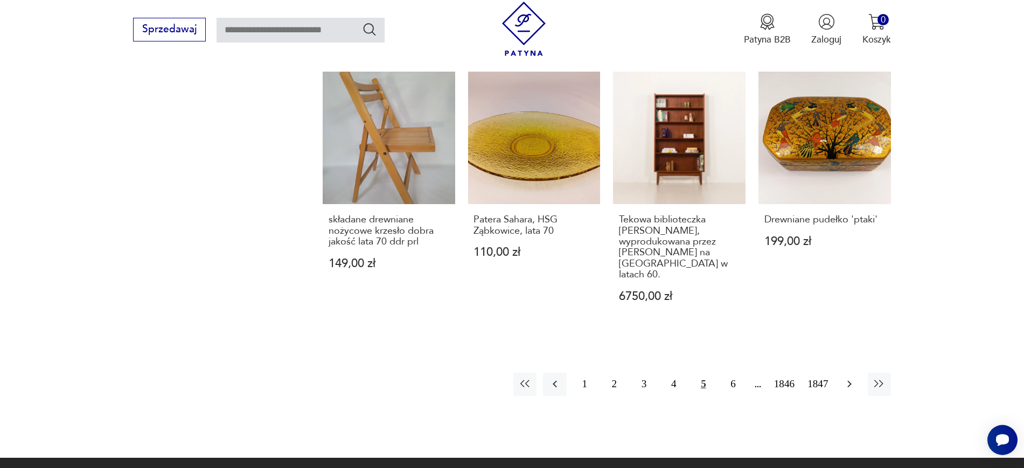
click at [851, 377] on icon "button" at bounding box center [849, 383] width 13 height 13
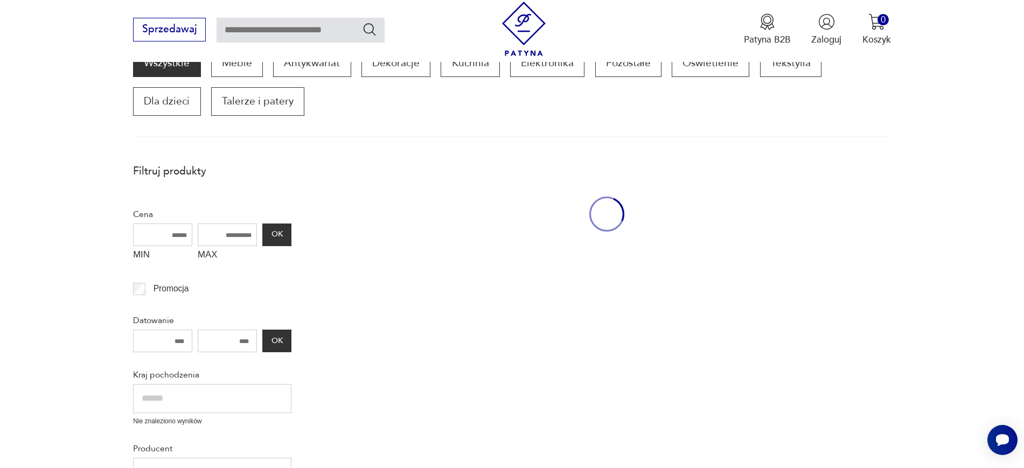
scroll to position [183, 0]
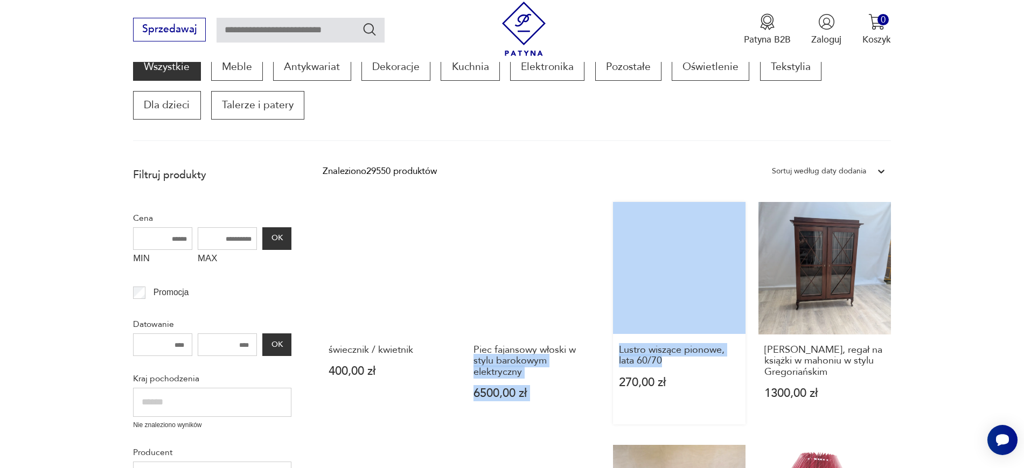
drag, startPoint x: 606, startPoint y: 343, endPoint x: 693, endPoint y: 369, distance: 90.5
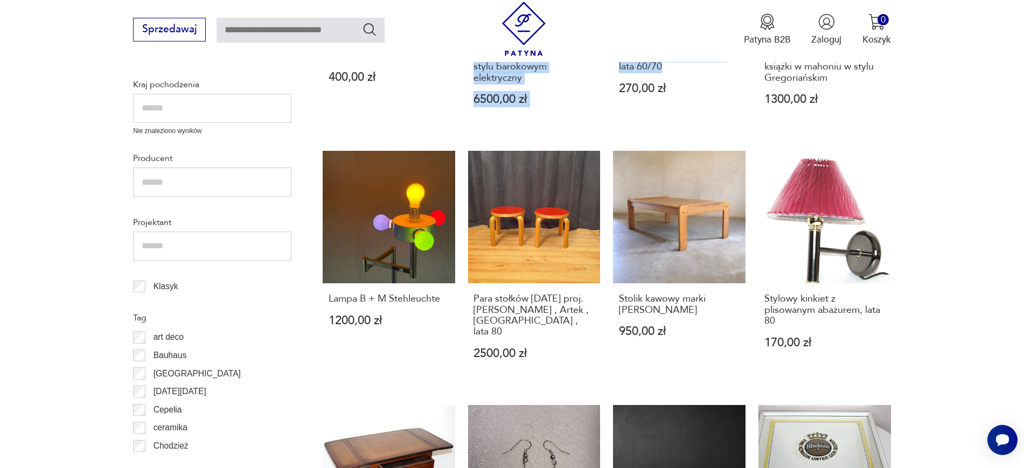
scroll to position [481, 0]
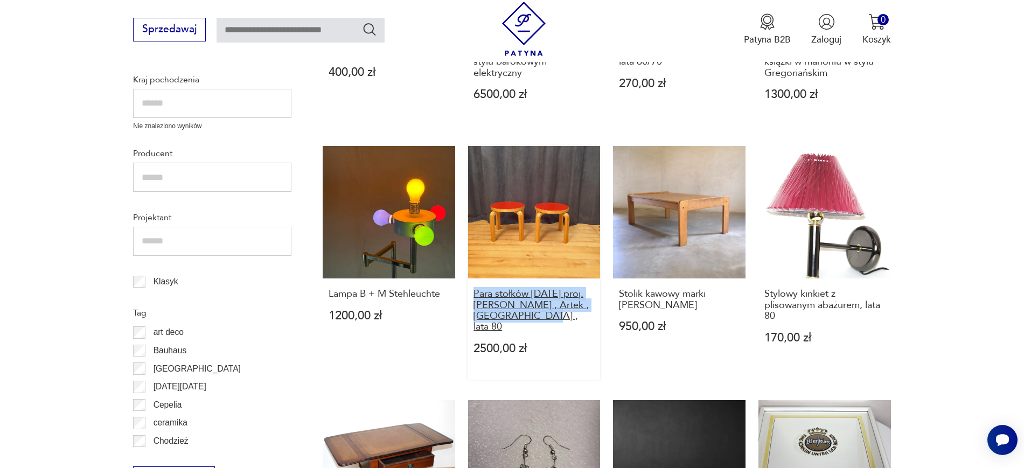
drag, startPoint x: 463, startPoint y: 292, endPoint x: 569, endPoint y: 320, distance: 110.2
click at [569, 320] on div "świecznik / kwietnik 400,00 zł Piec fajansowy włoski w stylu barokowym elektryc…" at bounding box center [607, 384] width 568 height 963
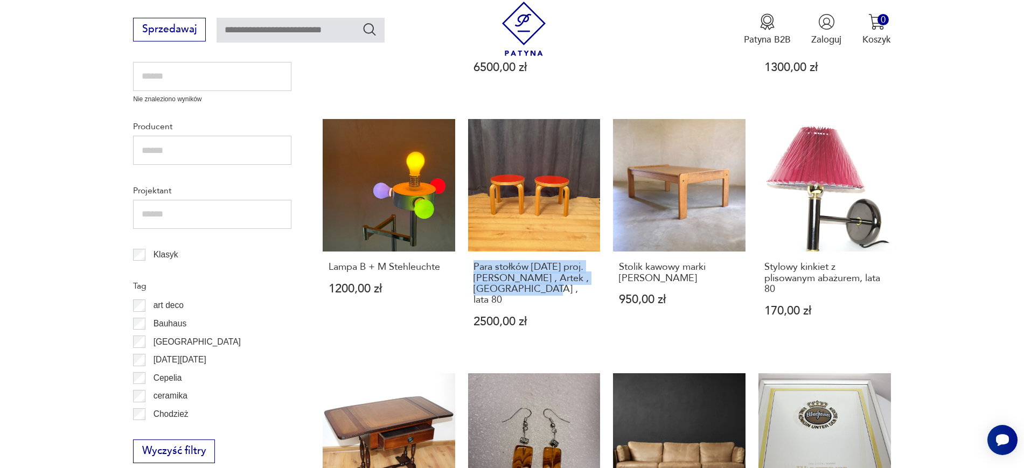
scroll to position [589, 0]
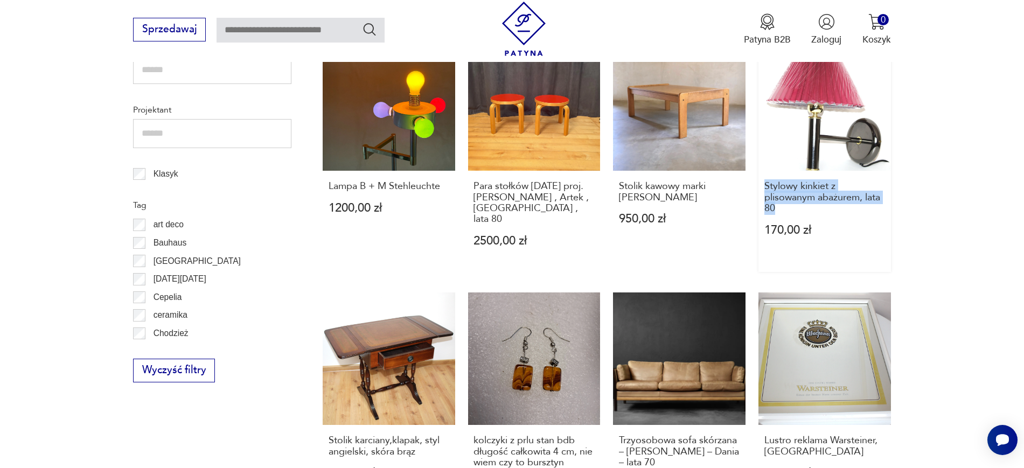
drag, startPoint x: 909, startPoint y: 212, endPoint x: 763, endPoint y: 186, distance: 148.7
click at [763, 186] on section "Filtruj produkty Cena MIN MAX OK Promocja Datowanie OK Kraj pochodzenia Nie zna…" at bounding box center [512, 322] width 1024 height 1134
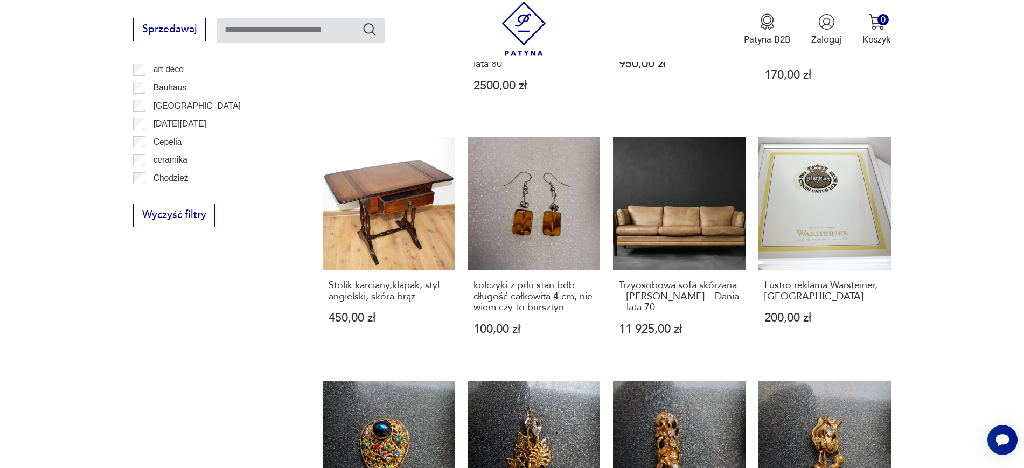
scroll to position [787, 0]
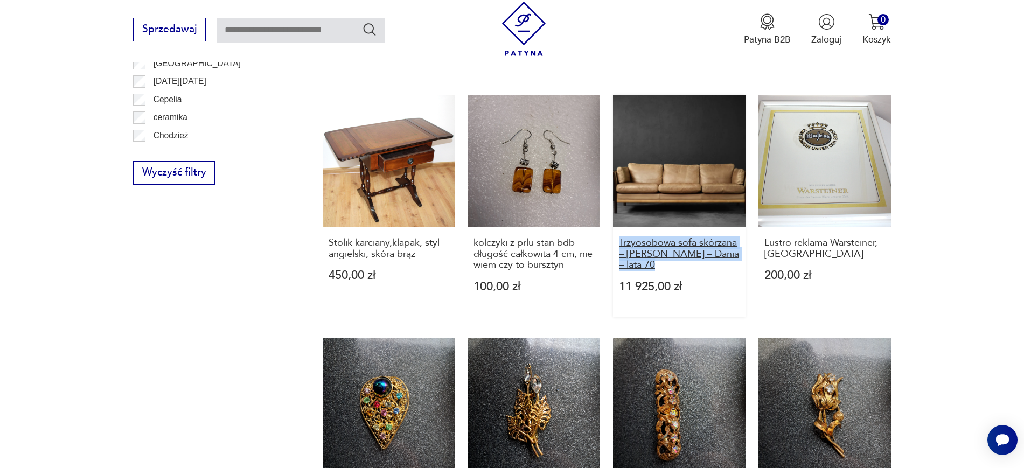
drag, startPoint x: 610, startPoint y: 228, endPoint x: 648, endPoint y: 251, distance: 44.5
click at [648, 251] on div "świecznik / kwietnik 400,00 zł Piec fajansowy włoski w stylu barokowym elektryc…" at bounding box center [607, 79] width 568 height 963
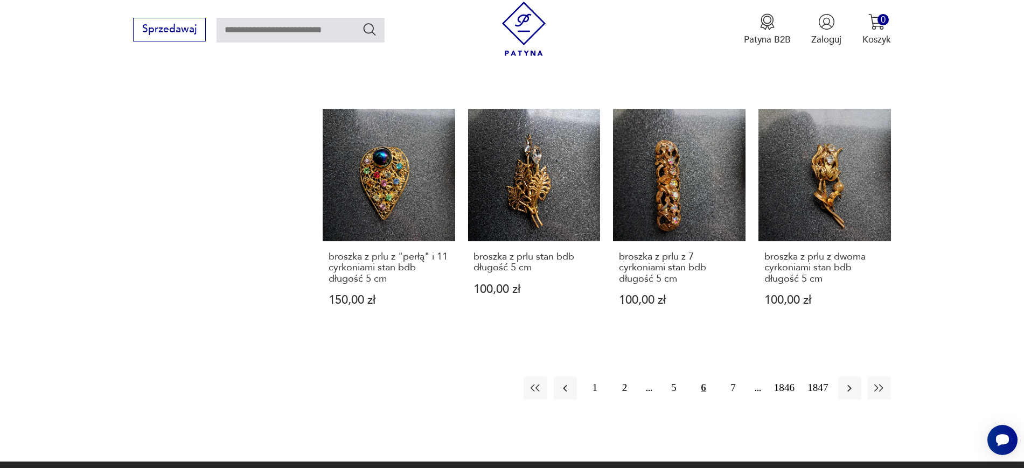
scroll to position [1056, 0]
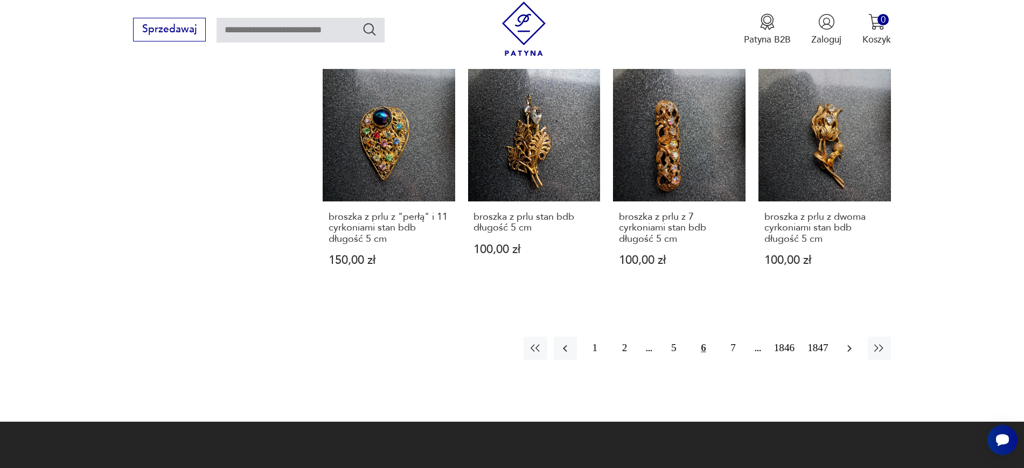
click at [848, 342] on icon "button" at bounding box center [849, 348] width 13 height 13
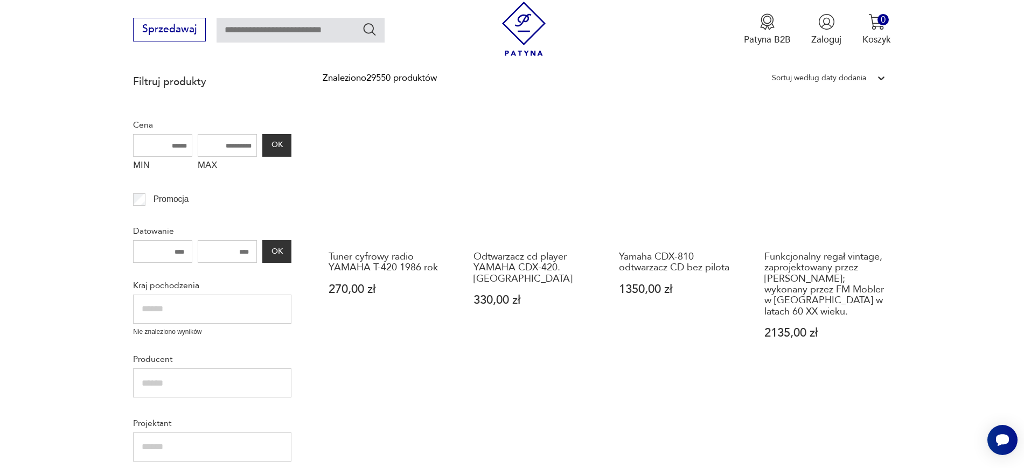
scroll to position [183, 0]
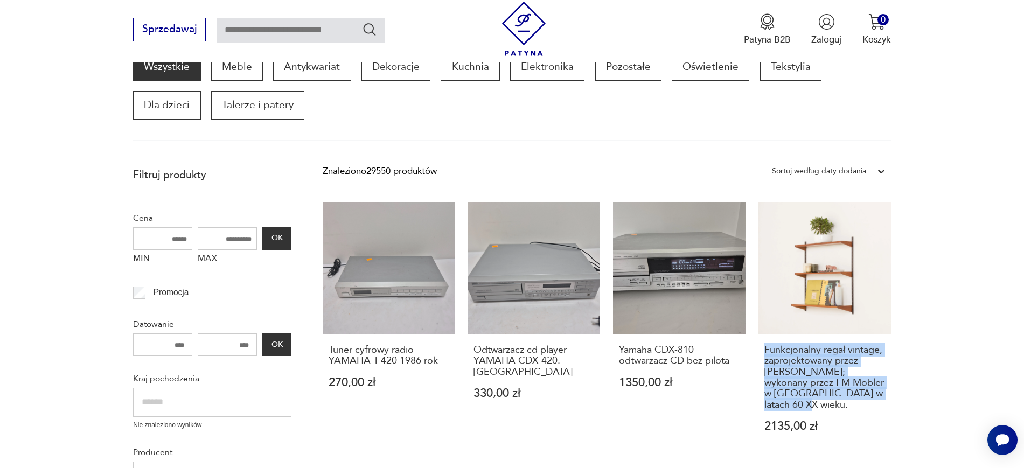
drag, startPoint x: 930, startPoint y: 396, endPoint x: 757, endPoint y: 352, distance: 178.9
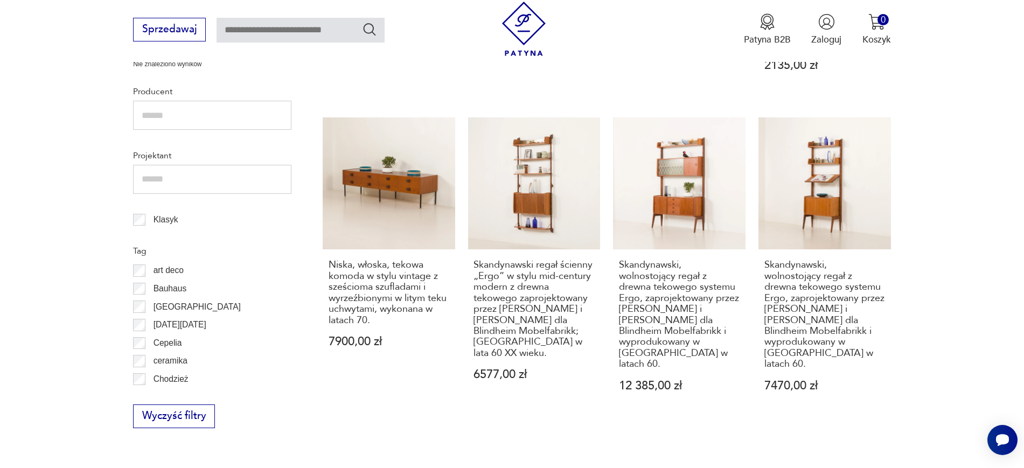
scroll to position [560, 0]
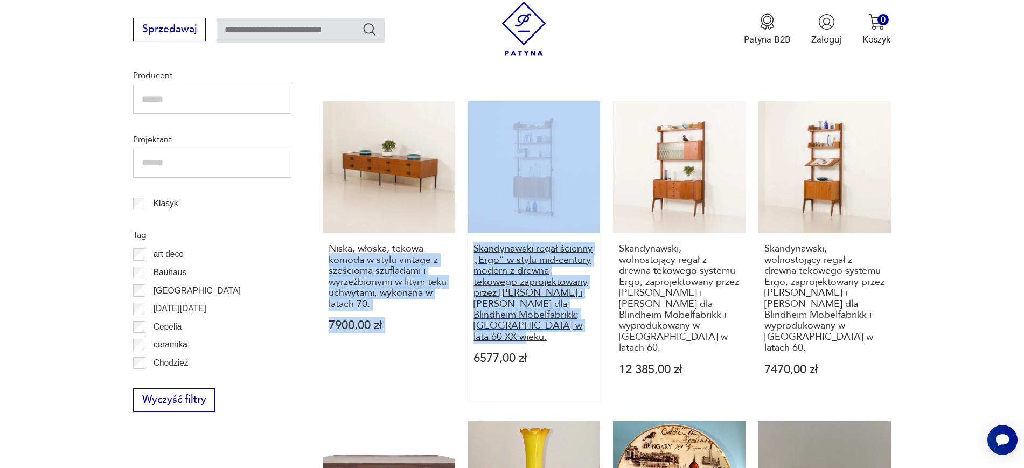
drag, startPoint x: 458, startPoint y: 231, endPoint x: 524, endPoint y: 330, distance: 119.5
click at [524, 330] on div "Tuner cyfrowy radio YAMAHA T-420 1986 rok 270,00 zł Odtwarzacz cd player YAMAHA…" at bounding box center [607, 378] width 568 height 1106
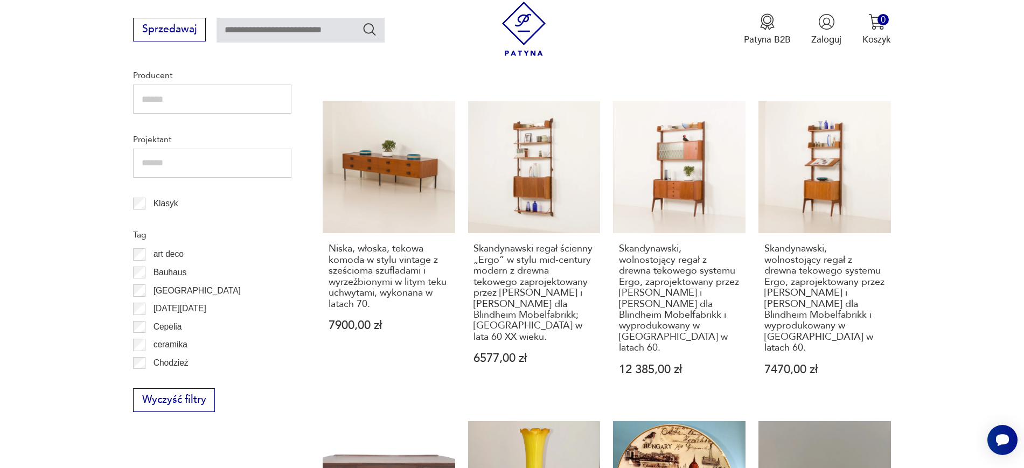
click at [0, 336] on section "Filtruj produkty Cena MIN MAX OK Promocja Datowanie OK Kraj pochodzenia Nie zna…" at bounding box center [512, 423] width 1024 height 1276
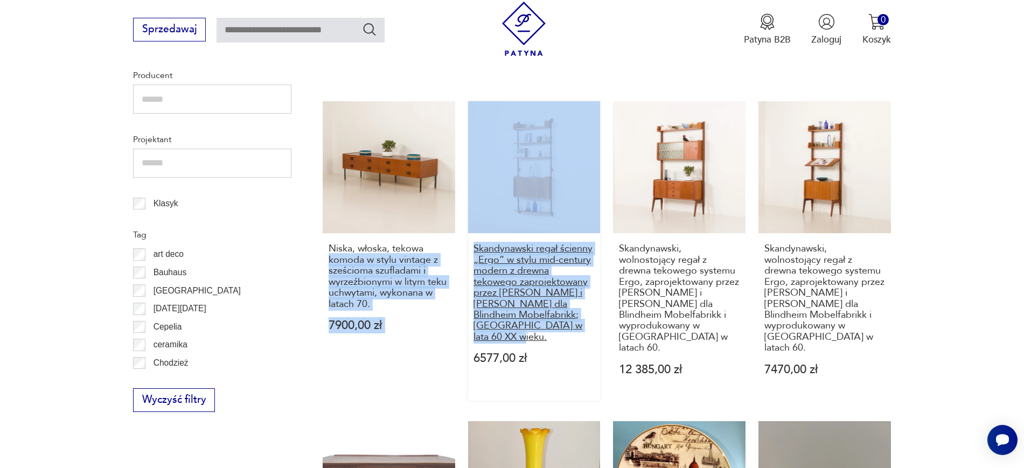
drag, startPoint x: 459, startPoint y: 236, endPoint x: 535, endPoint y: 327, distance: 118.5
click at [535, 327] on div "Tuner cyfrowy radio YAMAHA T-420 1986 rok 270,00 zł Odtwarzacz cd player YAMAHA…" at bounding box center [607, 378] width 568 height 1106
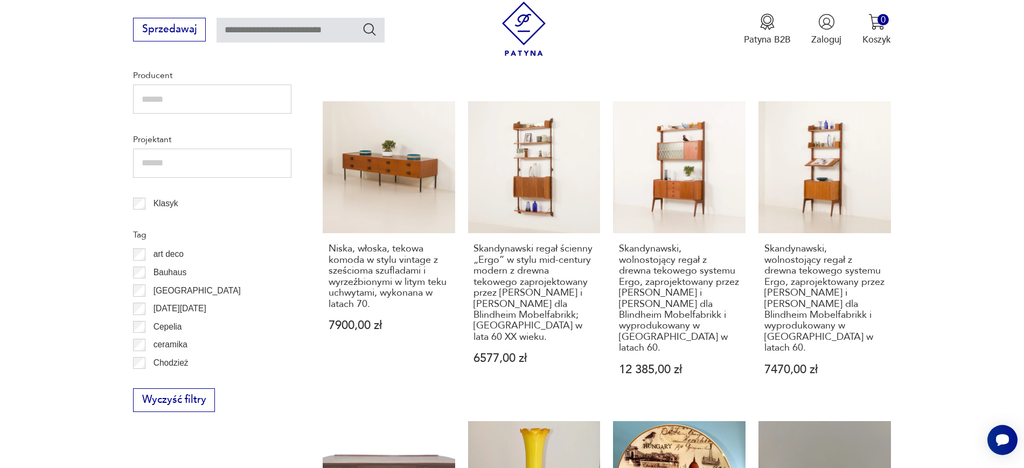
click at [983, 344] on section "Filtruj produkty Cena MIN MAX OK Promocja Datowanie OK Kraj pochodzenia Nie zna…" at bounding box center [512, 423] width 1024 height 1276
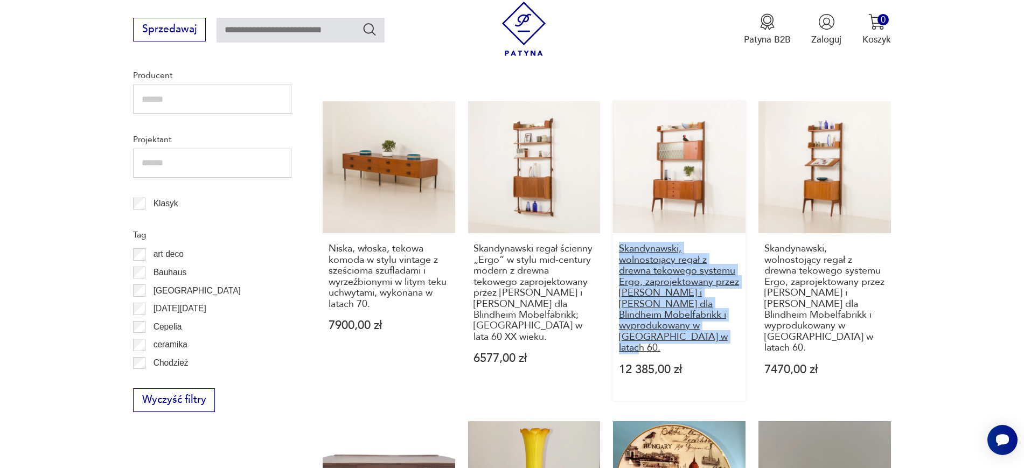
drag, startPoint x: 747, startPoint y: 327, endPoint x: 619, endPoint y: 239, distance: 156.0
click at [619, 239] on div "Tuner cyfrowy radio YAMAHA T-420 1986 rok 270,00 zł Odtwarzacz cd player YAMAHA…" at bounding box center [607, 378] width 568 height 1106
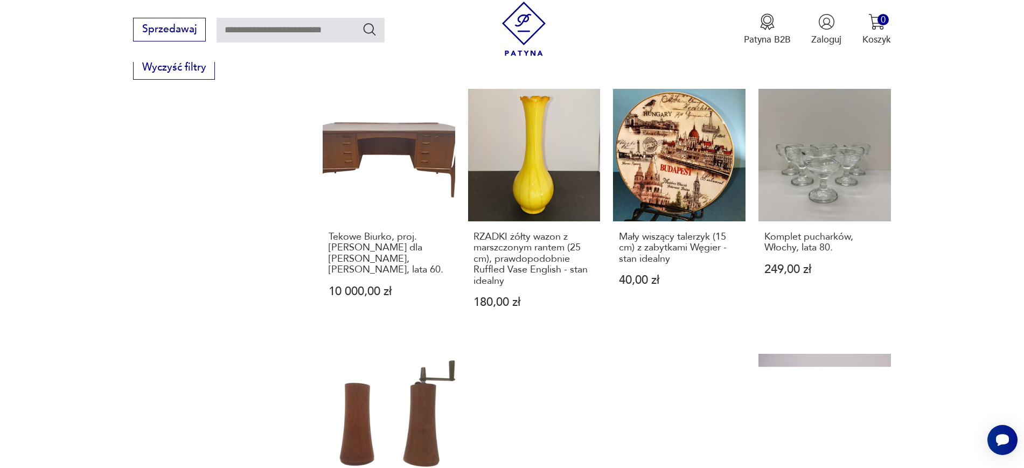
scroll to position [900, 0]
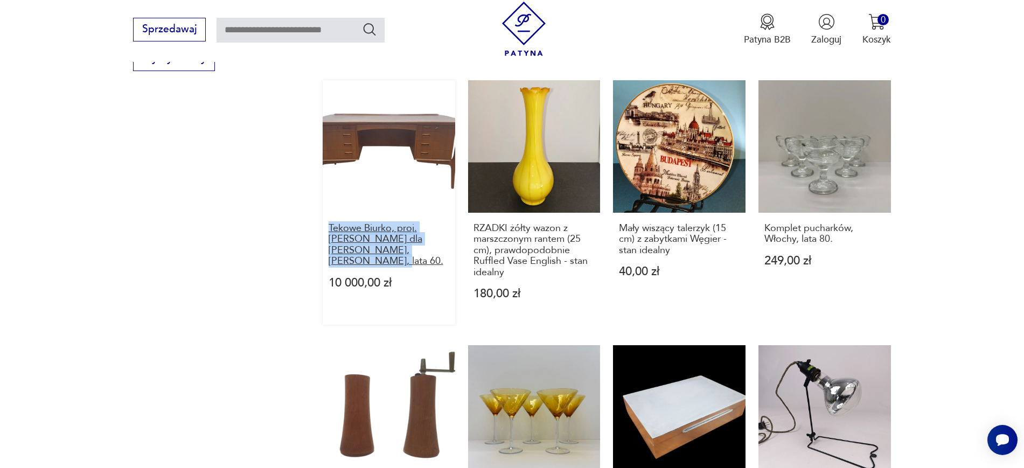
drag, startPoint x: 320, startPoint y: 208, endPoint x: 420, endPoint y: 230, distance: 102.5
click at [420, 230] on section "Filtruj produkty Cena MIN MAX OK Promocja Datowanie OK Kraj pochodzenia Nie zna…" at bounding box center [512, 82] width 1024 height 1276
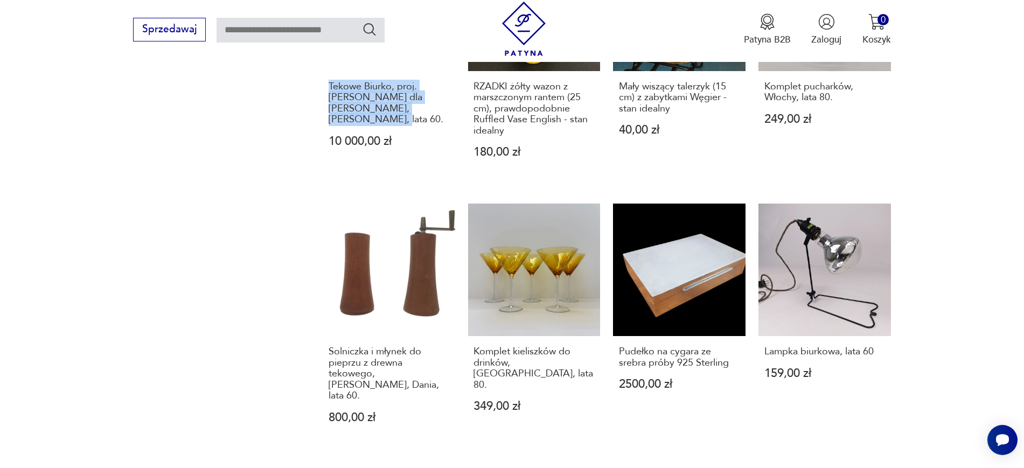
scroll to position [1064, 0]
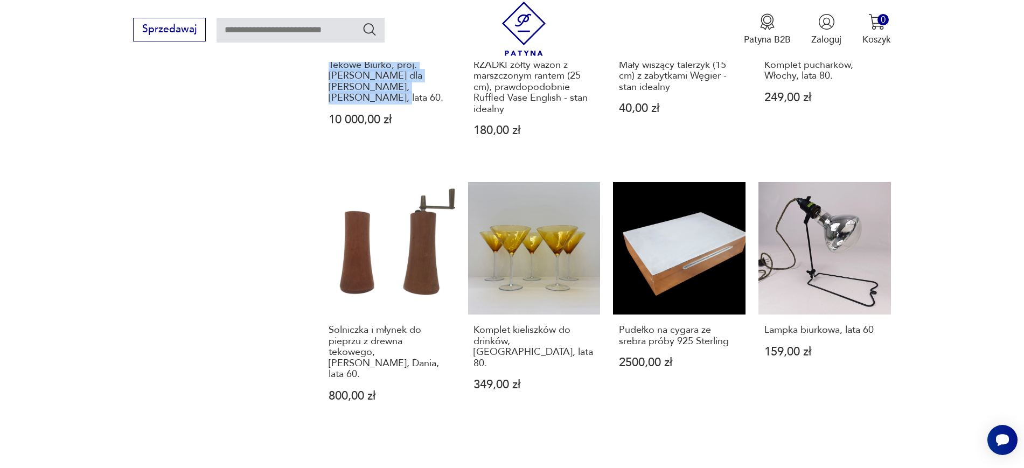
drag, startPoint x: 667, startPoint y: 212, endPoint x: 989, endPoint y: 150, distance: 328.6
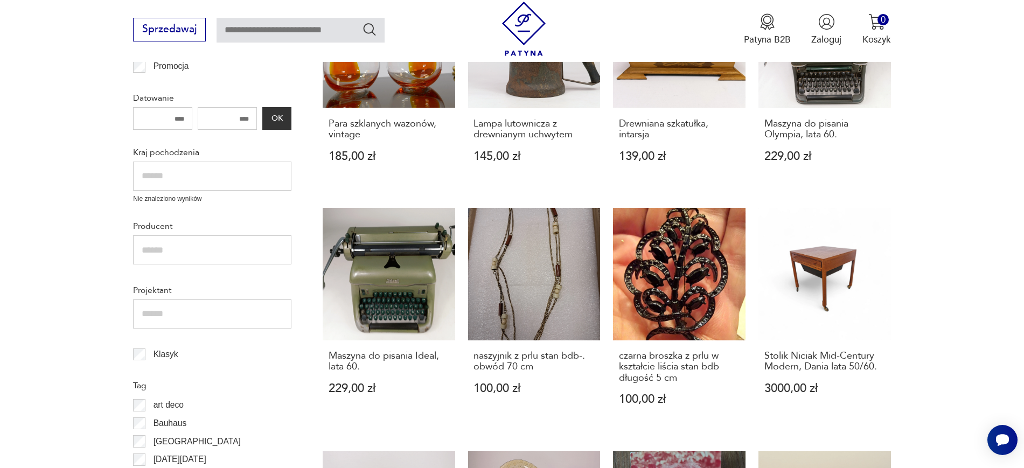
scroll to position [458, 0]
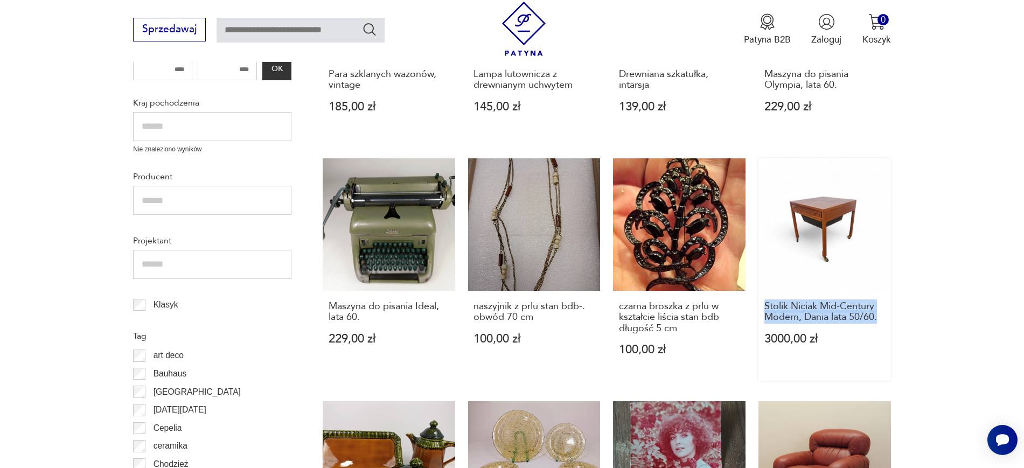
drag, startPoint x: 925, startPoint y: 317, endPoint x: 759, endPoint y: 312, distance: 165.9
click at [759, 312] on section "Filtruj produkty Cena MIN MAX OK Promocja Datowanie OK Kraj pochodzenia Nie zna…" at bounding box center [512, 458] width 1024 height 1144
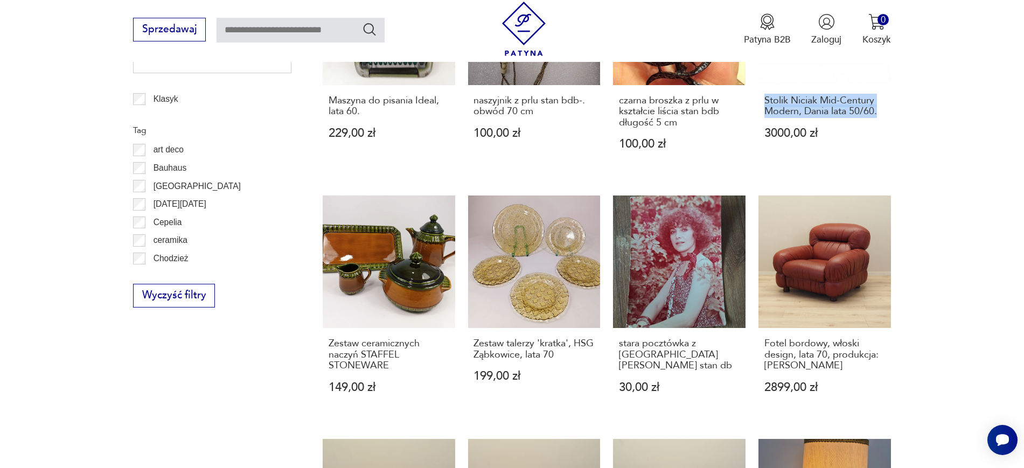
scroll to position [876, 0]
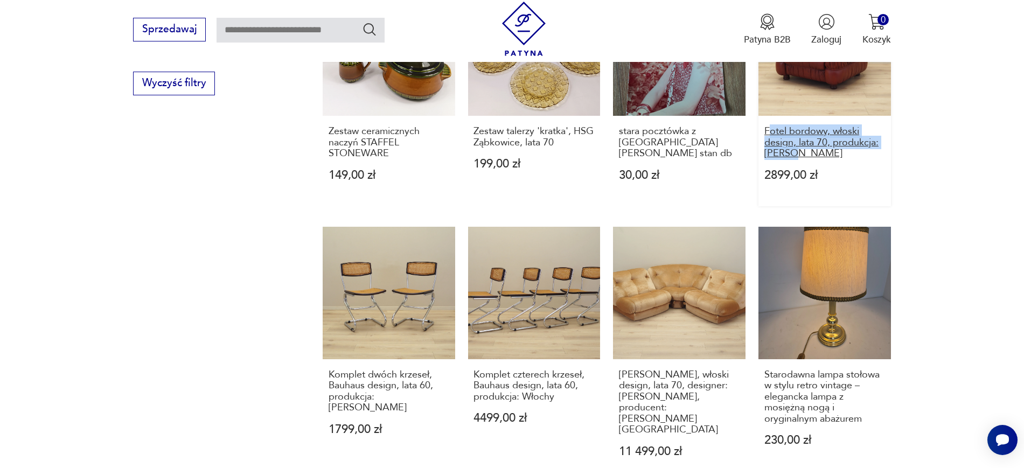
drag, startPoint x: 919, startPoint y: 149, endPoint x: 768, endPoint y: 130, distance: 151.4
click at [768, 130] on section "Filtruj produkty Cena MIN MAX OK Promocja Datowanie OK Kraj pochodzenia Nie zna…" at bounding box center [512, 40] width 1024 height 1144
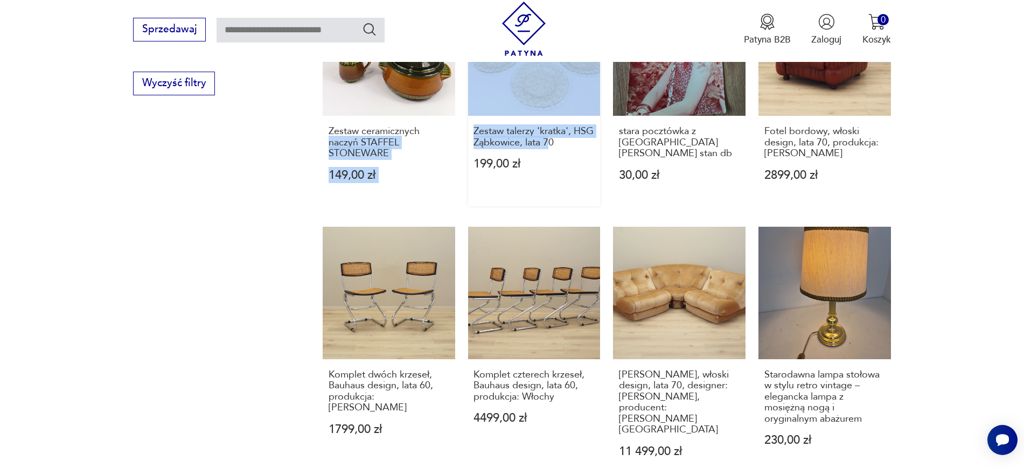
drag, startPoint x: 459, startPoint y: 131, endPoint x: 581, endPoint y: 149, distance: 123.1
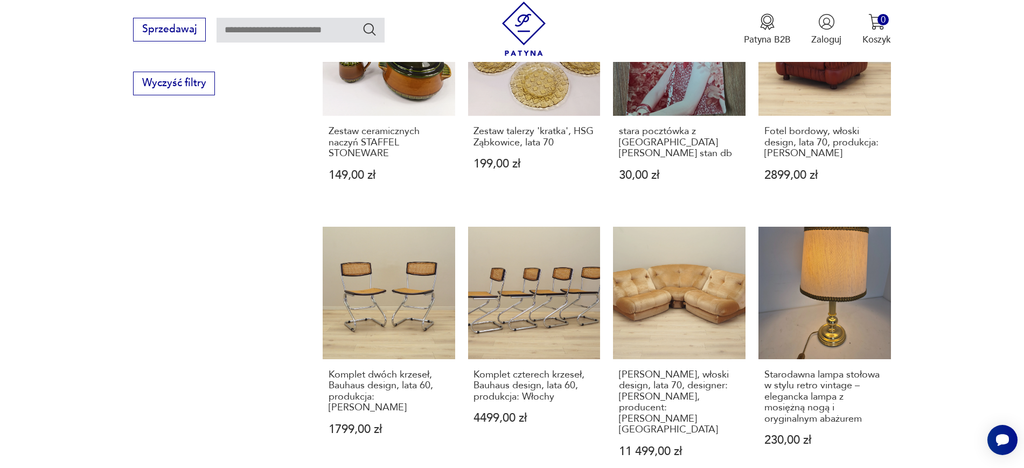
click at [130, 276] on section "Filtruj produkty Cena MIN MAX OK Promocja Datowanie OK Kraj pochodzenia Nie zna…" at bounding box center [512, 40] width 1024 height 1144
drag, startPoint x: 466, startPoint y: 130, endPoint x: 581, endPoint y: 152, distance: 116.8
drag, startPoint x: 309, startPoint y: 377, endPoint x: 414, endPoint y: 400, distance: 107.4
click at [414, 400] on section "Filtruj produkty Cena MIN MAX OK Promocja Datowanie OK Kraj pochodzenia Nie zna…" at bounding box center [512, 40] width 1024 height 1144
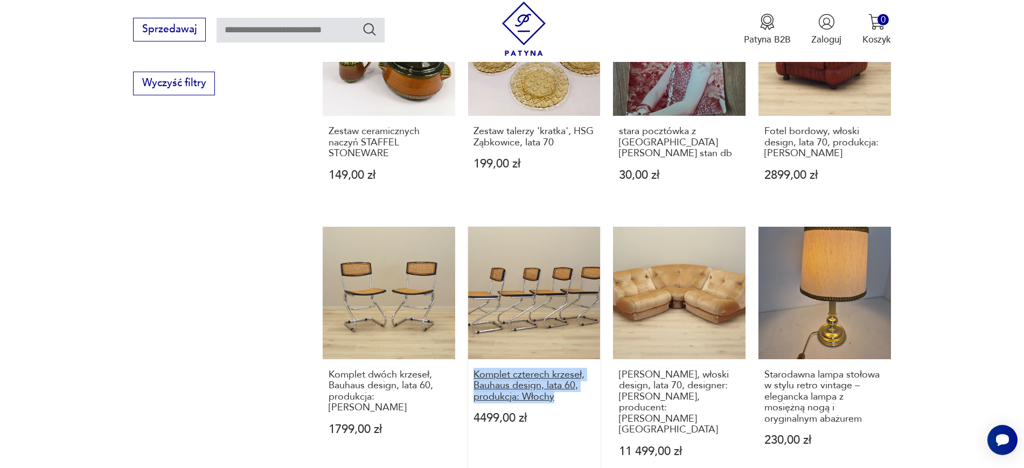
drag, startPoint x: 461, startPoint y: 368, endPoint x: 561, endPoint y: 398, distance: 103.9
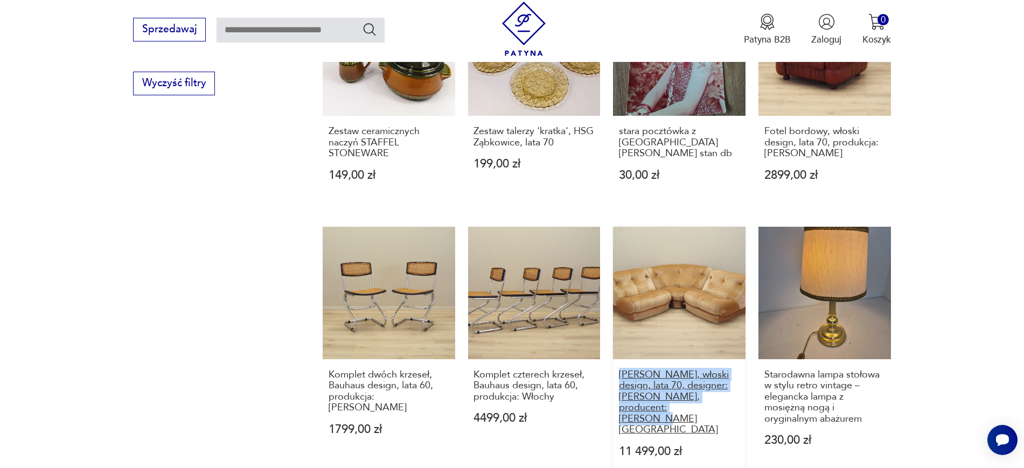
drag, startPoint x: 612, startPoint y: 371, endPoint x: 680, endPoint y: 412, distance: 79.2
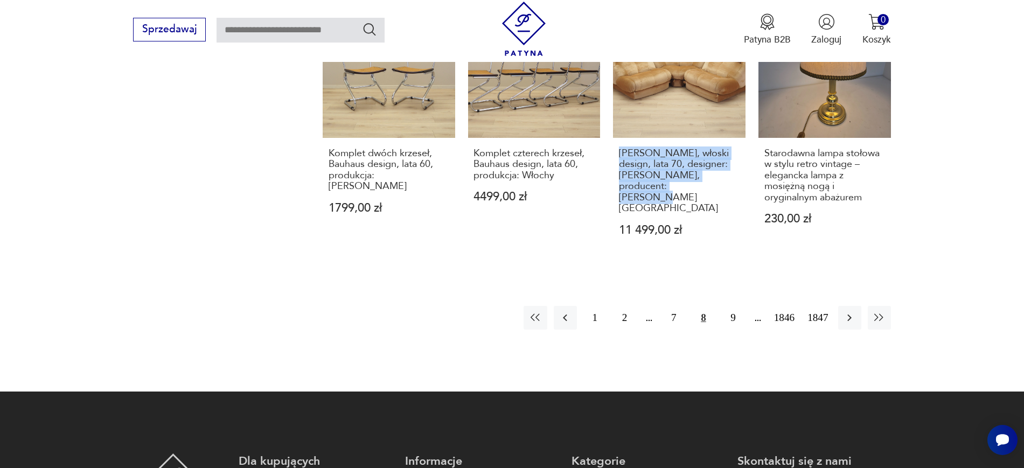
scroll to position [1150, 0]
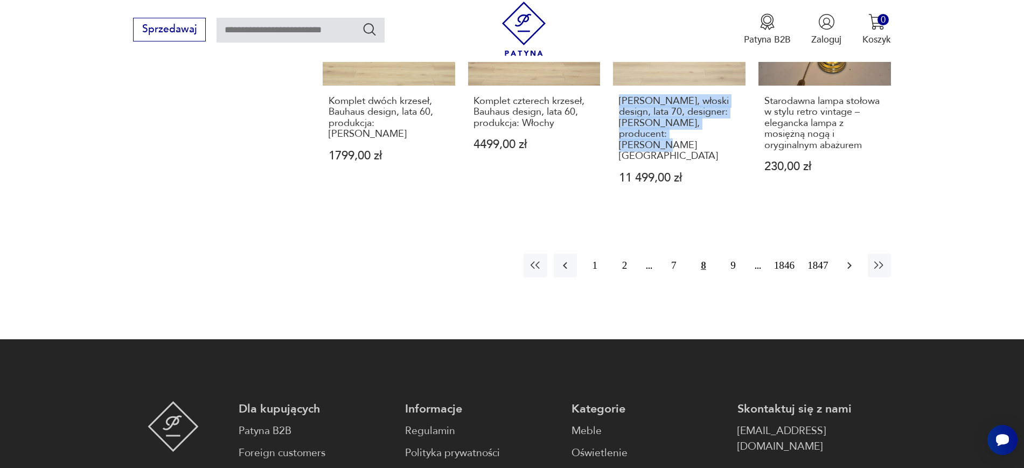
click at [843, 259] on icon "button" at bounding box center [849, 265] width 13 height 13
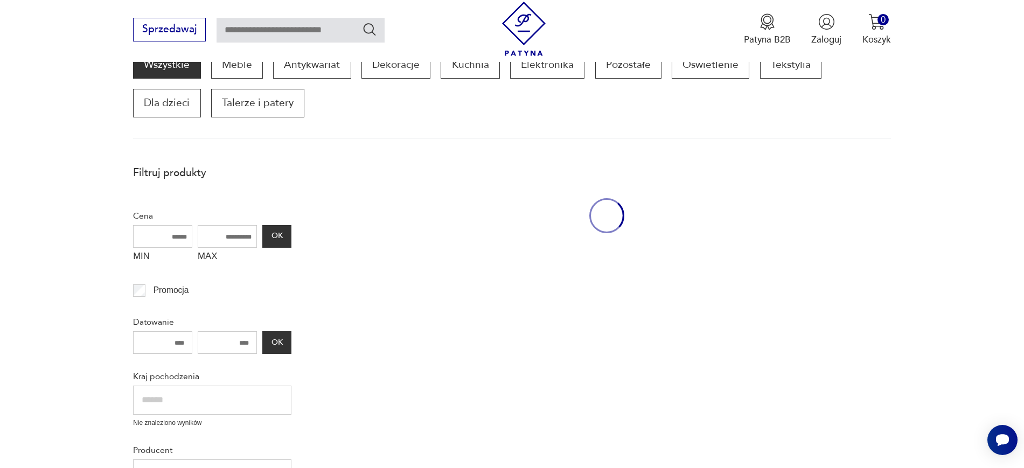
scroll to position [183, 0]
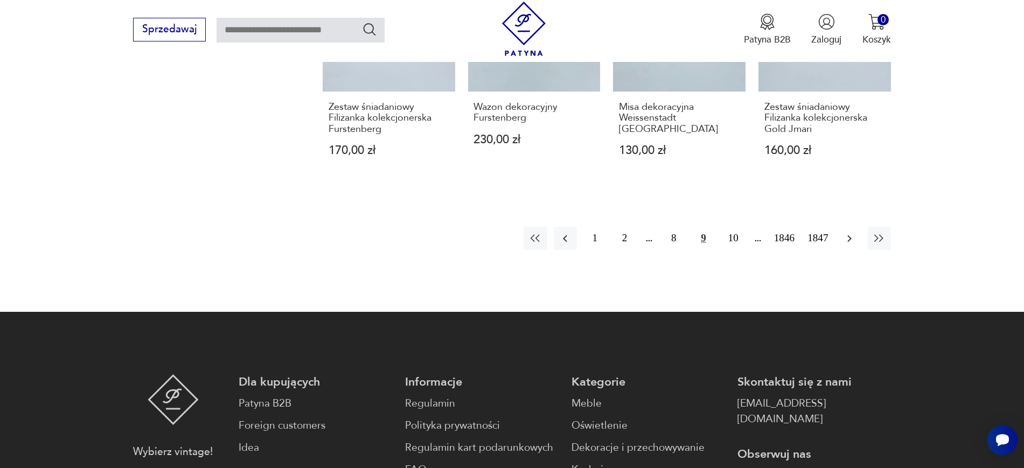
click at [849, 232] on icon "button" at bounding box center [849, 238] width 13 height 13
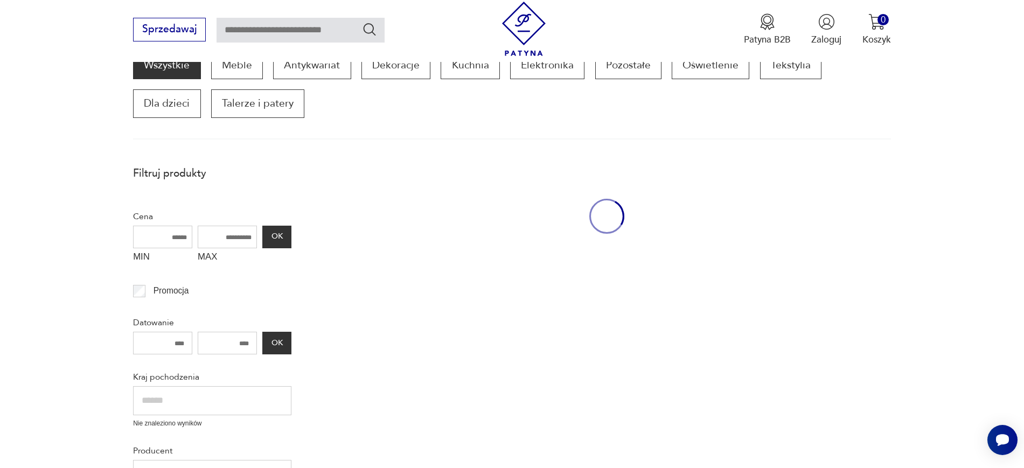
scroll to position [183, 0]
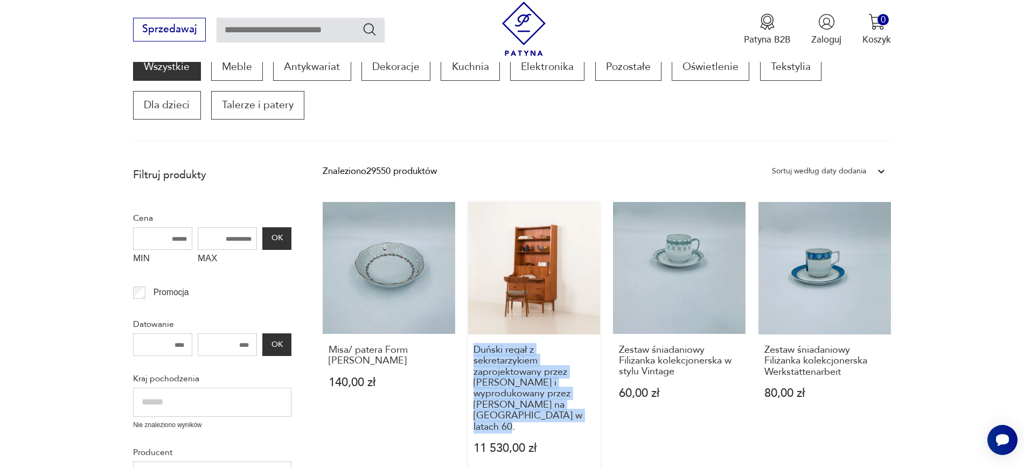
drag, startPoint x: 464, startPoint y: 352, endPoint x: 581, endPoint y: 424, distance: 137.3
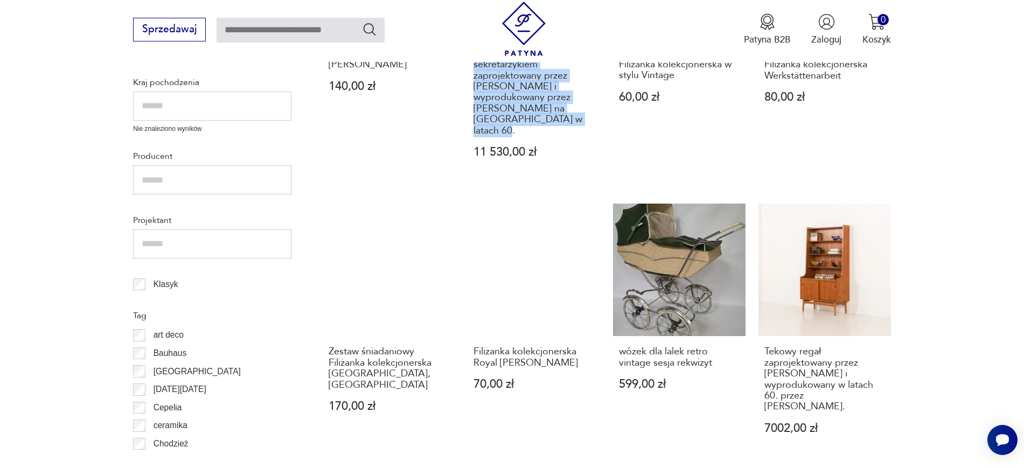
scroll to position [506, 0]
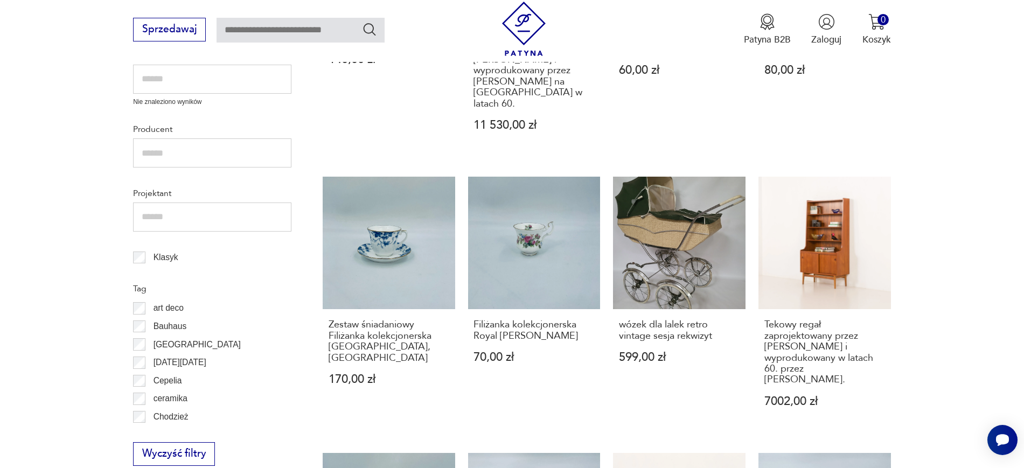
drag, startPoint x: 938, startPoint y: 369, endPoint x: 756, endPoint y: 323, distance: 187.9
drag, startPoint x: 756, startPoint y: 323, endPoint x: 754, endPoint y: 317, distance: 5.6
click at [754, 317] on div "Misa/ patera Form Marienbad Jgres Weiss 140,00 zł Duński regał z sekretarzykiem…" at bounding box center [607, 410] width 568 height 1062
drag, startPoint x: 753, startPoint y: 313, endPoint x: 823, endPoint y: 369, distance: 88.9
click at [823, 369] on div "Misa/ patera Form Marienbad Jgres Weiss 140,00 zł Duński regał z sekretarzykiem…" at bounding box center [607, 410] width 568 height 1062
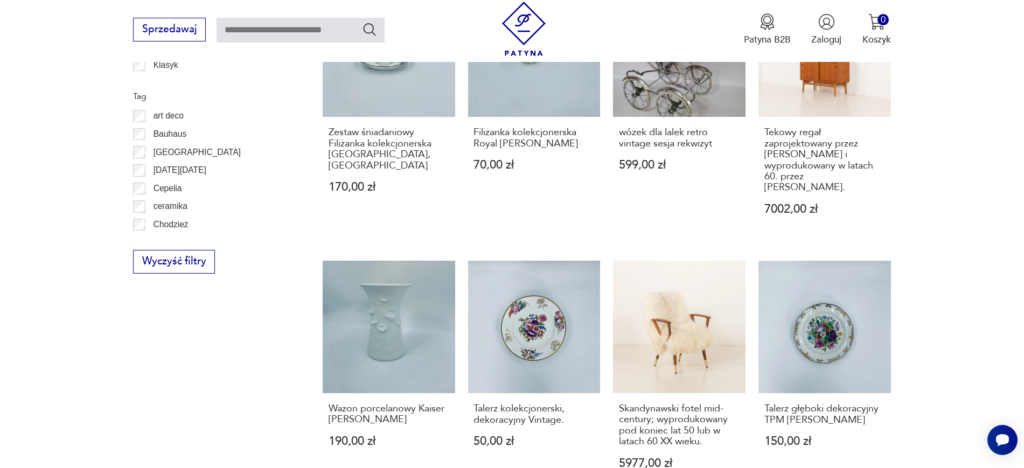
scroll to position [856, 0]
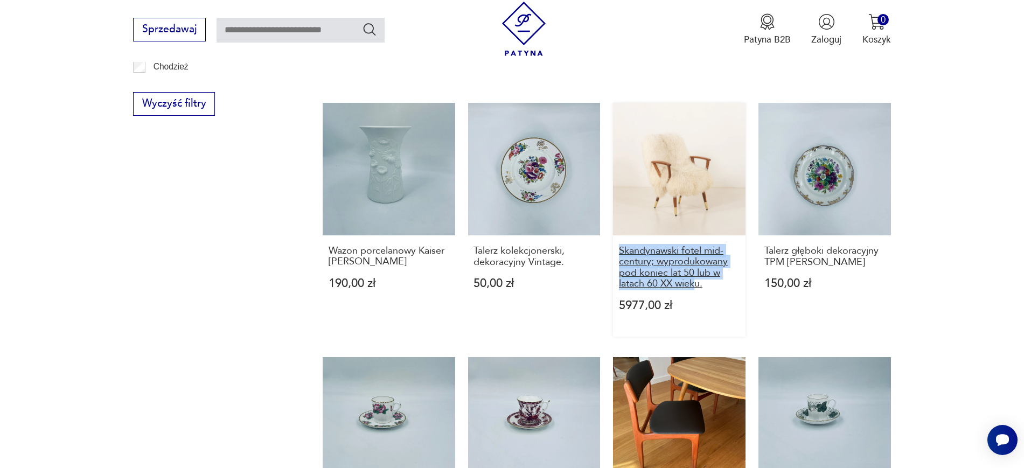
drag, startPoint x: 609, startPoint y: 238, endPoint x: 697, endPoint y: 271, distance: 94.4
click at [697, 271] on div "Misa/ patera Form Marienbad Jgres Weiss 140,00 zł Duński regał z sekretarzykiem…" at bounding box center [607, 60] width 568 height 1062
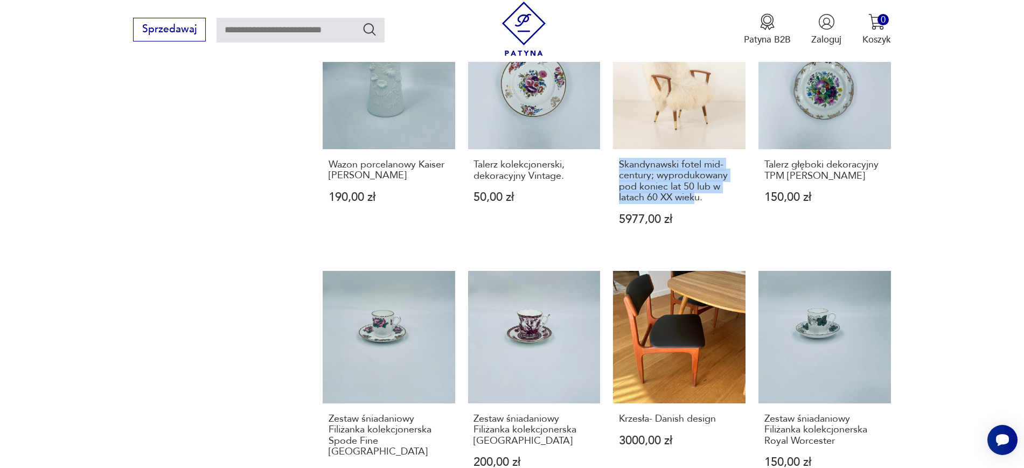
scroll to position [1098, 0]
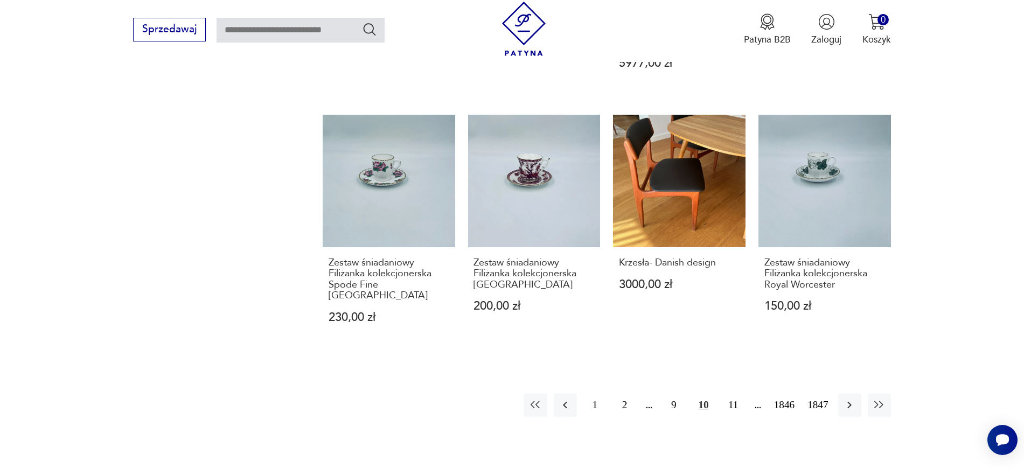
drag, startPoint x: 843, startPoint y: 382, endPoint x: 958, endPoint y: 304, distance: 139.2
click at [850, 394] on button "button" at bounding box center [849, 405] width 23 height 23
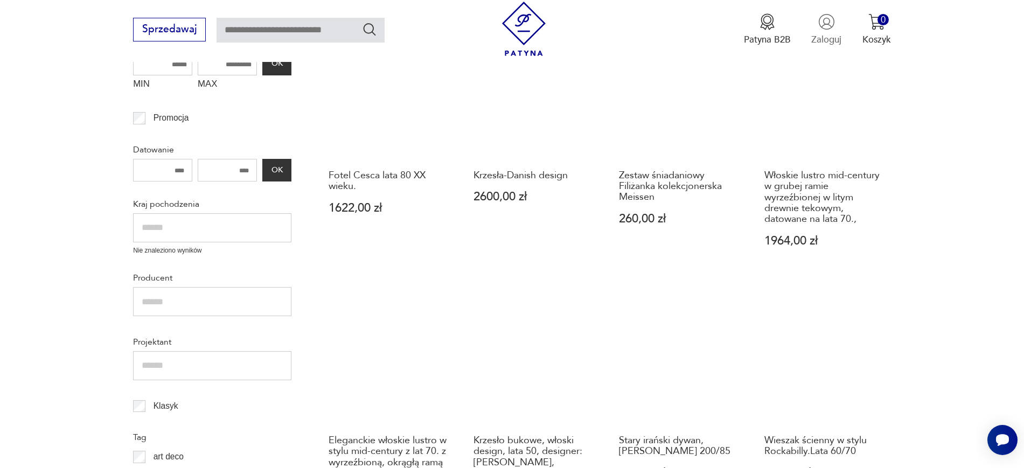
scroll to position [371, 0]
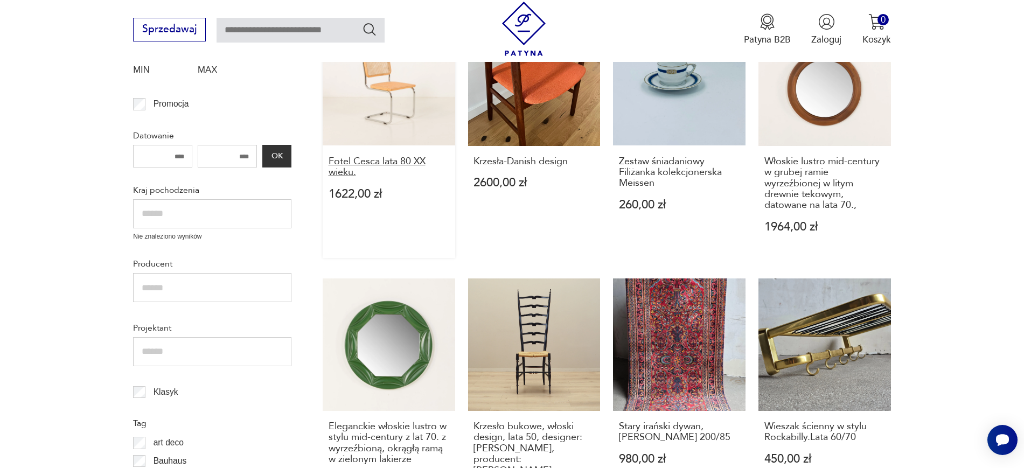
drag, startPoint x: 313, startPoint y: 159, endPoint x: 367, endPoint y: 175, distance: 56.6
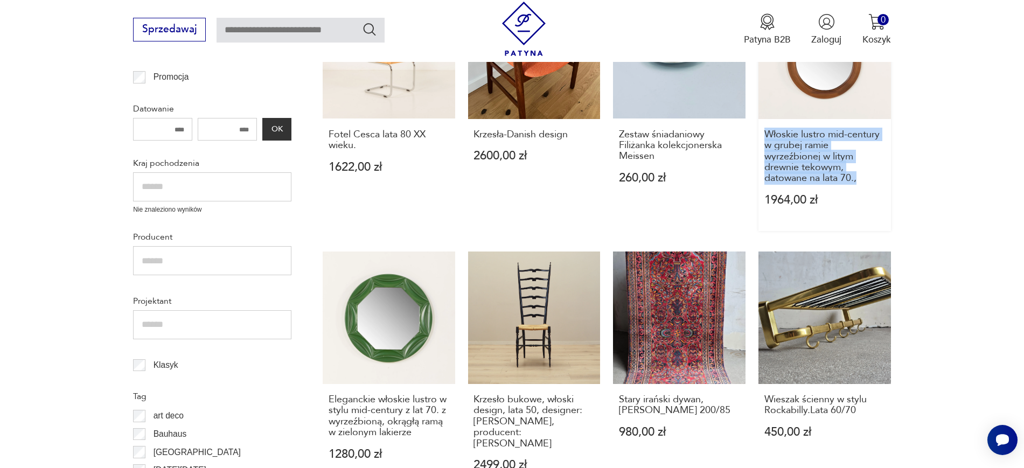
drag, startPoint x: 921, startPoint y: 185, endPoint x: 761, endPoint y: 137, distance: 167.6
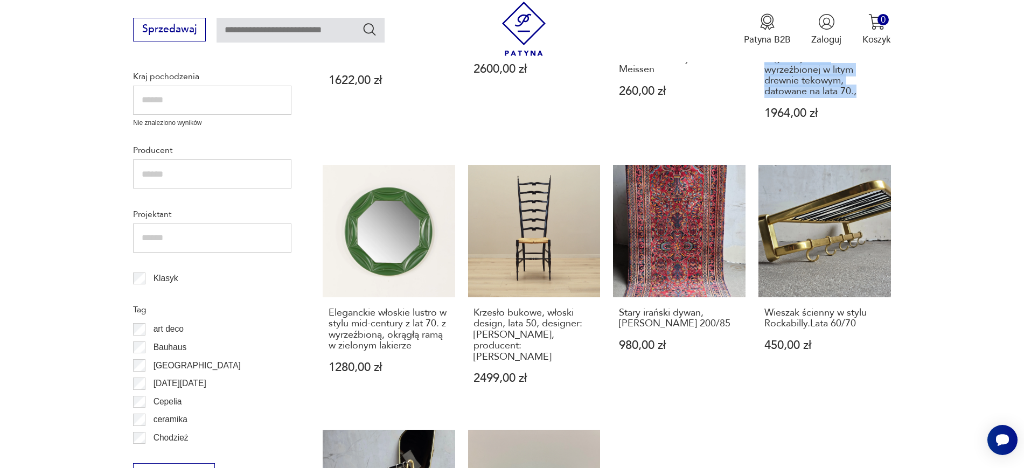
scroll to position [640, 0]
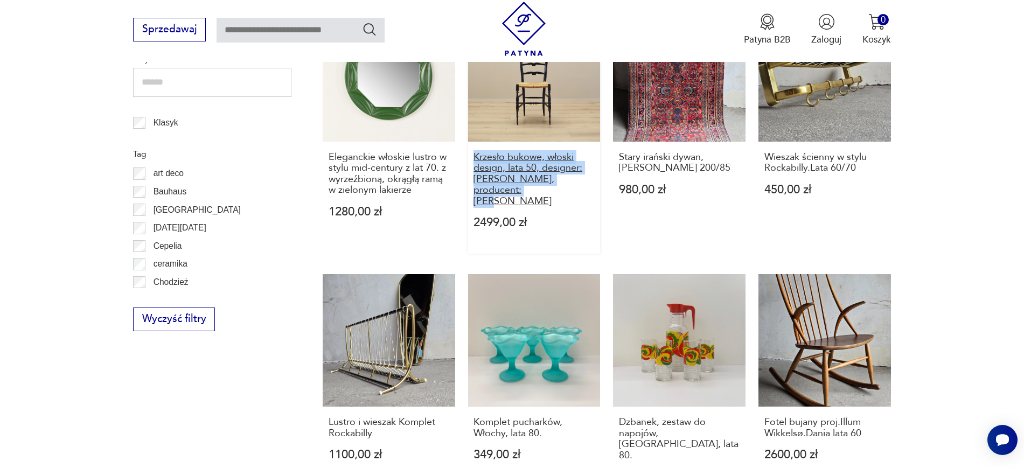
drag, startPoint x: 463, startPoint y: 155, endPoint x: 516, endPoint y: 188, distance: 62.4
click at [516, 188] on div "Fotel Cesca lata 80 XX wieku. 1622,00 zł Krzesła-Danish design 2600,00 zł Zesta…" at bounding box center [607, 258] width 568 height 1029
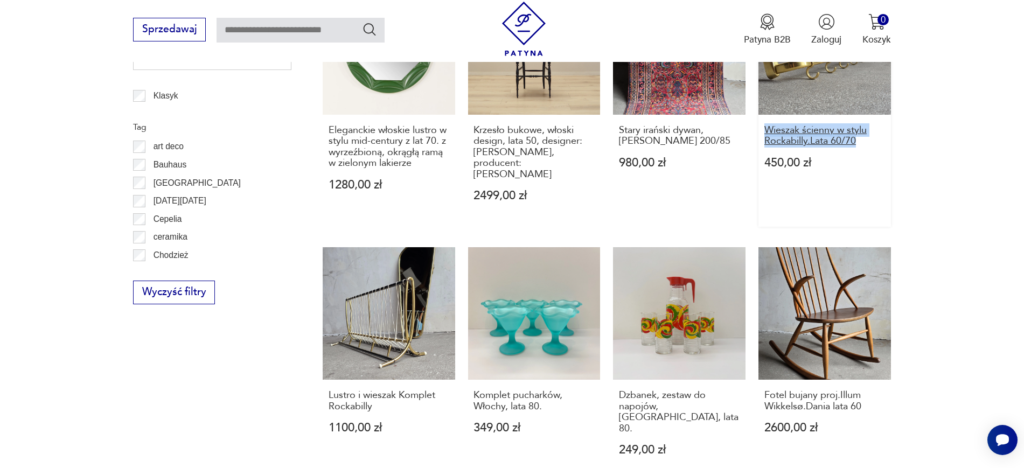
drag, startPoint x: 917, startPoint y: 138, endPoint x: 767, endPoint y: 132, distance: 149.8
click at [767, 132] on section "Filtruj produkty Cena MIN MAX OK Promocja Datowanie OK Kraj pochodzenia Nie zna…" at bounding box center [512, 277] width 1024 height 1200
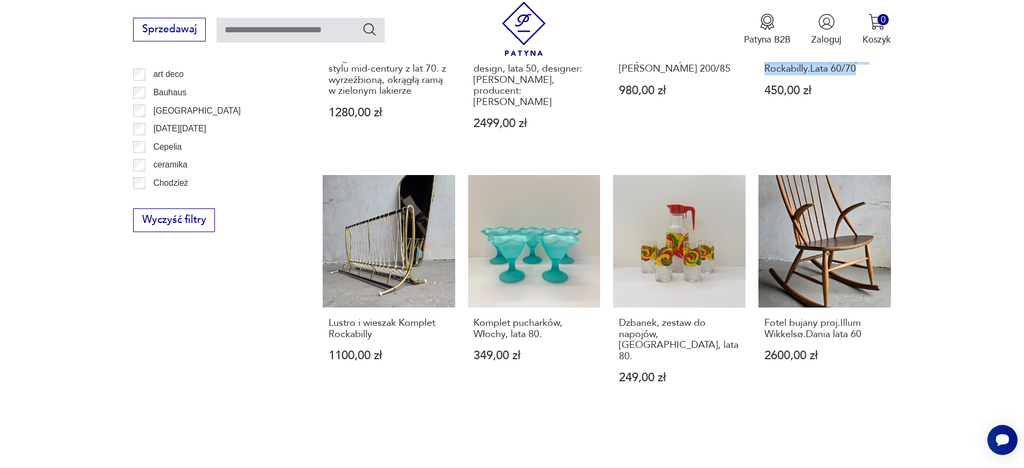
scroll to position [775, 0]
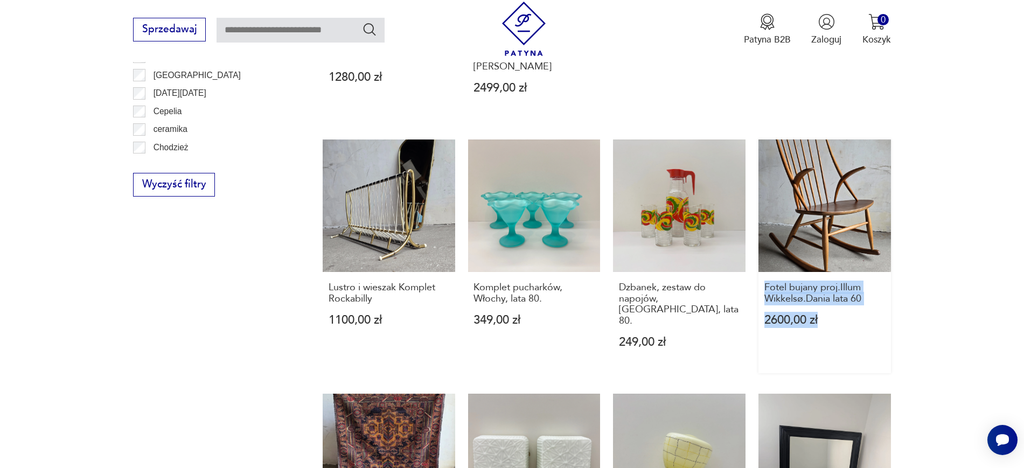
drag, startPoint x: 929, startPoint y: 309, endPoint x: 763, endPoint y: 272, distance: 170.5
click at [763, 272] on section "Filtruj produkty Cena MIN MAX OK Promocja Datowanie OK Kraj pochodzenia Nie zna…" at bounding box center [512, 169] width 1024 height 1200
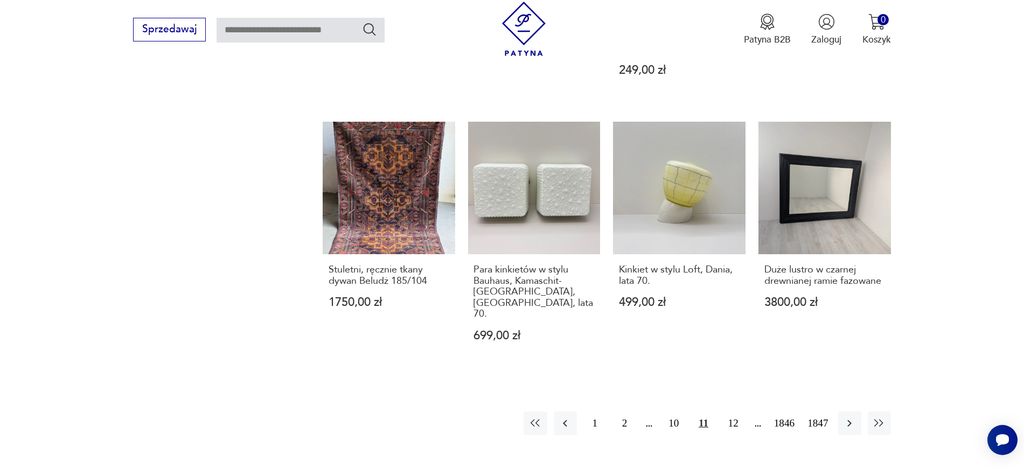
scroll to position [1071, 0]
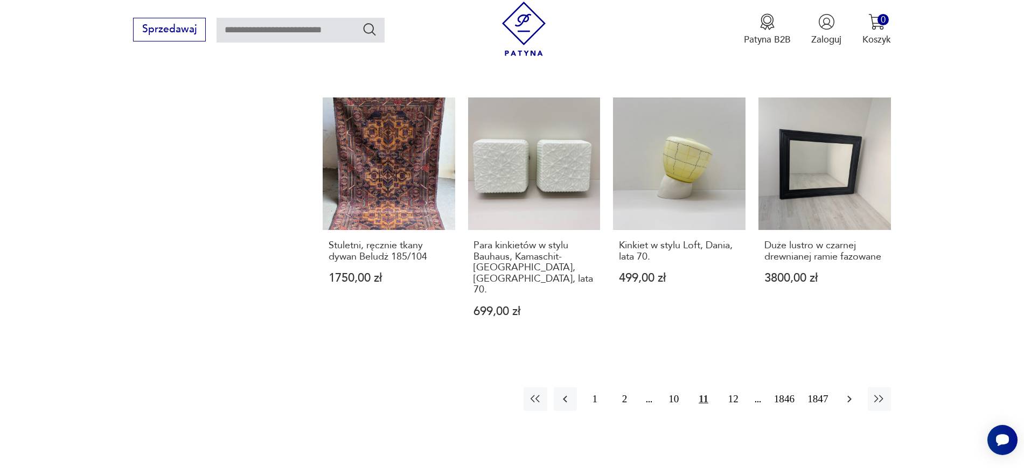
click at [848, 396] on icon "button" at bounding box center [849, 399] width 4 height 7
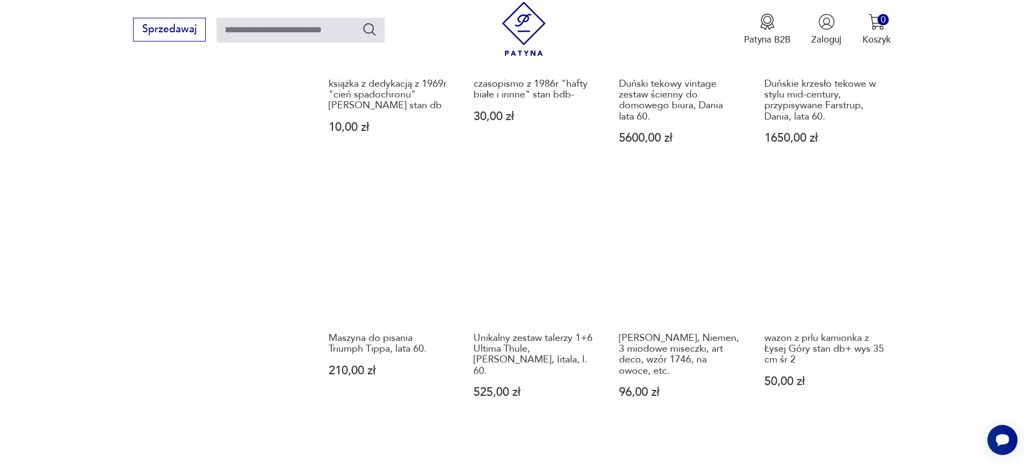
scroll to position [990, 0]
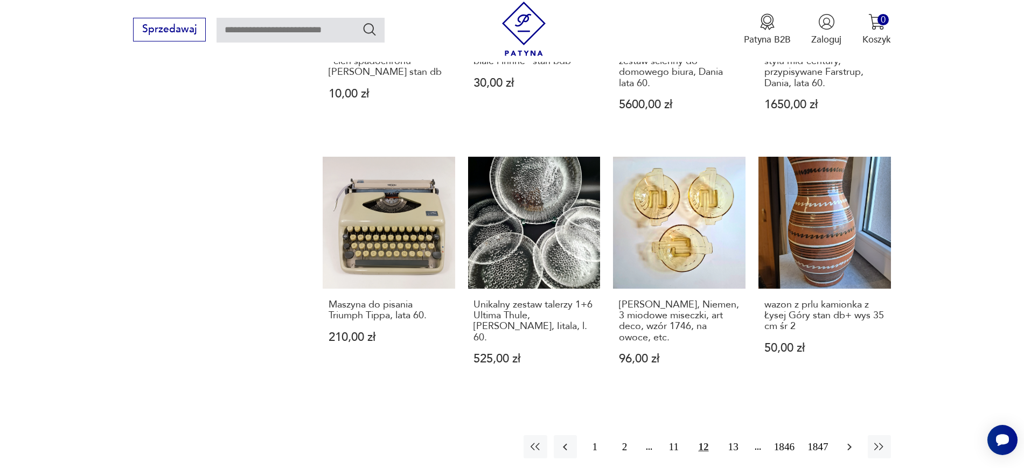
click at [840, 435] on button "button" at bounding box center [849, 446] width 23 height 23
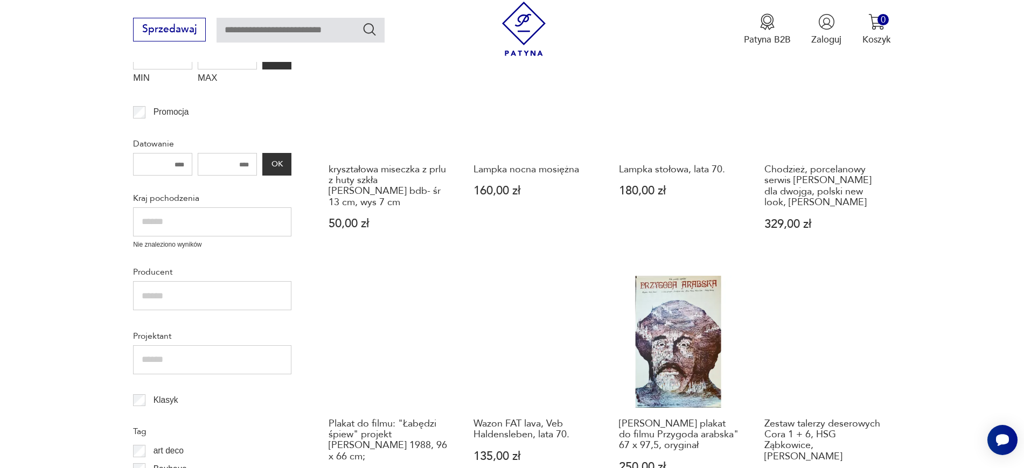
scroll to position [425, 0]
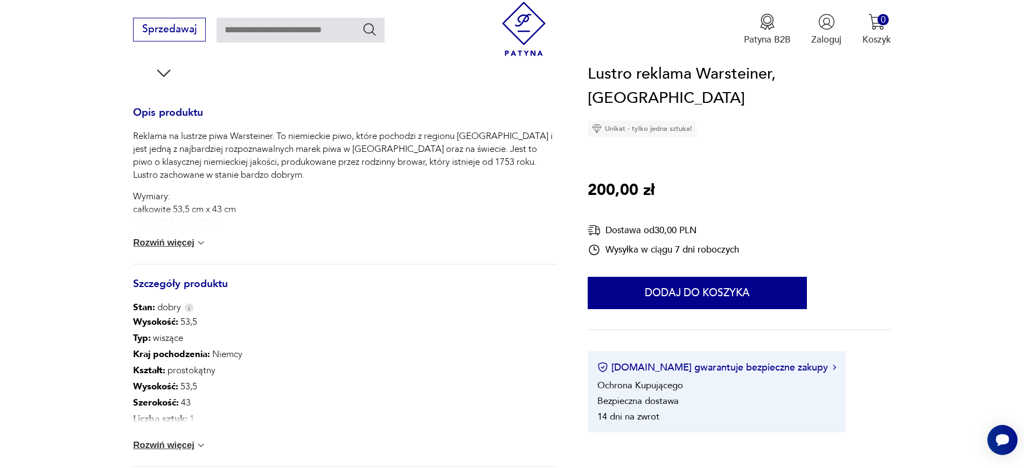
scroll to position [485, 0]
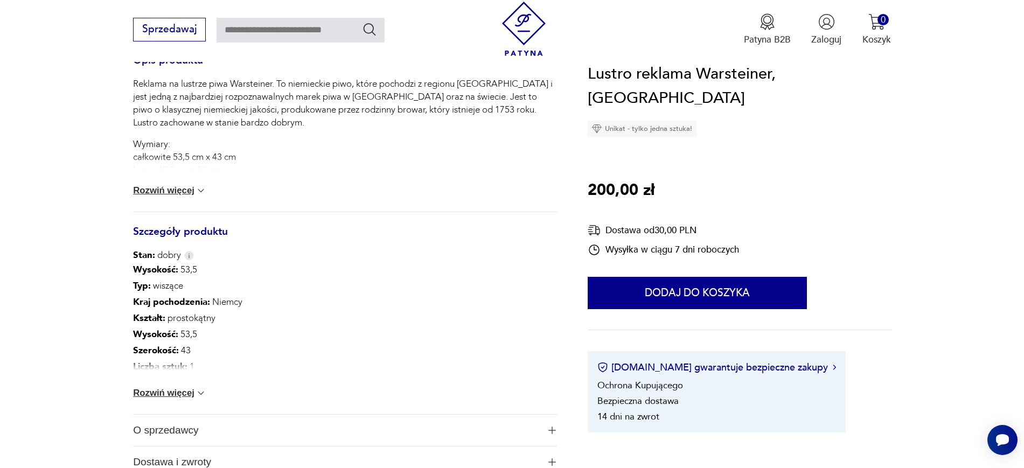
click at [173, 430] on span "O sprzedawcy" at bounding box center [335, 430] width 405 height 31
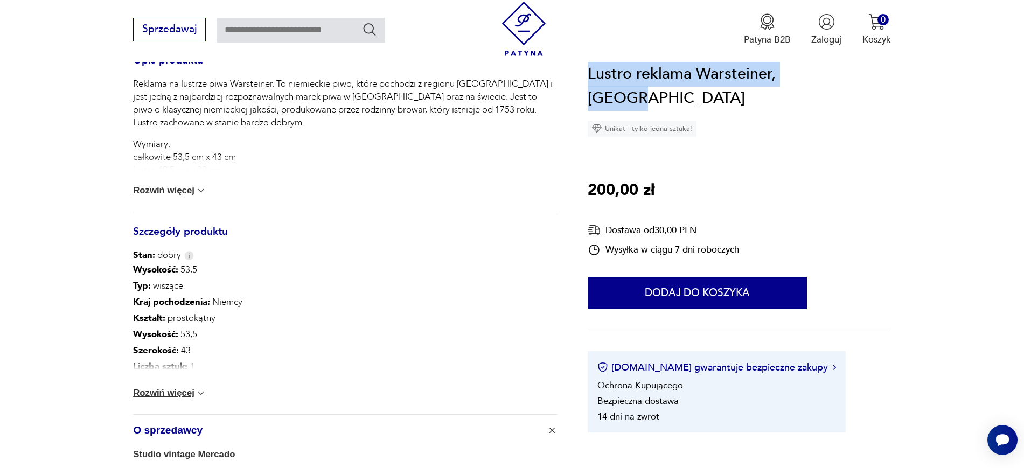
drag, startPoint x: 881, startPoint y: 73, endPoint x: 589, endPoint y: 68, distance: 291.9
click at [589, 68] on div "Lustro reklama Warsteiner, [DEMOGRAPHIC_DATA] Unikat - tylko jedna sztuka! 200,…" at bounding box center [739, 247] width 303 height 370
copy h1 "Lustro reklama Warsteiner, [GEOGRAPHIC_DATA]"
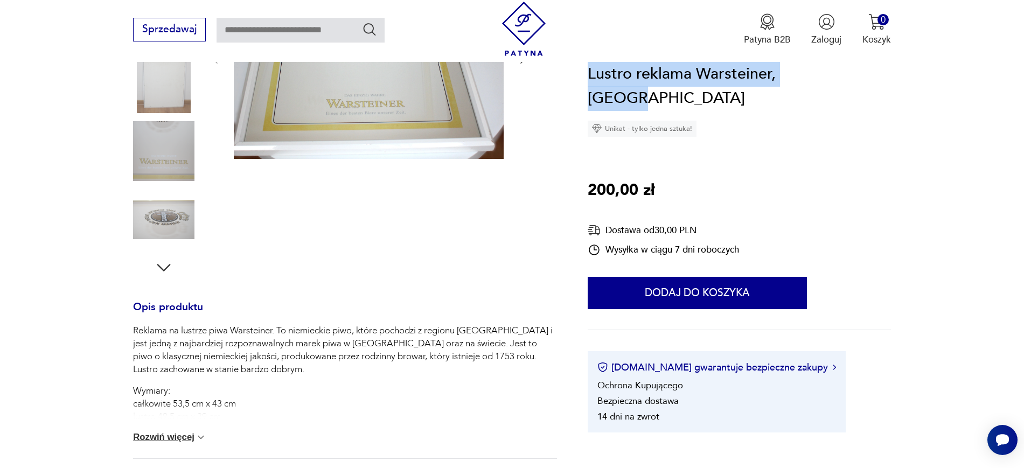
scroll to position [0, 0]
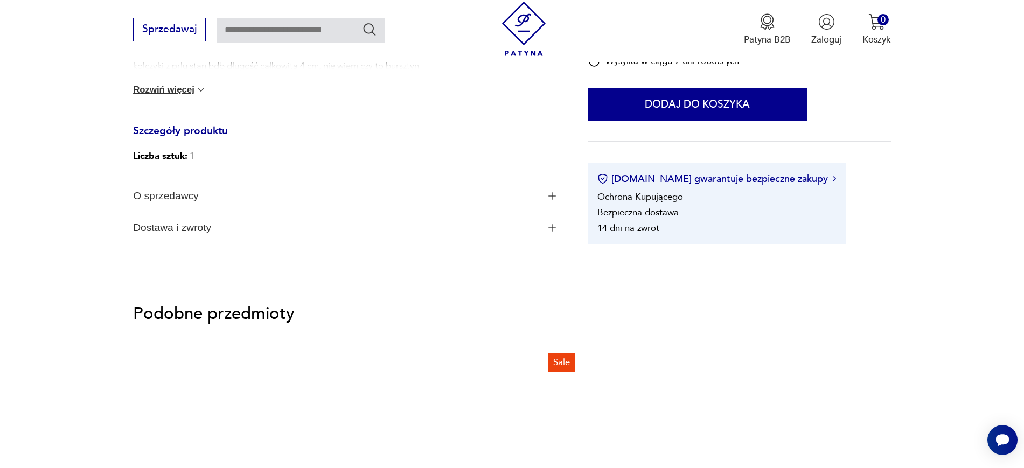
scroll to position [546, 0]
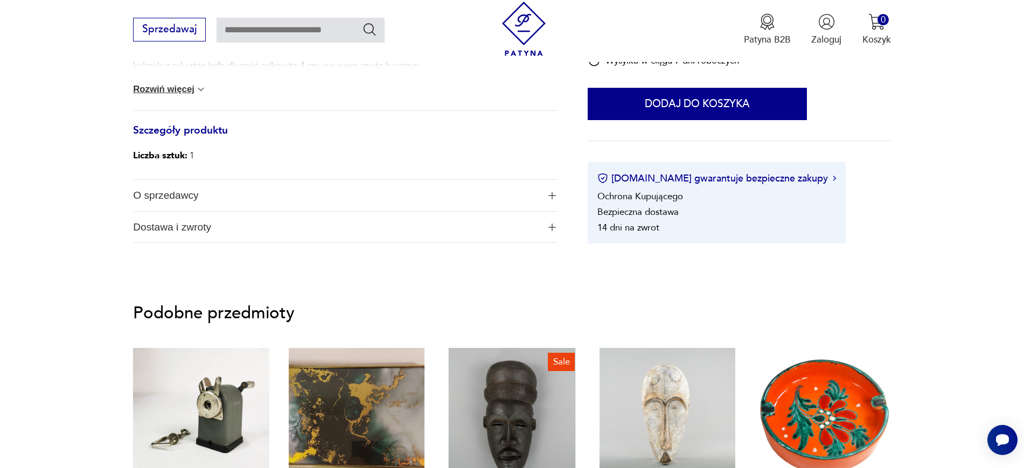
click at [551, 195] on img "button" at bounding box center [552, 196] width 8 height 8
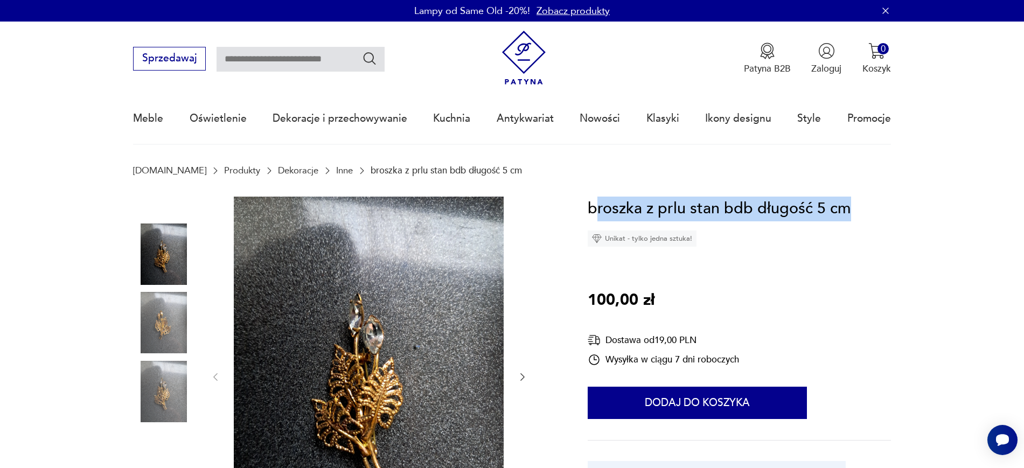
drag, startPoint x: 864, startPoint y: 208, endPoint x: 595, endPoint y: 207, distance: 268.7
click at [595, 207] on div "broszka z prlu stan bdb długość 5 cm Unikat - tylko jedna sztuka! 100,00 zł Dos…" at bounding box center [739, 370] width 303 height 346
copy h1 "roszka z prlu stan bdb długość 5 cm"
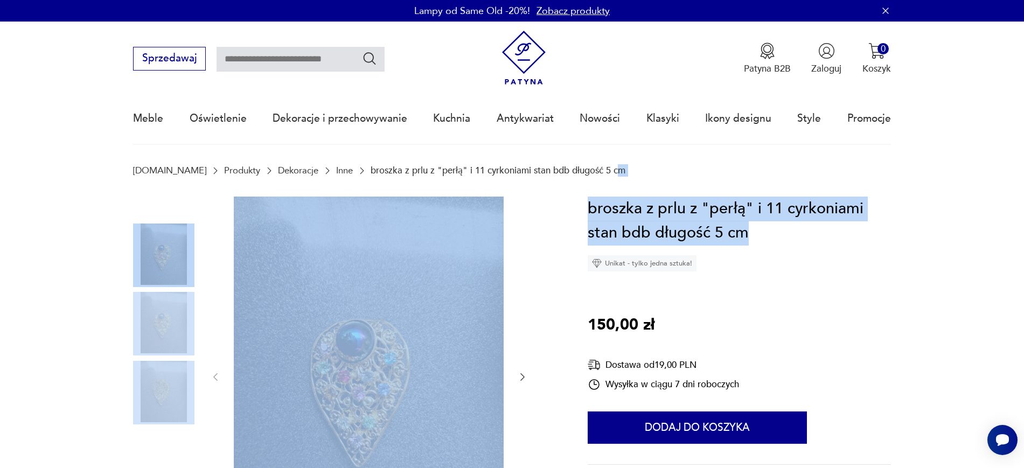
drag, startPoint x: 764, startPoint y: 237, endPoint x: 585, endPoint y: 187, distance: 185.8
copy body "m Opis produktu broszka z prlu z "perłą" i 11 cyrkoniami stan bdb długość 5 cm …"
click at [619, 223] on h1 "broszka z prlu z "perłą" i 11 cyrkoniami stan bdb długość 5 cm" at bounding box center [739, 221] width 303 height 49
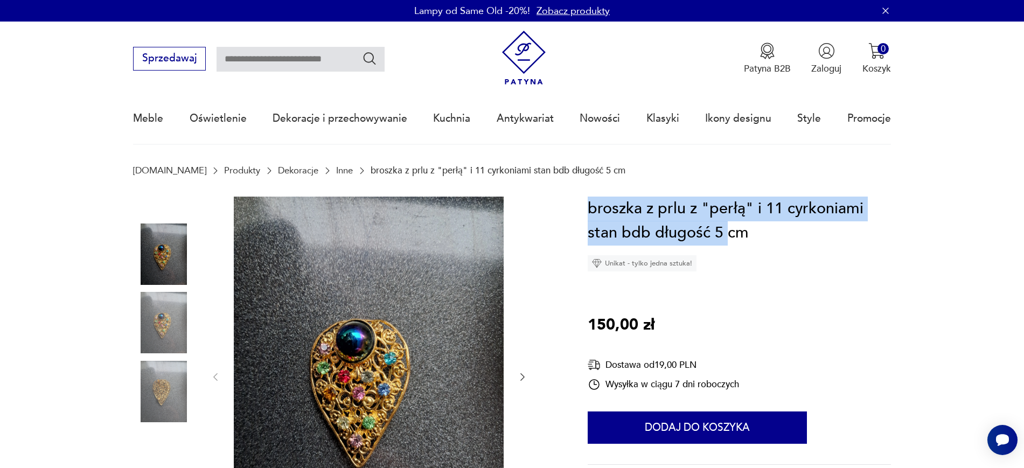
drag, startPoint x: 589, startPoint y: 209, endPoint x: 733, endPoint y: 240, distance: 147.5
click at [733, 240] on h1 "broszka z prlu z "perłą" i 11 cyrkoniami stan bdb długość 5 cm" at bounding box center [739, 221] width 303 height 49
copy h1 "broszka z prlu z "perłą" i 11 cyrkoniami stan bdb długość 5 c"
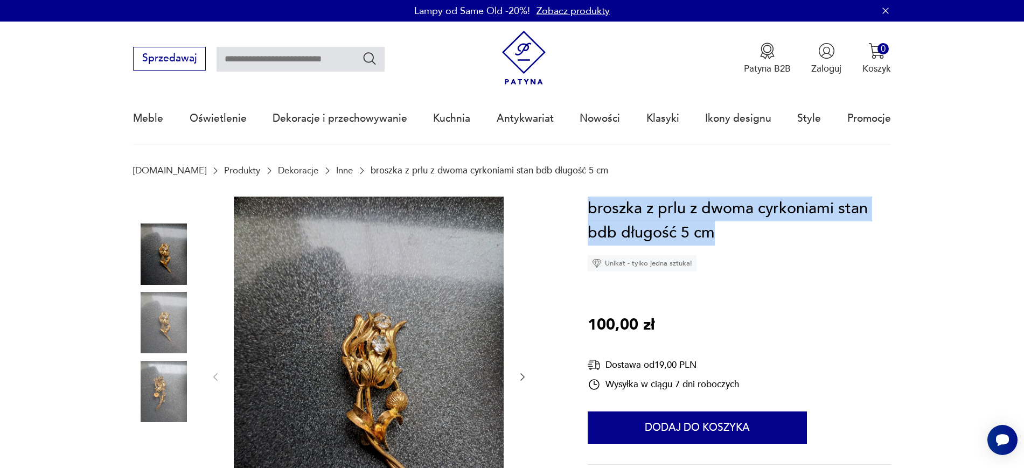
drag, startPoint x: 781, startPoint y: 227, endPoint x: 588, endPoint y: 197, distance: 196.2
click at [588, 197] on h1 "broszka z prlu z dwoma cyrkoniami stan bdb długość 5 cm" at bounding box center [739, 221] width 303 height 49
copy h1 "broszka z prlu z dwoma cyrkoniami stan bdb długość 5 cm"
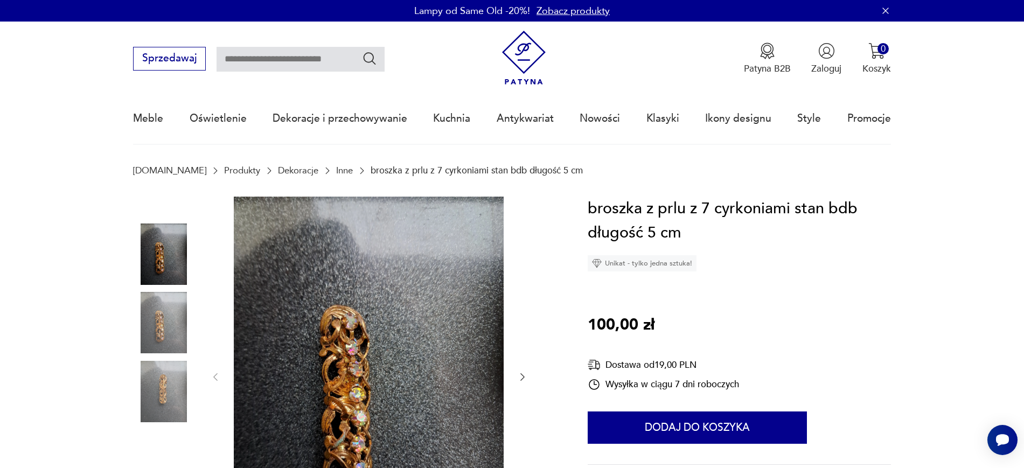
drag, startPoint x: 889, startPoint y: 197, endPoint x: 882, endPoint y: 199, distance: 7.3
click at [882, 199] on h1 "broszka z prlu z 7 cyrkoniami stan bdb długość 5 cm" at bounding box center [739, 221] width 303 height 49
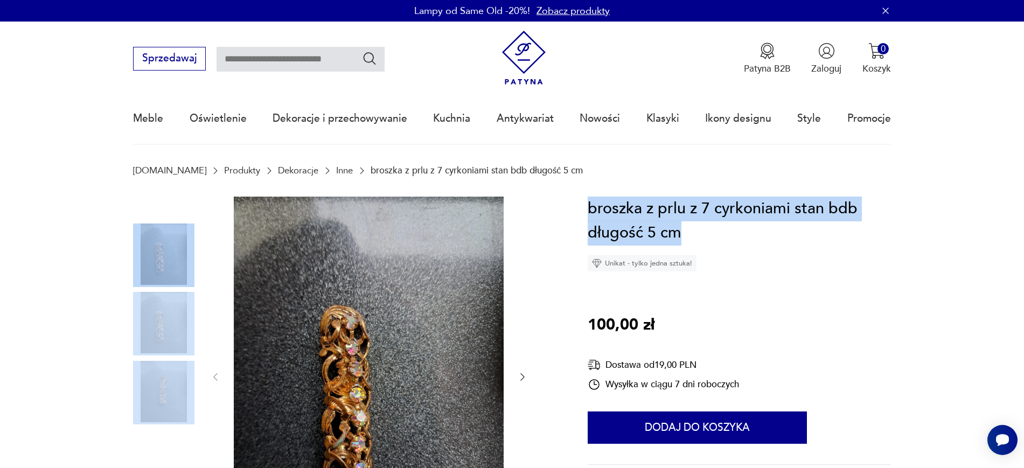
drag, startPoint x: 710, startPoint y: 243, endPoint x: 562, endPoint y: 202, distance: 154.2
copy section "Opis produktu broszka z prlu z 7 cyrkoniami stan bdb długość 5 cm Rozwiń więcej…"
click at [731, 237] on h1 "broszka z prlu z 7 cyrkoniami stan bdb długość 5 cm" at bounding box center [739, 221] width 303 height 49
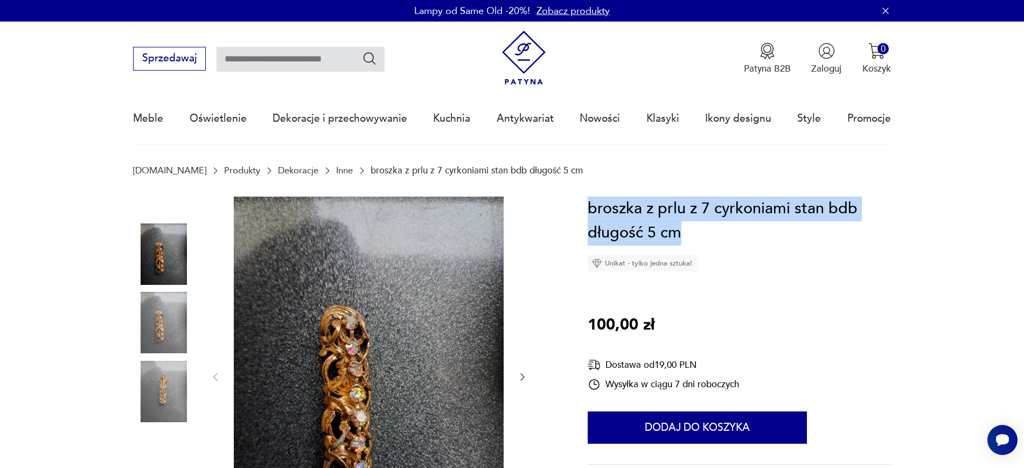
drag, startPoint x: 705, startPoint y: 237, endPoint x: 586, endPoint y: 205, distance: 123.3
copy h1 "broszka z prlu z 7 cyrkoniami stan bdb długość 5 cm"
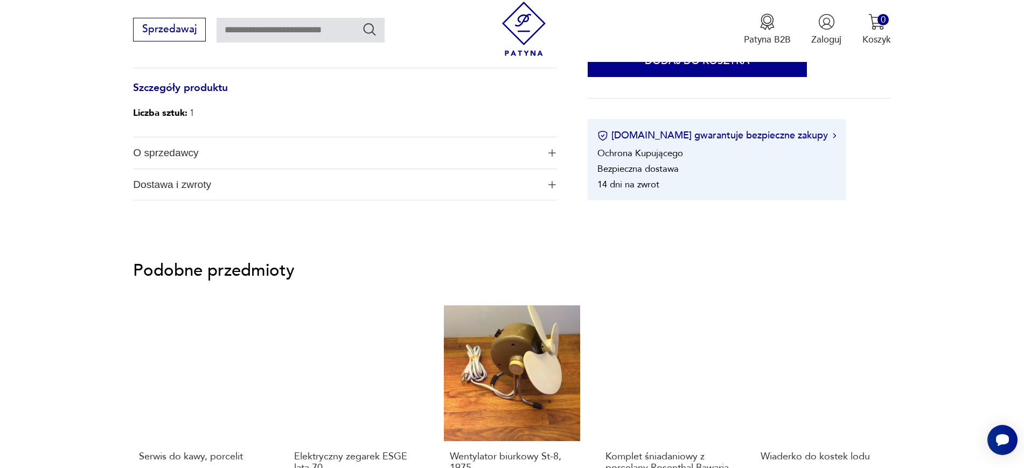
scroll to position [583, 0]
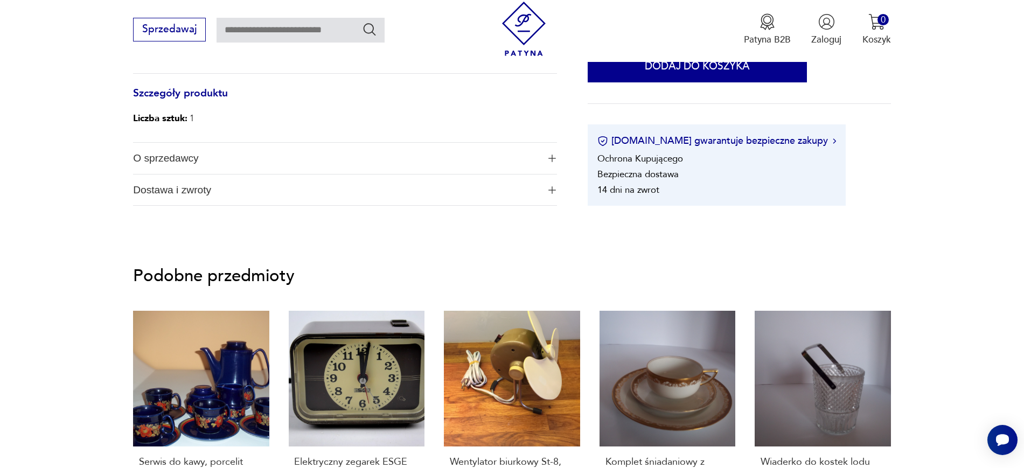
click at [551, 158] on img "button" at bounding box center [552, 159] width 8 height 8
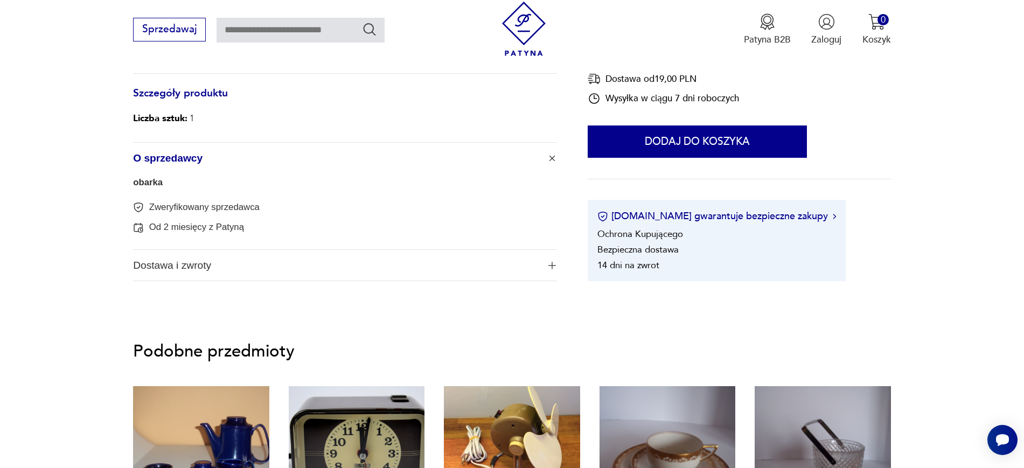
scroll to position [108, 0]
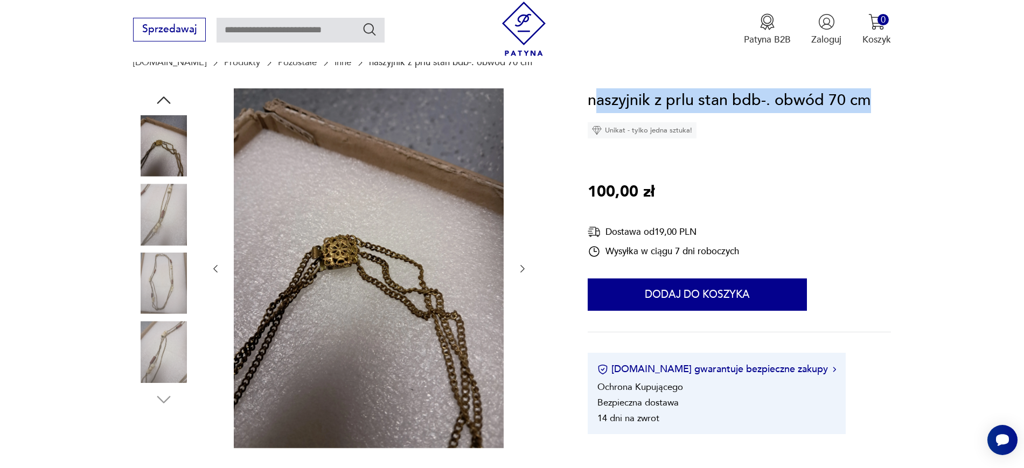
drag, startPoint x: 907, startPoint y: 109, endPoint x: 595, endPoint y: 112, distance: 312.9
click at [595, 112] on section "Opis produktu naszyjnik z prlu stan bdb-. obwód 70 cm Rozwiń więcej Szczegóły p…" at bounding box center [512, 438] width 1024 height 700
copy h1 "aszyjnik z prlu stan bdb-. obwód 70 cm"
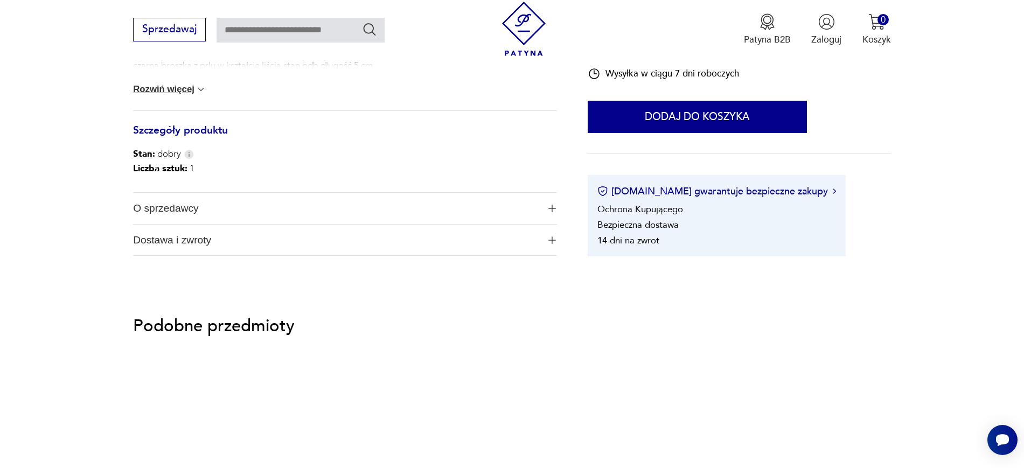
scroll to position [547, 0]
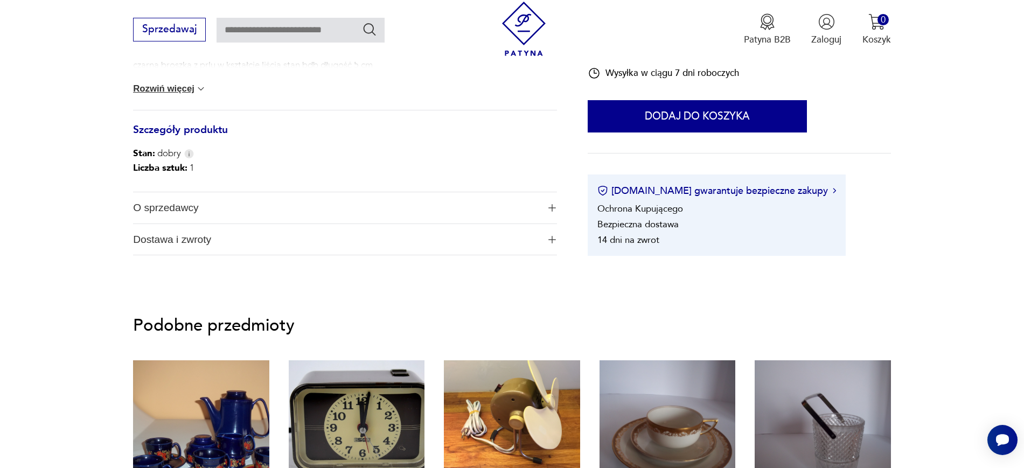
click at [552, 207] on img "button" at bounding box center [552, 208] width 8 height 8
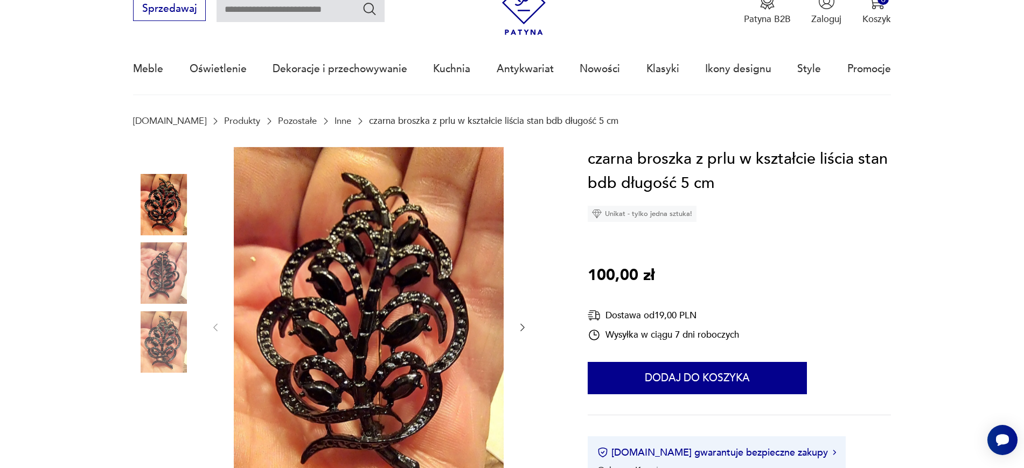
scroll to position [0, 0]
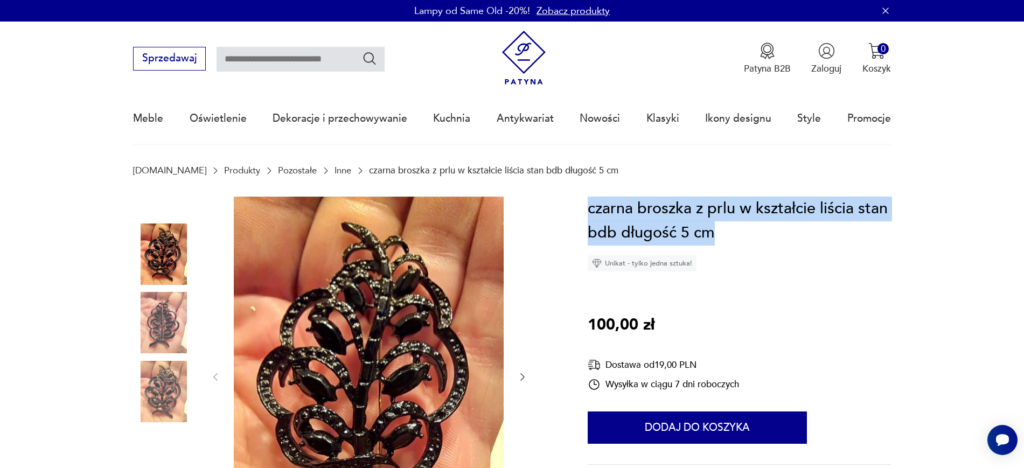
drag, startPoint x: 753, startPoint y: 235, endPoint x: 586, endPoint y: 209, distance: 169.5
copy h1 "czarna broszka z prlu w kształcie liścia stan bdb długość 5 cm"
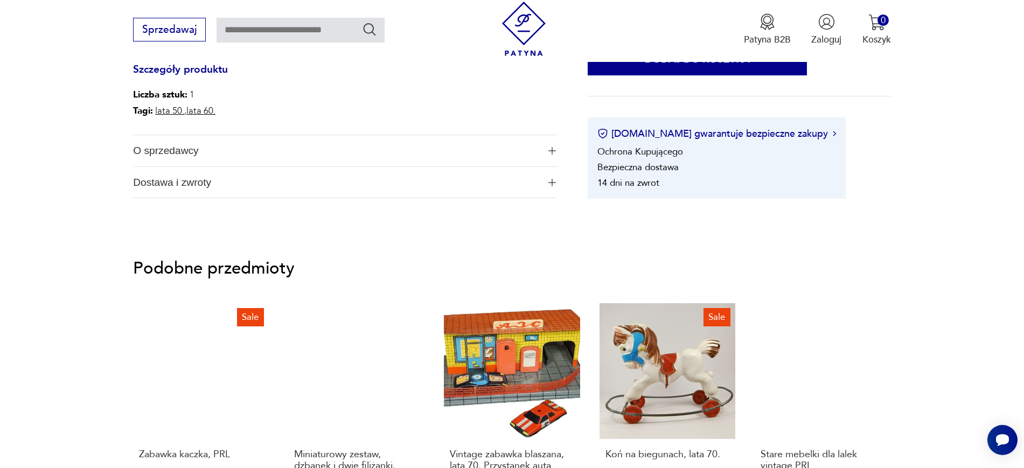
scroll to position [668, 0]
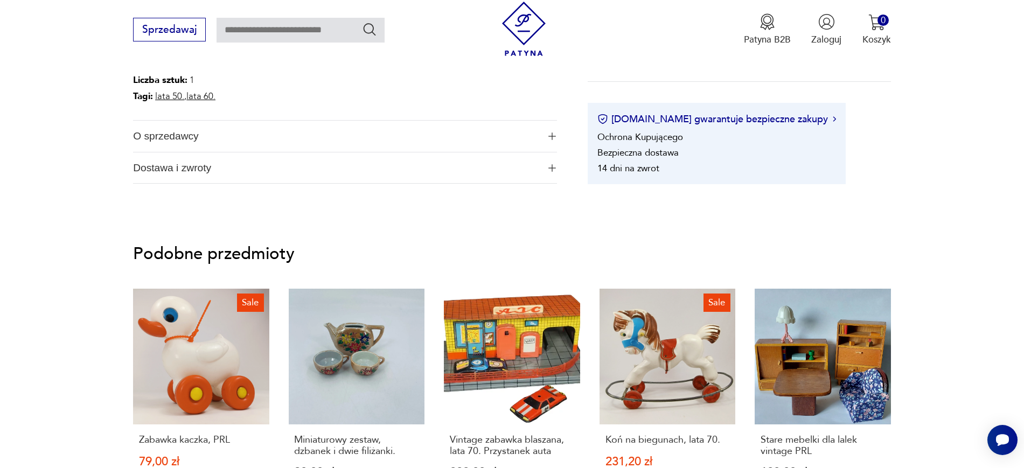
click at [540, 155] on button "Dostawa i zwroty" at bounding box center [344, 167] width 423 height 31
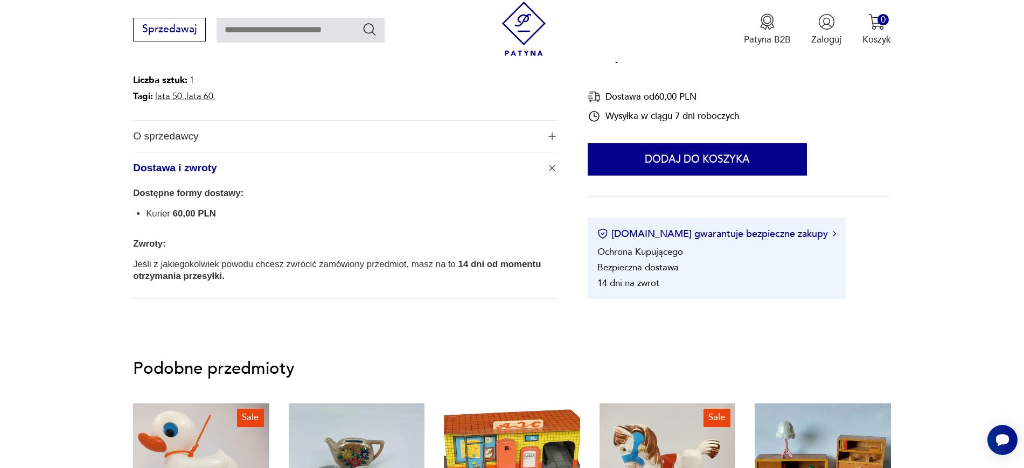
click at [547, 135] on span "button" at bounding box center [552, 136] width 10 height 8
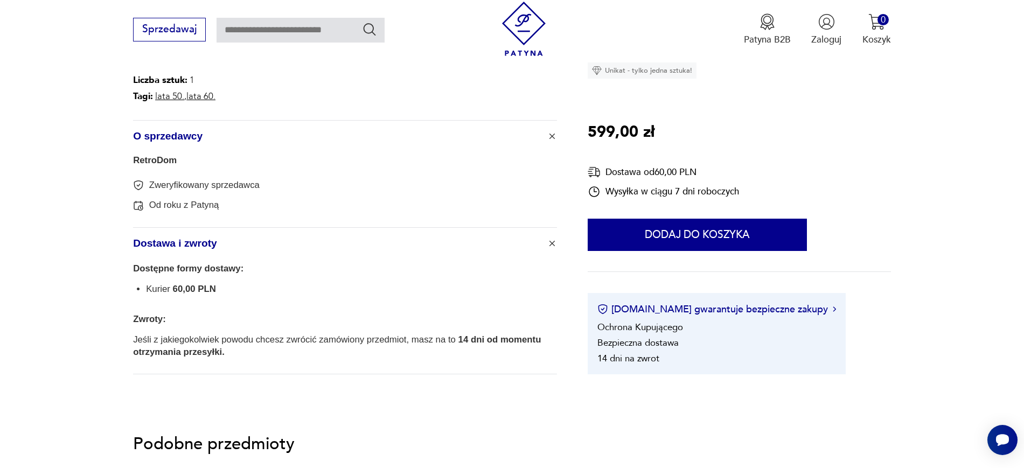
scroll to position [97, 0]
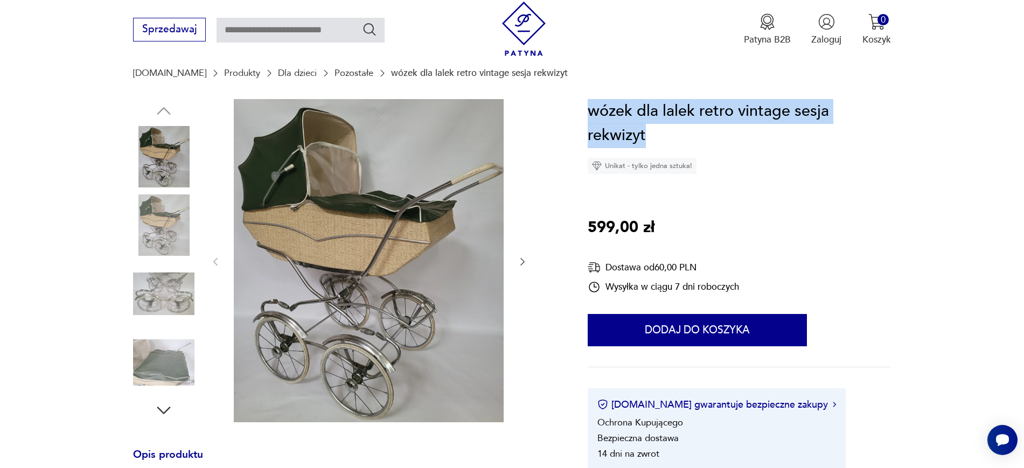
drag, startPoint x: 698, startPoint y: 132, endPoint x: 585, endPoint y: 106, distance: 115.7
copy h1 "wózek dla lalek retro vintage sesja rekwizyt"
